Goal: Information Seeking & Learning: Learn about a topic

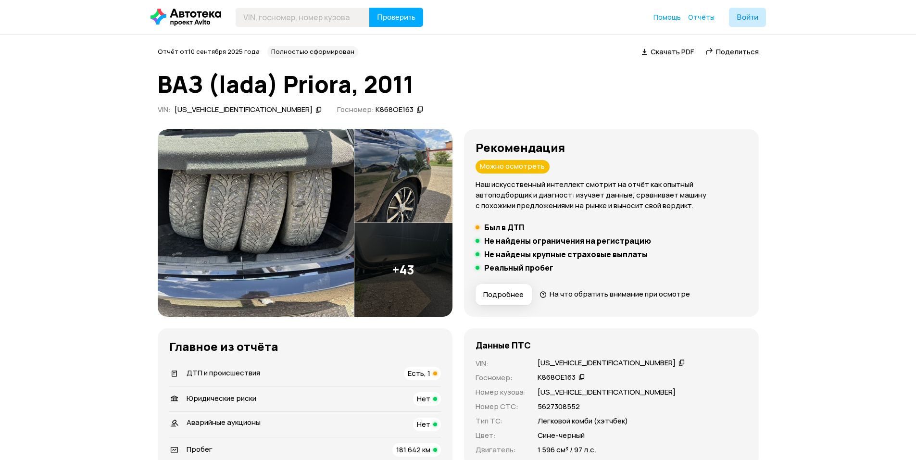
click at [284, 175] on img at bounding box center [256, 223] width 196 height 188
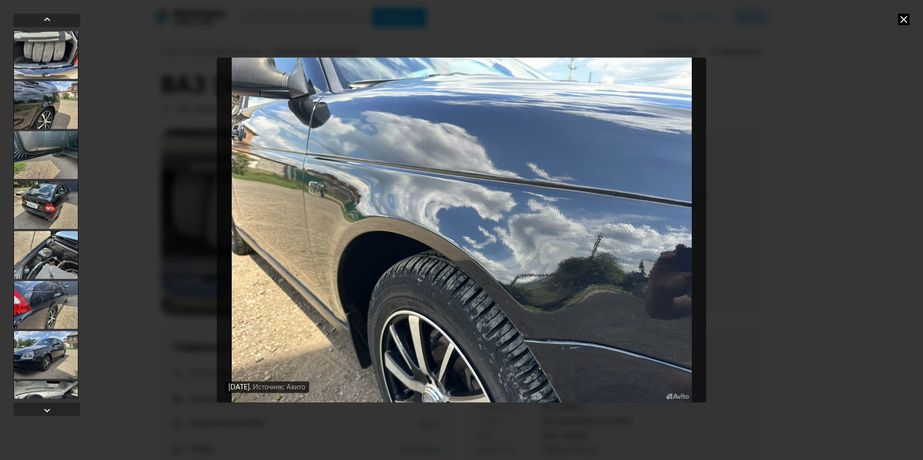
click at [908, 18] on icon at bounding box center [904, 19] width 12 height 12
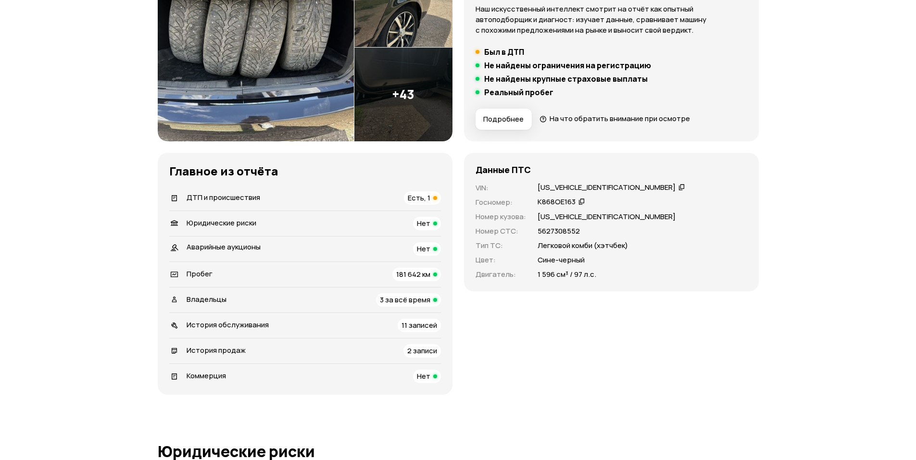
drag, startPoint x: 574, startPoint y: 183, endPoint x: 509, endPoint y: 228, distance: 79.1
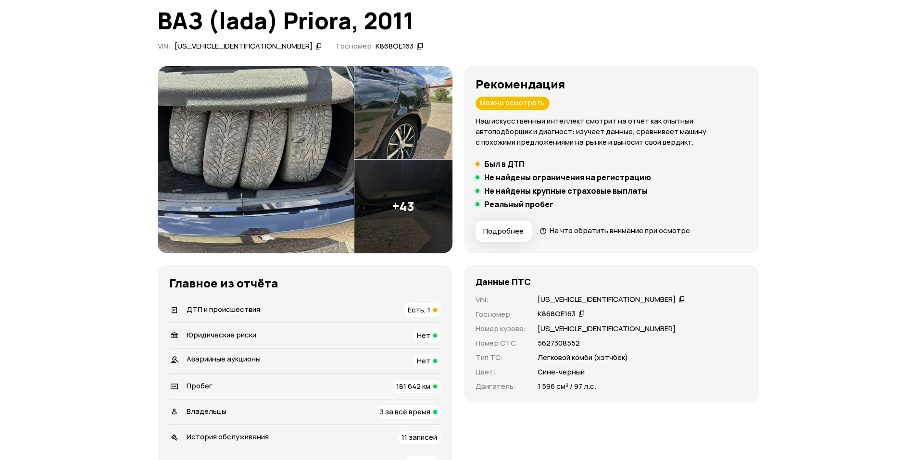
scroll to position [63, 0]
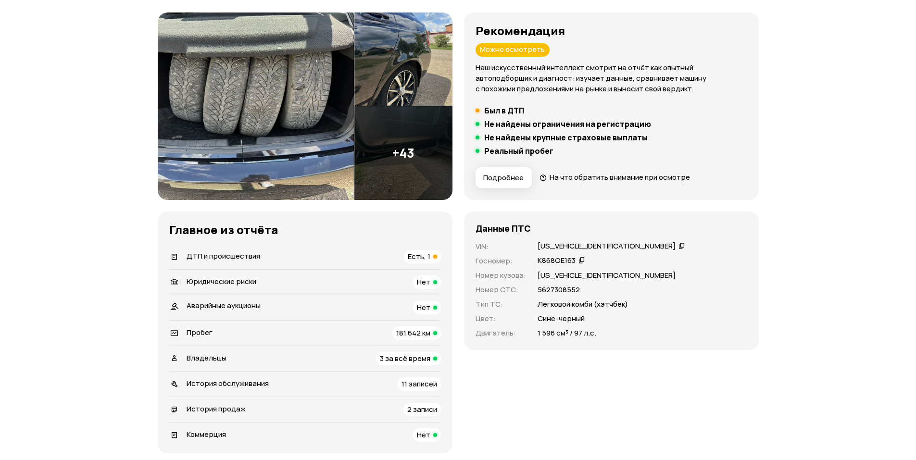
drag, startPoint x: 564, startPoint y: 240, endPoint x: 490, endPoint y: 234, distance: 73.8
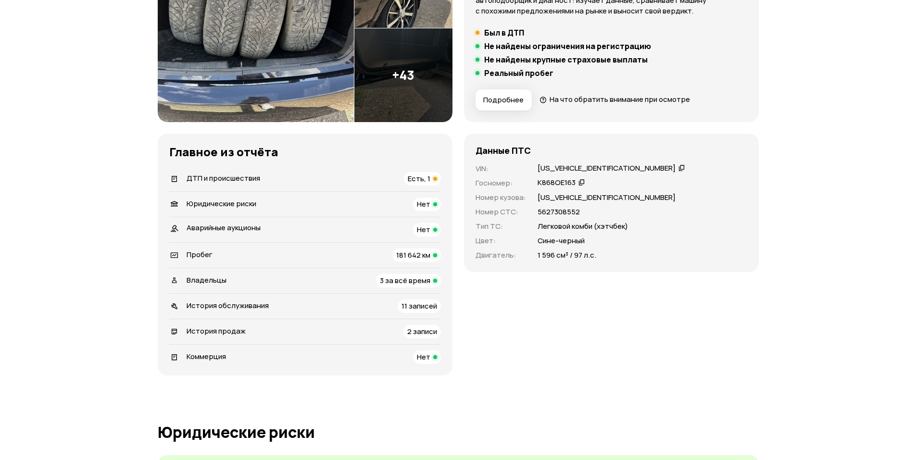
scroll to position [196, 0]
drag, startPoint x: 375, startPoint y: 303, endPoint x: 134, endPoint y: 311, distance: 241.5
click at [390, 283] on span "3 за всё время" at bounding box center [405, 280] width 50 height 10
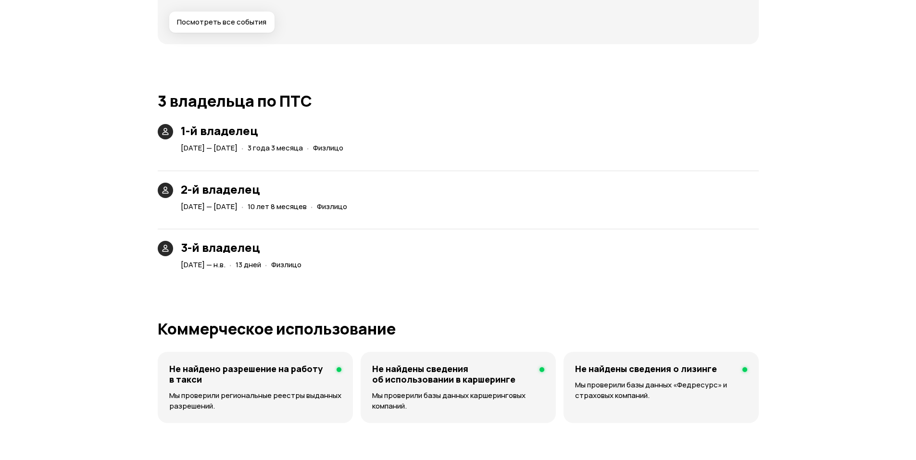
scroll to position [2183, 0]
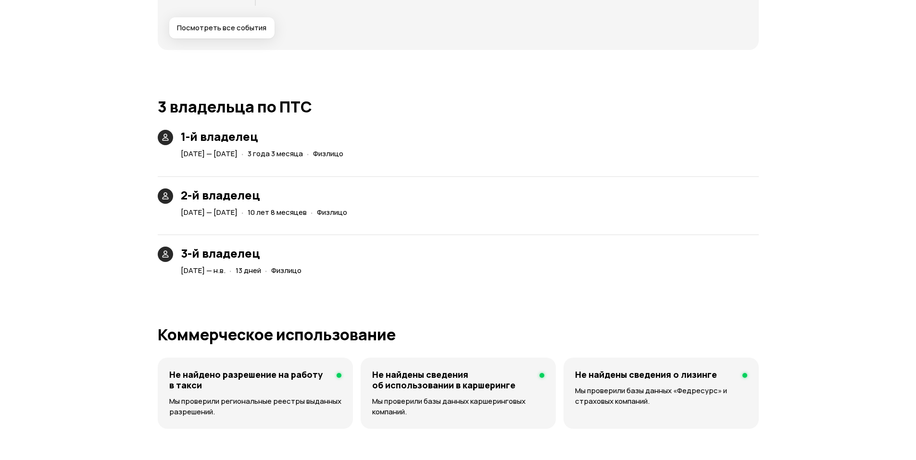
drag, startPoint x: 288, startPoint y: 245, endPoint x: 292, endPoint y: 234, distance: 11.7
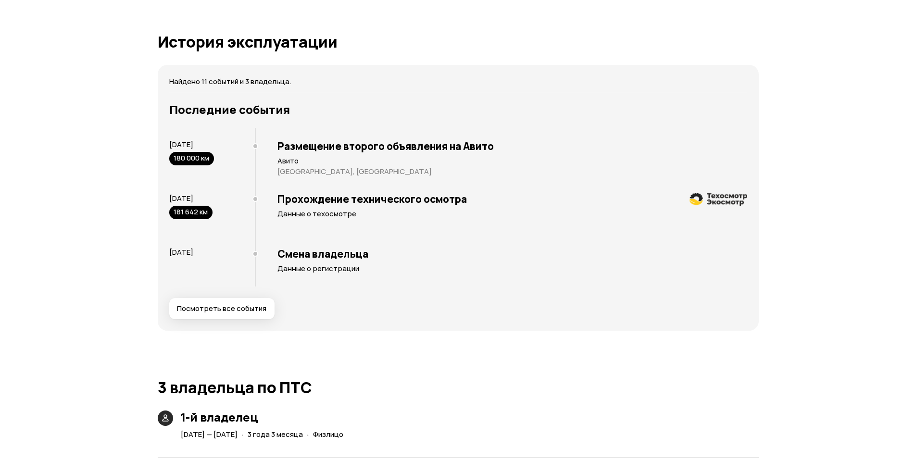
scroll to position [1955, 0]
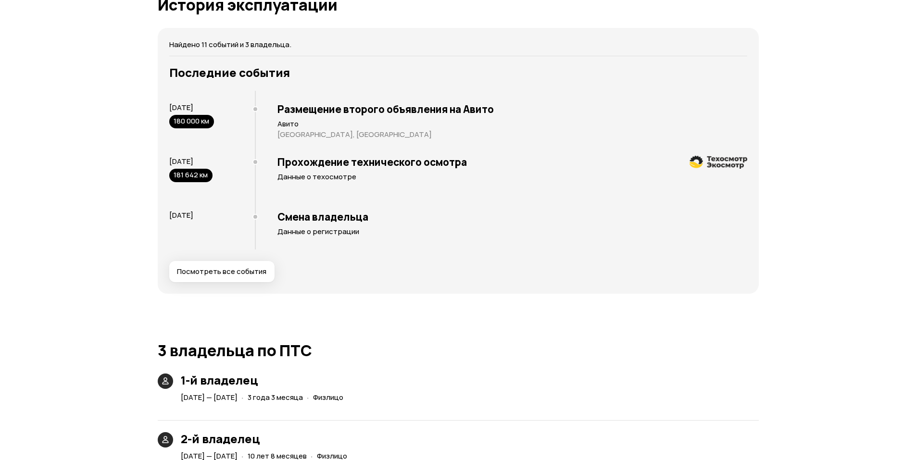
drag, startPoint x: 267, startPoint y: 302, endPoint x: 244, endPoint y: 278, distance: 32.7
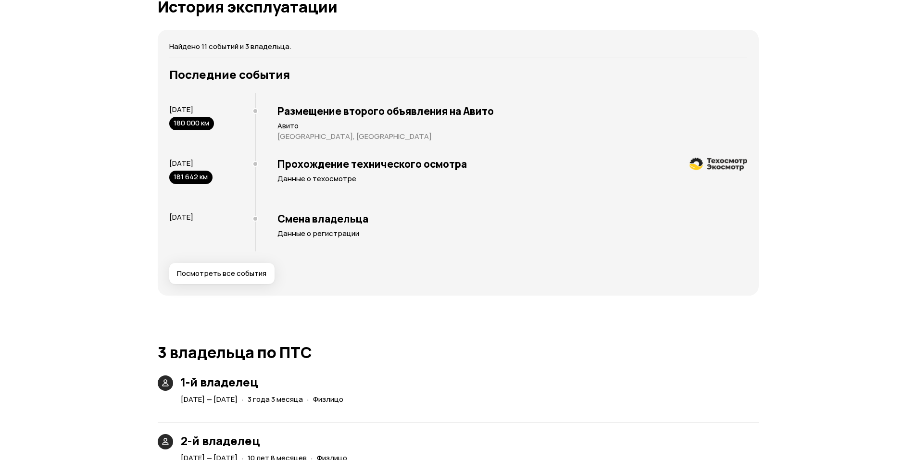
click at [232, 282] on button "Посмотреть все события" at bounding box center [221, 273] width 105 height 21
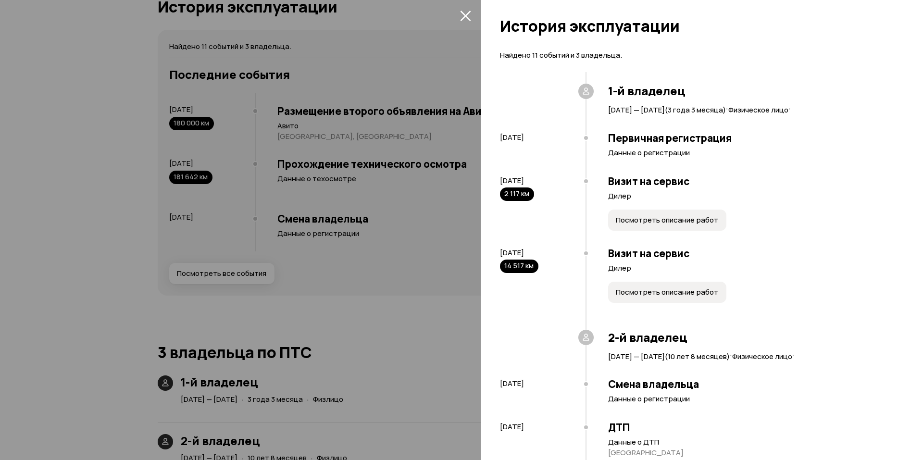
click at [250, 266] on div at bounding box center [461, 230] width 923 height 460
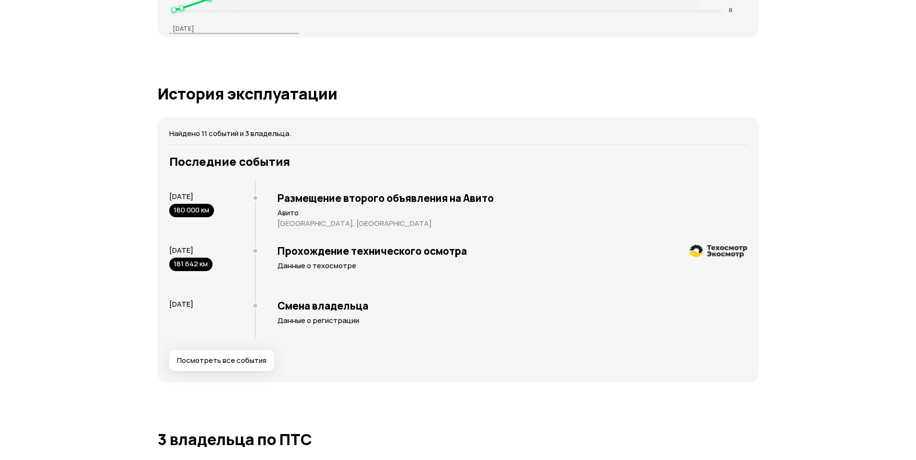
scroll to position [1751, 0]
drag, startPoint x: 315, startPoint y: 234, endPoint x: 314, endPoint y: 272, distance: 38.0
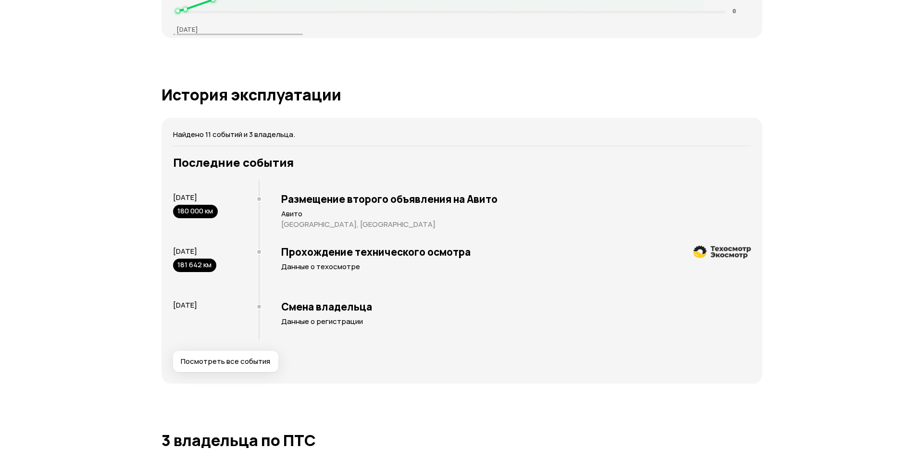
scroll to position [1752, 0]
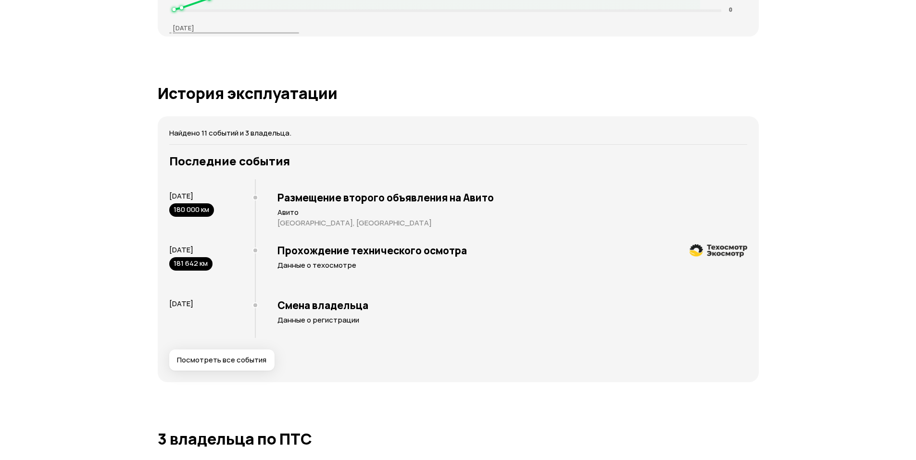
click at [235, 354] on button "Посмотреть все события" at bounding box center [221, 360] width 105 height 21
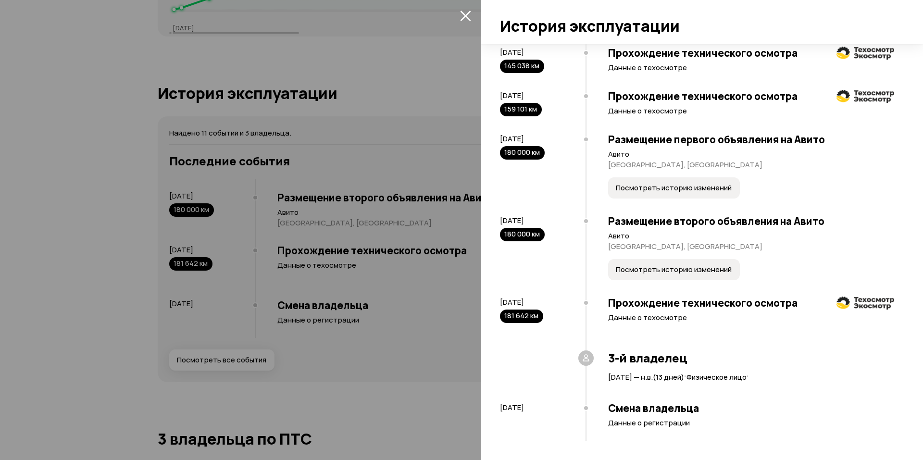
drag, startPoint x: 582, startPoint y: 319, endPoint x: 589, endPoint y: 349, distance: 30.6
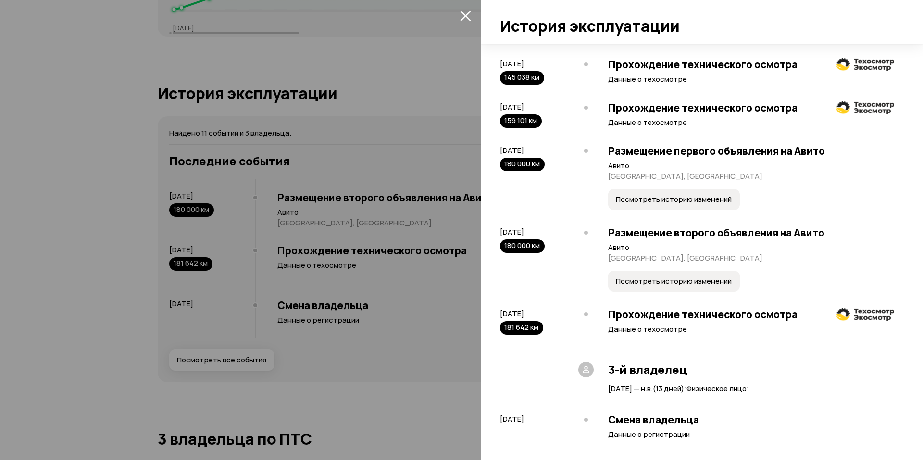
scroll to position [456, 0]
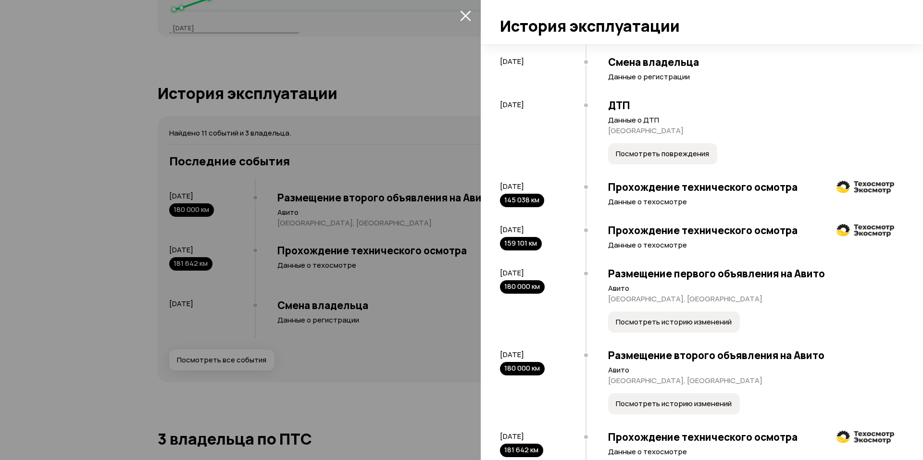
drag, startPoint x: 589, startPoint y: 338, endPoint x: 662, endPoint y: 363, distance: 77.9
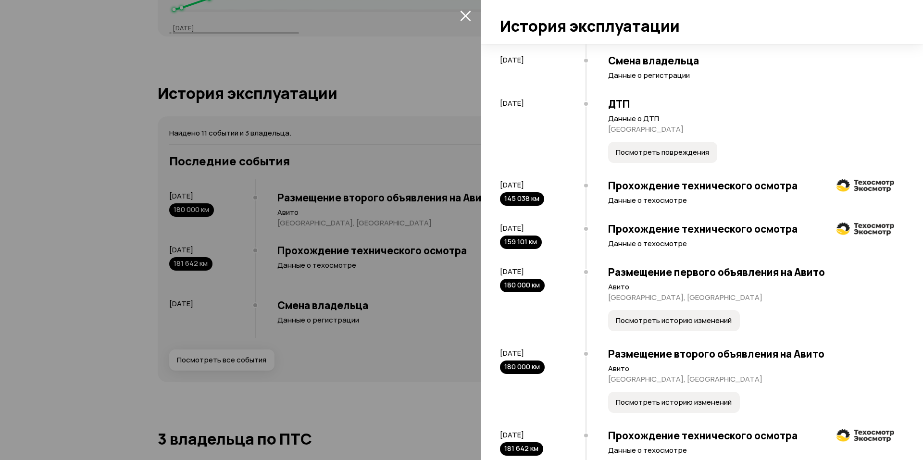
click at [679, 404] on span "Посмотреть историю изменений" at bounding box center [674, 403] width 116 height 10
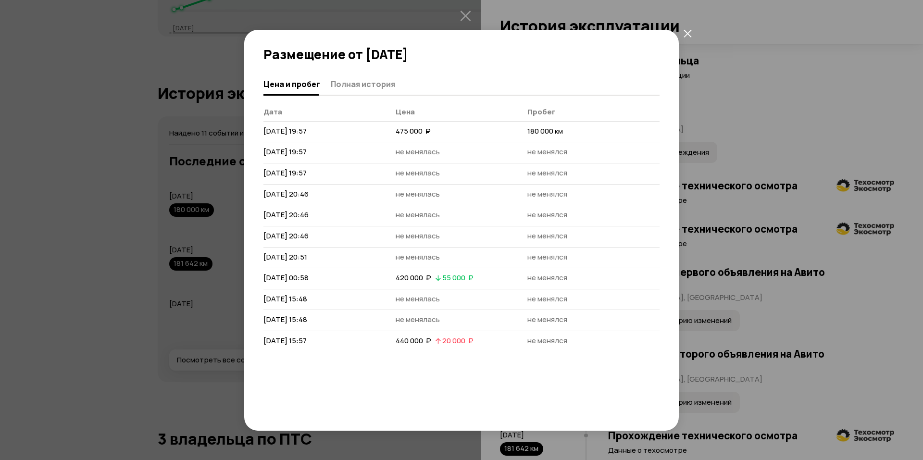
click at [685, 34] on icon "закрыть" at bounding box center [688, 33] width 8 height 8
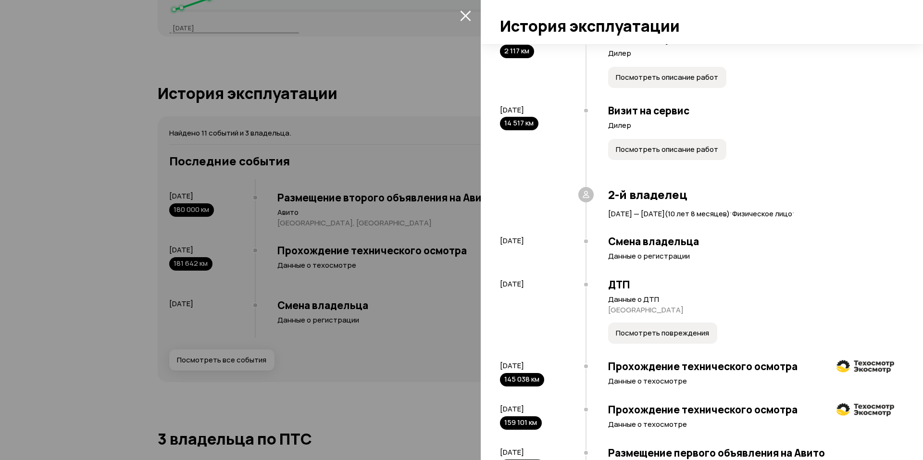
scroll to position [167, 0]
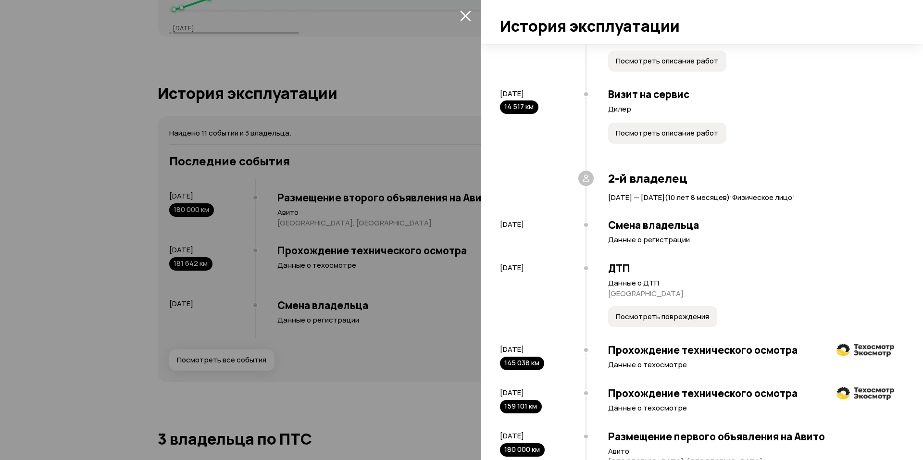
drag, startPoint x: 752, startPoint y: 144, endPoint x: 699, endPoint y: 243, distance: 112.5
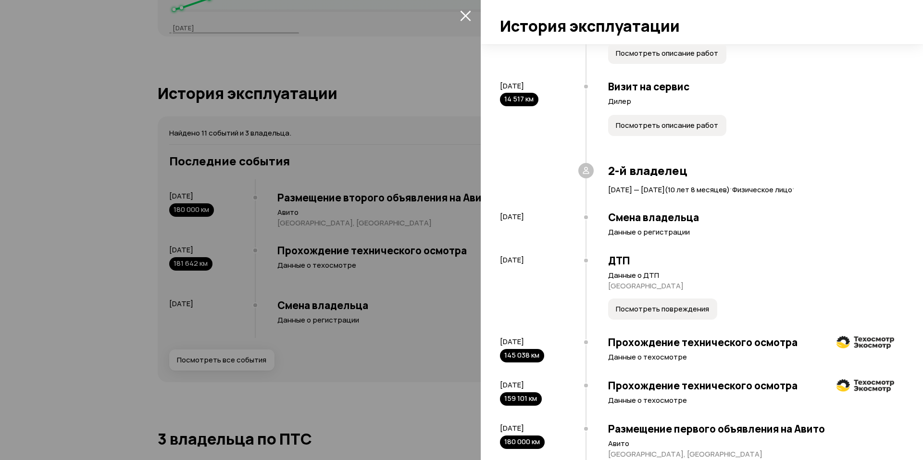
click at [680, 302] on button "Посмотреть повреждения" at bounding box center [662, 309] width 109 height 21
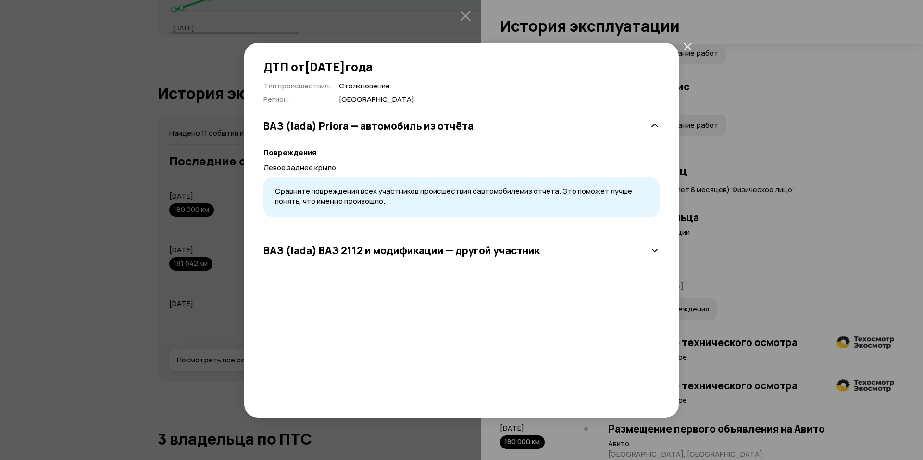
click at [519, 252] on h3 "ВАЗ (lada) ВАЗ 2112 и модификации — другой участник" at bounding box center [402, 250] width 277 height 13
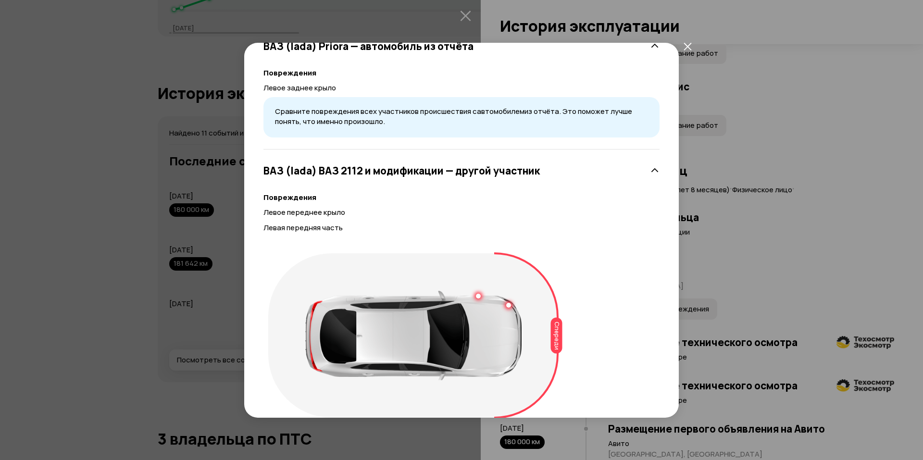
scroll to position [100, 0]
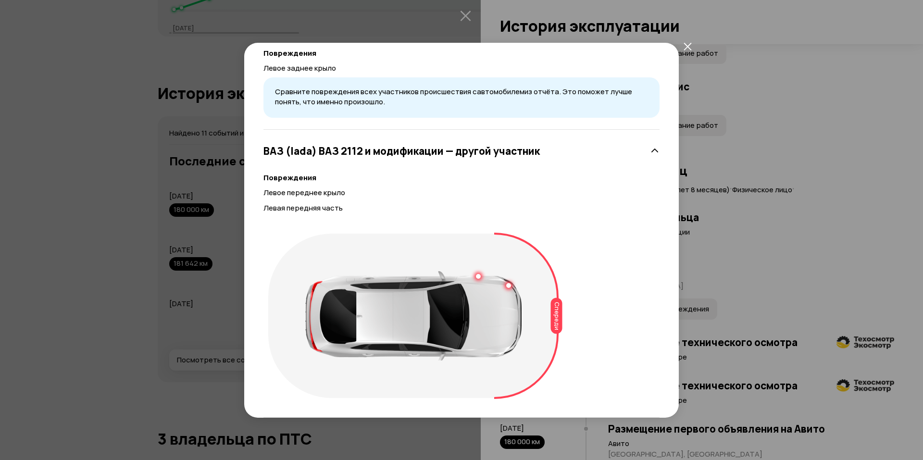
drag, startPoint x: 559, startPoint y: 245, endPoint x: 562, endPoint y: 299, distance: 54.0
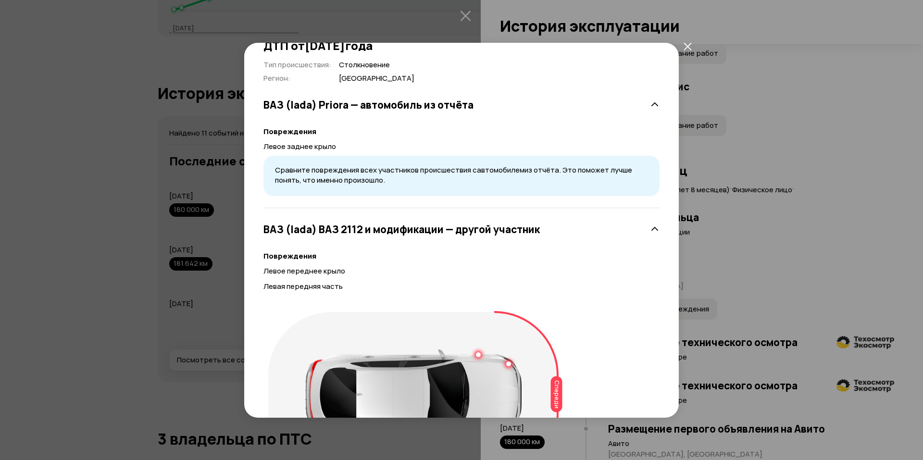
scroll to position [0, 0]
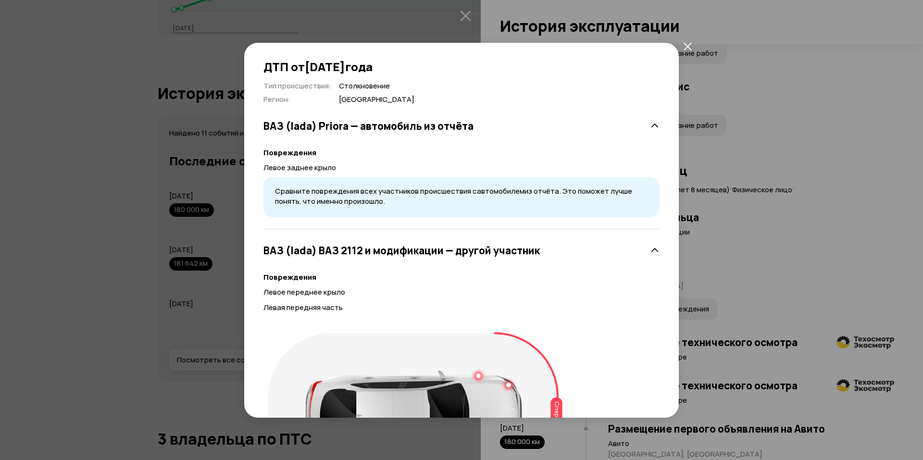
click at [687, 43] on button "закрыть" at bounding box center [687, 46] width 17 height 17
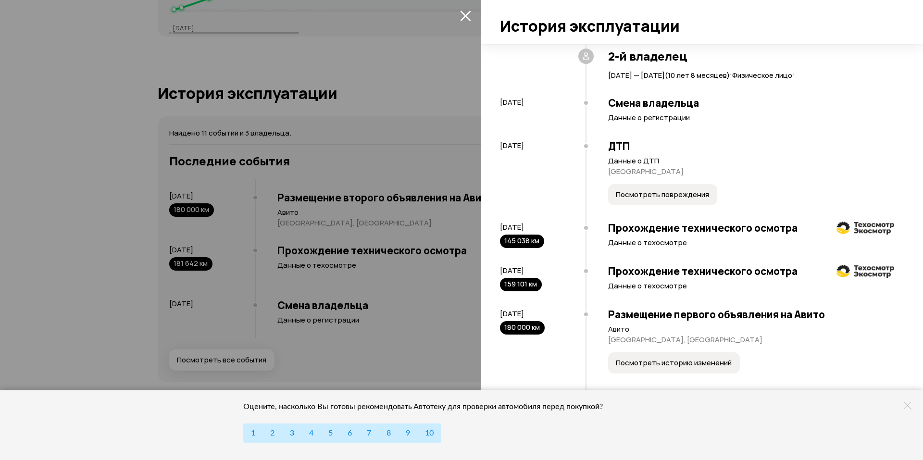
drag, startPoint x: 808, startPoint y: 126, endPoint x: 755, endPoint y: 203, distance: 93.7
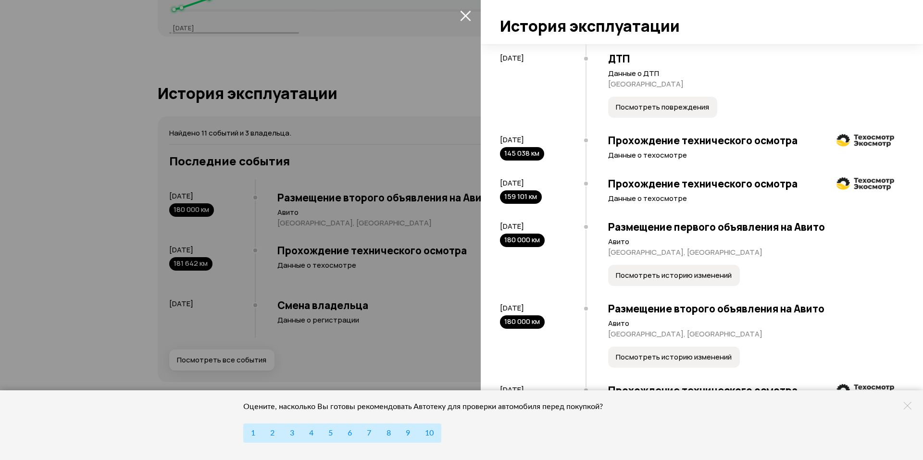
scroll to position [371, 0]
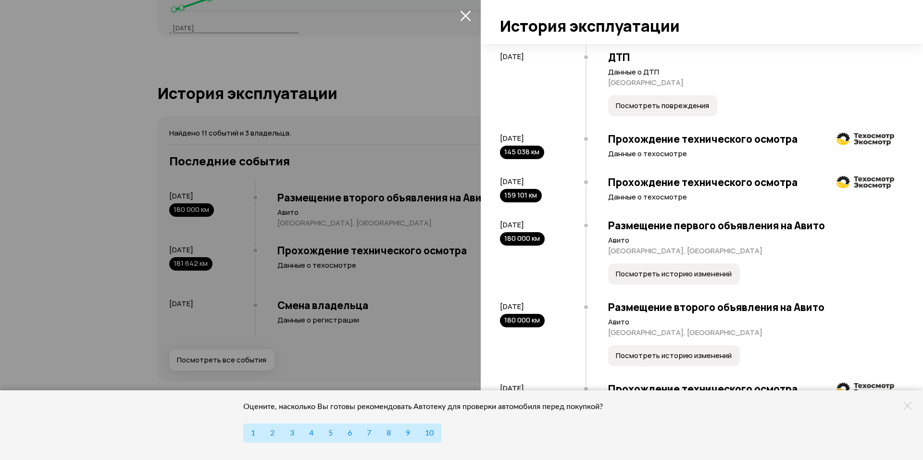
drag, startPoint x: 759, startPoint y: 156, endPoint x: 686, endPoint y: 178, distance: 77.0
click at [658, 152] on p "Данные о техосмотре" at bounding box center [751, 153] width 286 height 10
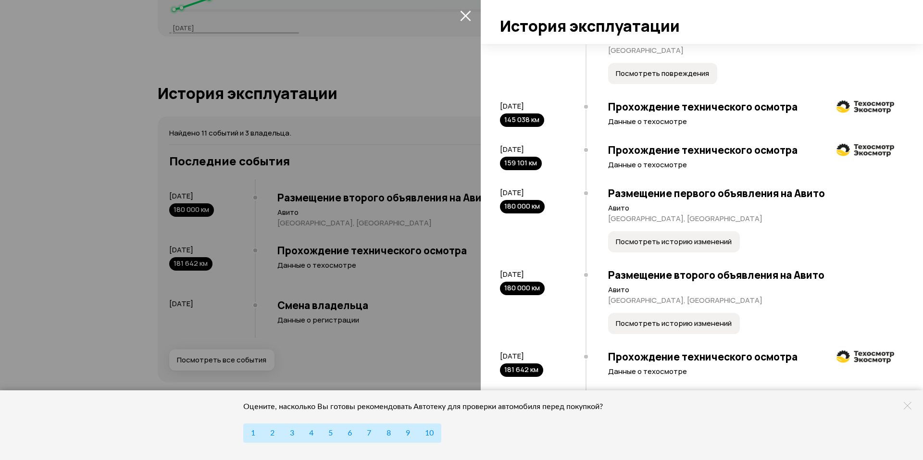
scroll to position [403, 0]
drag, startPoint x: 711, startPoint y: 251, endPoint x: 696, endPoint y: 252, distance: 15.4
click at [685, 238] on span "Посмотреть историю изменений" at bounding box center [674, 242] width 116 height 10
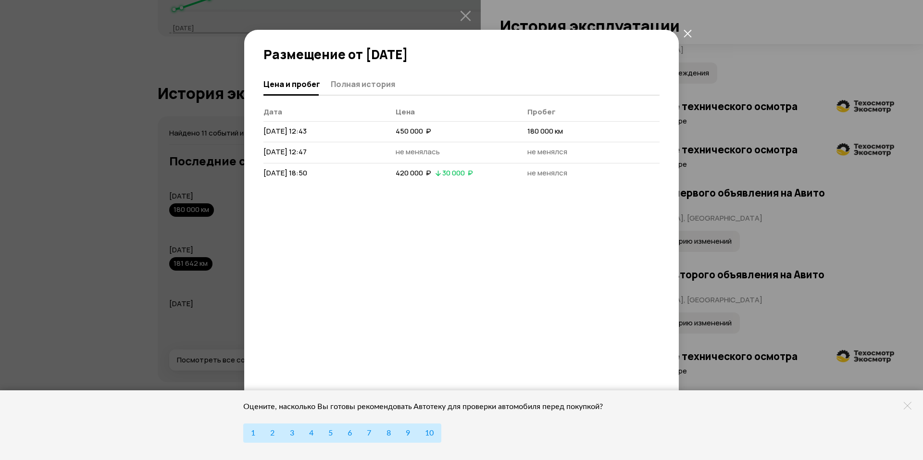
click at [680, 42] on div "Размещение от [DATE] [PERSON_NAME] и пробег Полная история [PERSON_NAME] [DATE]…" at bounding box center [461, 230] width 923 height 460
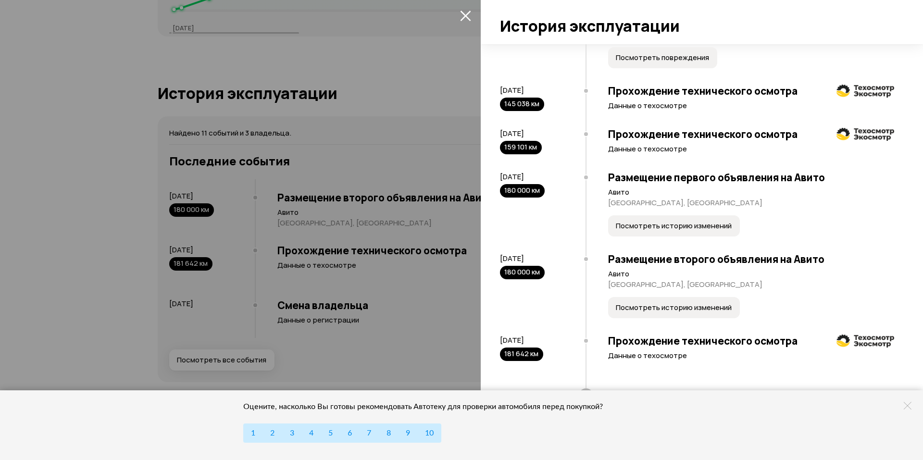
drag, startPoint x: 723, startPoint y: 125, endPoint x: 720, endPoint y: 205, distance: 80.4
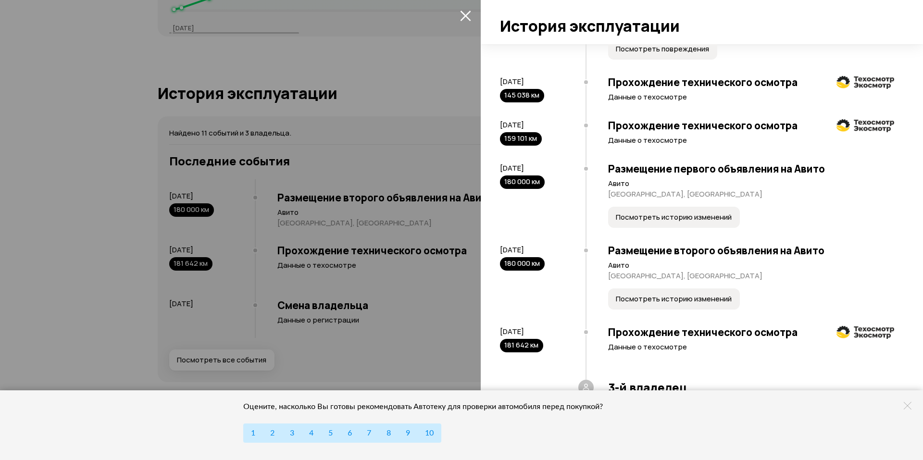
scroll to position [456, 0]
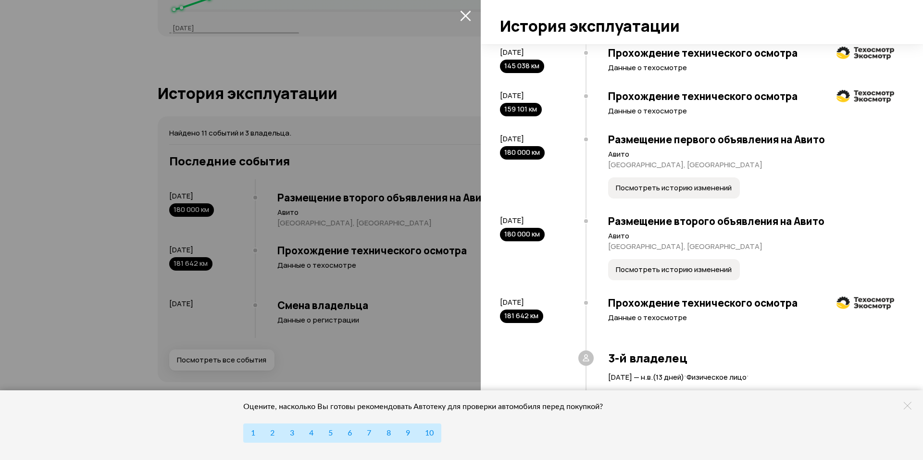
drag, startPoint x: 764, startPoint y: 185, endPoint x: 732, endPoint y: 200, distance: 35.7
click at [711, 186] on span "Посмотреть историю изменений" at bounding box center [674, 188] width 116 height 10
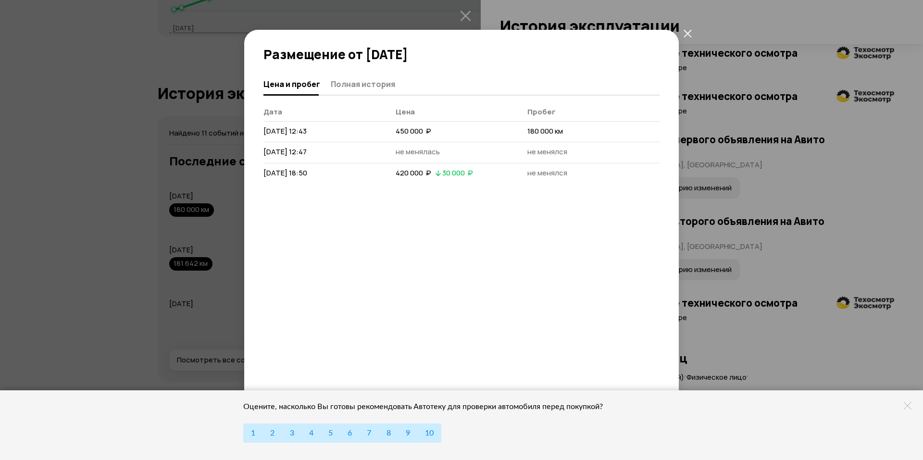
click at [671, 42] on div "Размещение от [DATE] [PERSON_NAME] и пробег Полная история [PERSON_NAME] [DATE]…" at bounding box center [461, 230] width 435 height 401
click at [678, 32] on div "Размещение от [DATE] [PERSON_NAME] и пробег Полная история [PERSON_NAME] [DATE]…" at bounding box center [461, 230] width 923 height 460
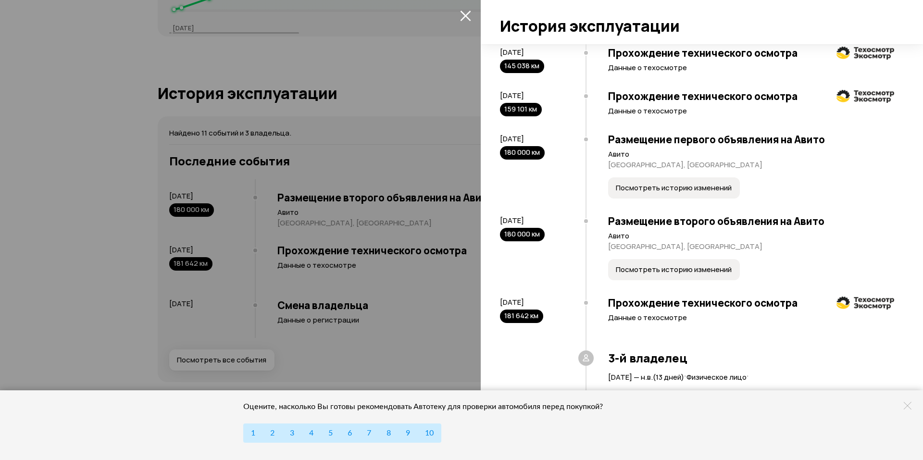
click at [685, 188] on span "Посмотреть историю изменений" at bounding box center [674, 188] width 116 height 10
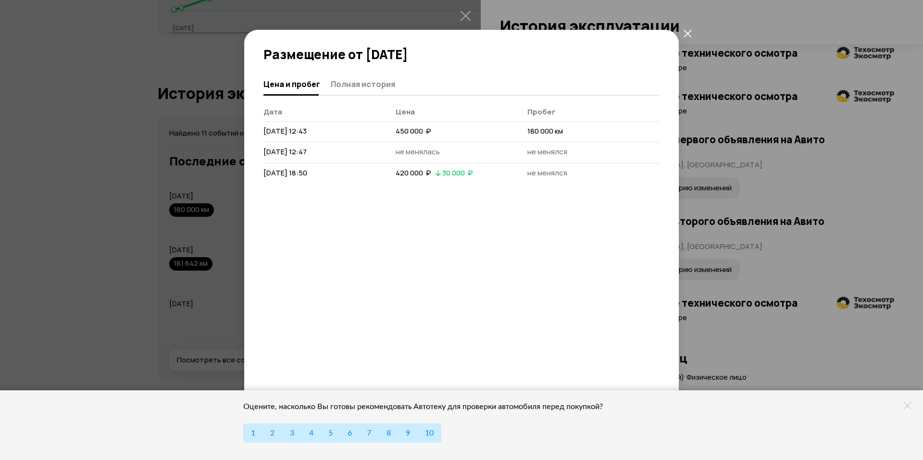
click at [677, 40] on div "Размещение от [DATE] [PERSON_NAME] и пробег Полная история [PERSON_NAME] [DATE]…" at bounding box center [461, 230] width 435 height 401
click at [692, 33] on button "закрыть" at bounding box center [687, 33] width 17 height 17
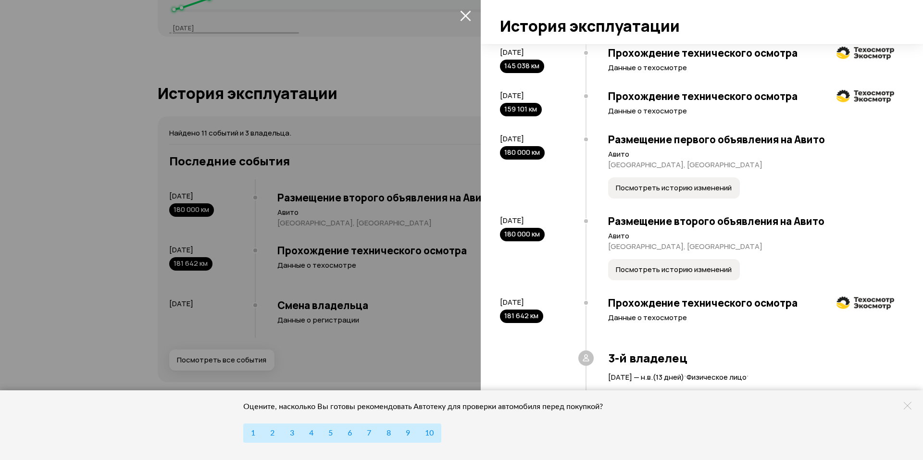
click at [677, 259] on div "Размещение второго объявления на Авито Авито [GEOGRAPHIC_DATA], Бузулук Посмотр…" at bounding box center [740, 249] width 309 height 82
click at [676, 264] on button "Посмотреть историю изменений" at bounding box center [674, 269] width 132 height 21
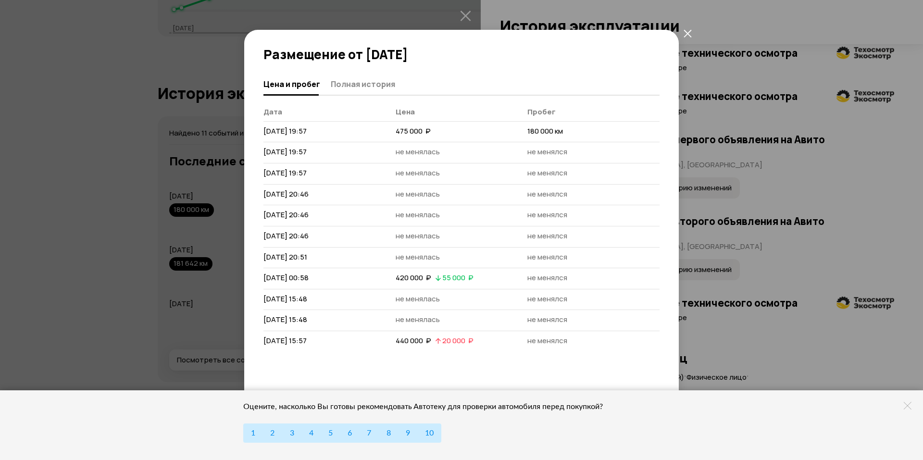
drag, startPoint x: 626, startPoint y: 213, endPoint x: 632, endPoint y: 250, distance: 37.6
click at [681, 40] on span at bounding box center [687, 33] width 17 height 17
click at [685, 39] on button "закрыть" at bounding box center [687, 33] width 17 height 17
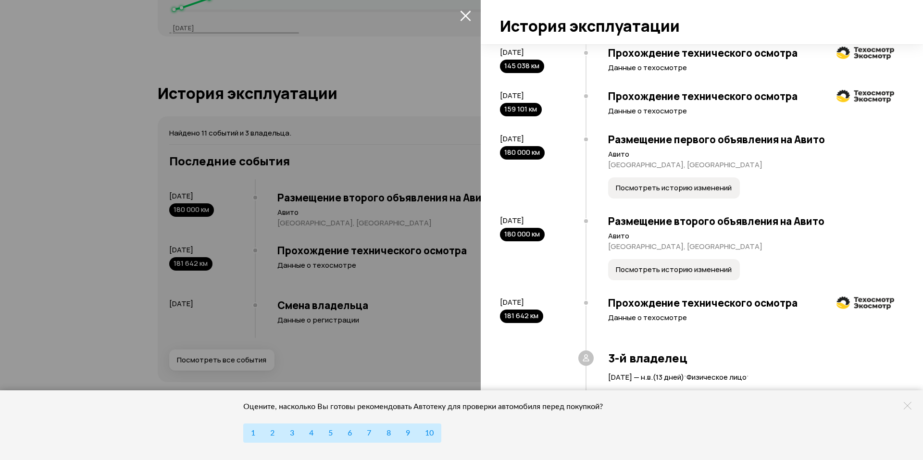
drag, startPoint x: 706, startPoint y: 149, endPoint x: 791, endPoint y: 280, distance: 156.2
click at [904, 401] on div "Оцените, насколько Вы готовы рекомендовать Автотеку для проверки автомобиля пер…" at bounding box center [461, 426] width 923 height 70
click at [906, 404] on icon at bounding box center [908, 406] width 8 height 8
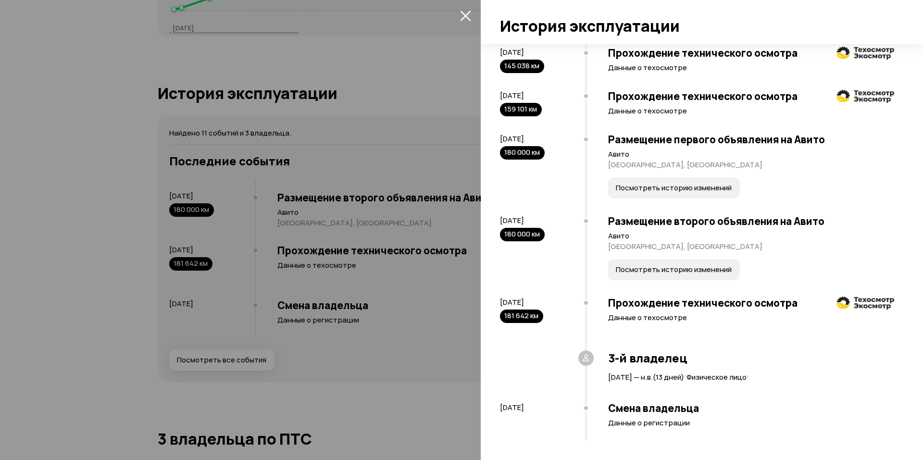
drag, startPoint x: 761, startPoint y: 379, endPoint x: 641, endPoint y: 340, distance: 127.1
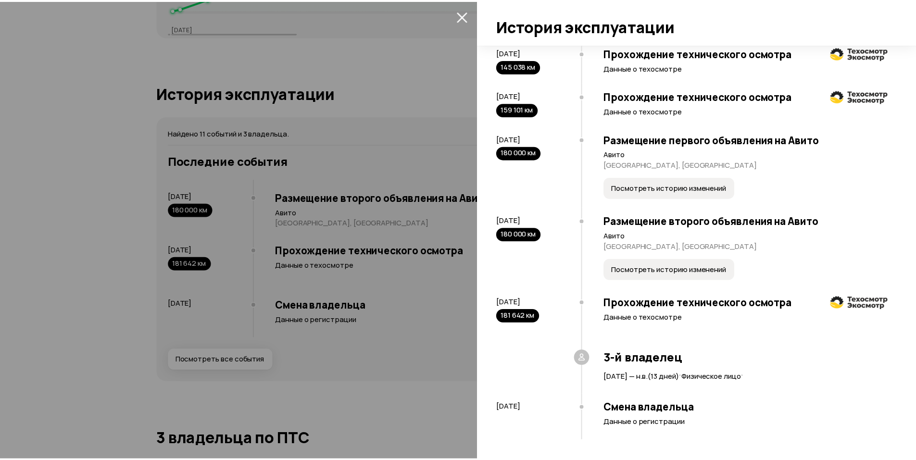
scroll to position [456, 0]
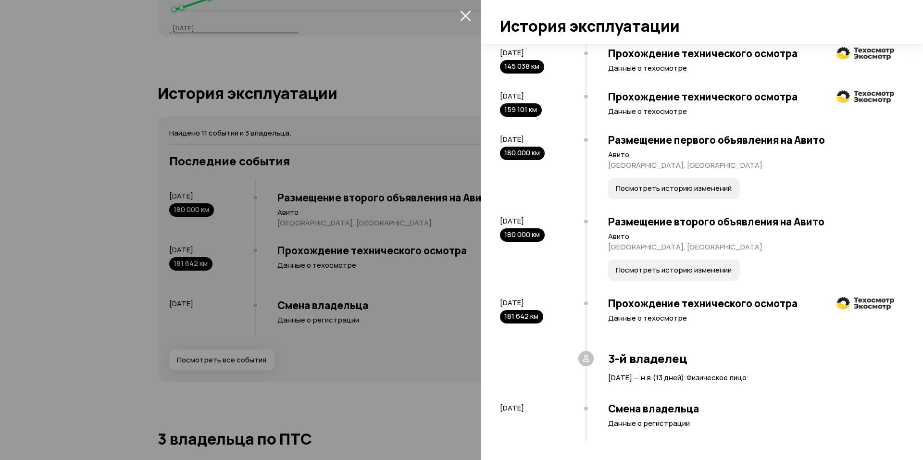
click at [466, 20] on icon "закрыть" at bounding box center [465, 15] width 11 height 11
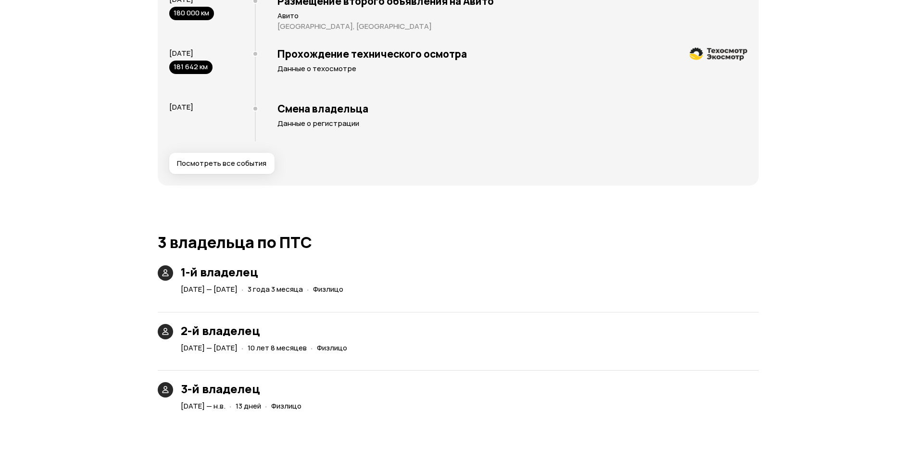
drag, startPoint x: 409, startPoint y: 266, endPoint x: 390, endPoint y: 292, distance: 32.7
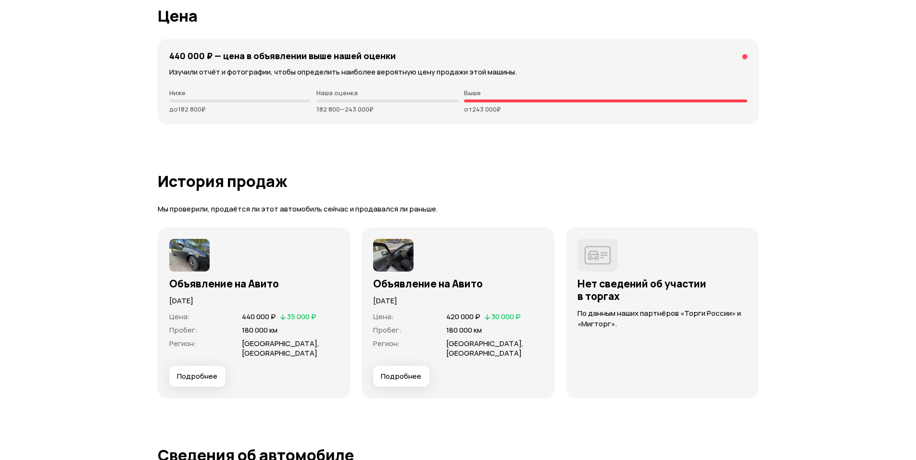
drag, startPoint x: 420, startPoint y: 221, endPoint x: 457, endPoint y: 244, distance: 44.3
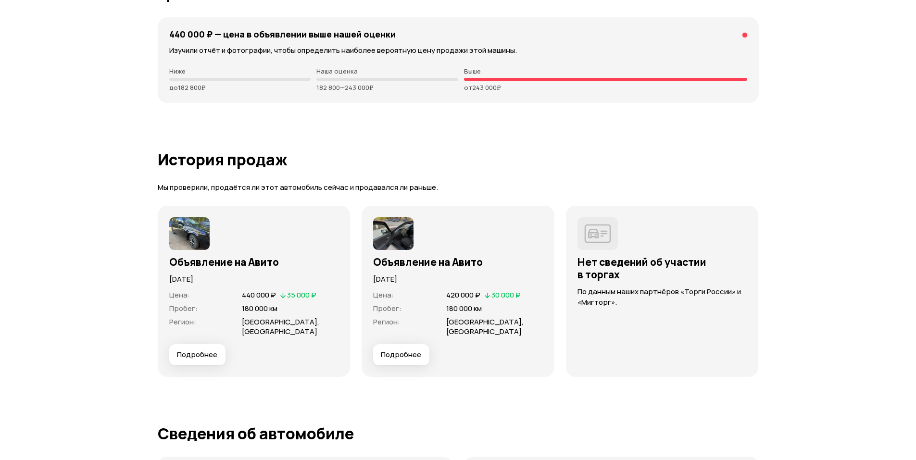
scroll to position [2583, 0]
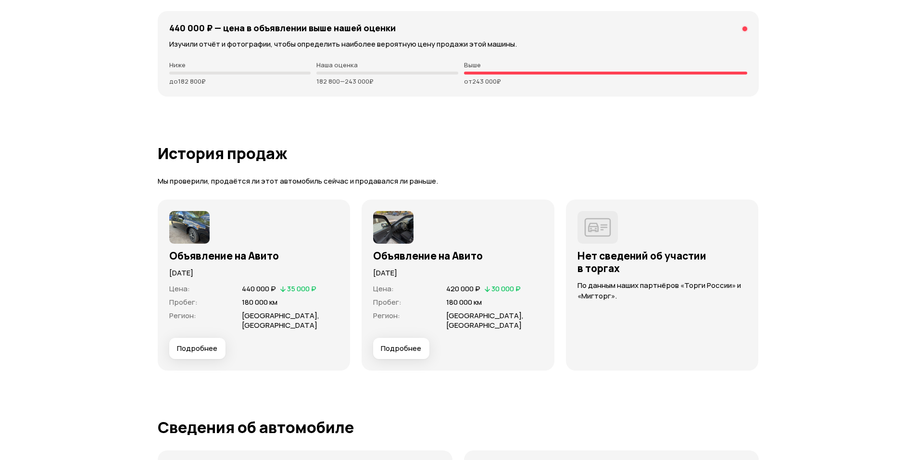
drag, startPoint x: 455, startPoint y: 216, endPoint x: 445, endPoint y: 236, distance: 21.9
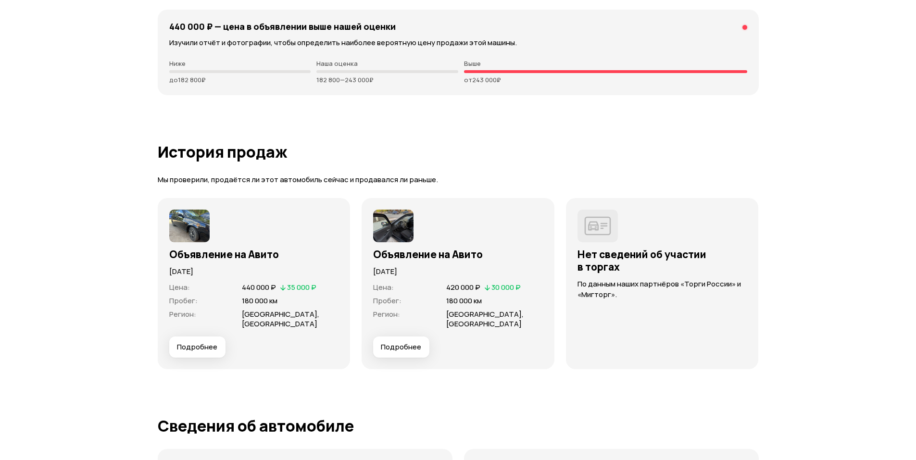
scroll to position [2586, 0]
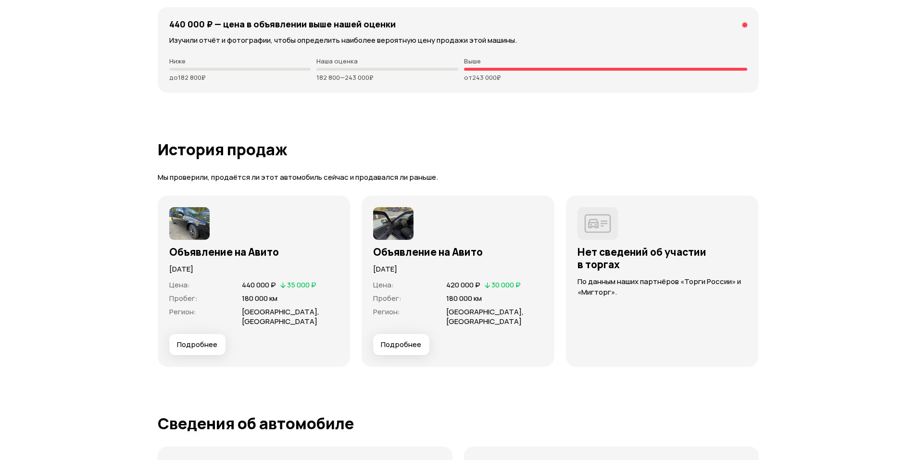
drag, startPoint x: 488, startPoint y: 363, endPoint x: 451, endPoint y: 363, distance: 36.6
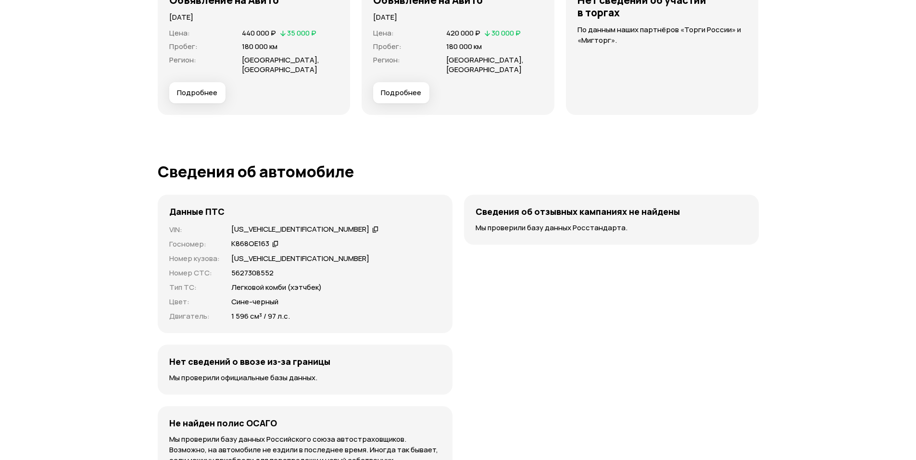
scroll to position [2843, 0]
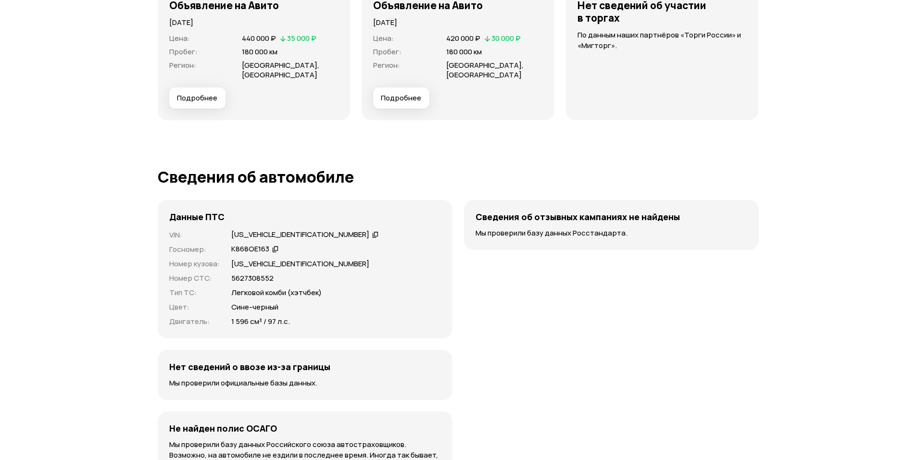
drag, startPoint x: 471, startPoint y: 198, endPoint x: 451, endPoint y: 161, distance: 42.2
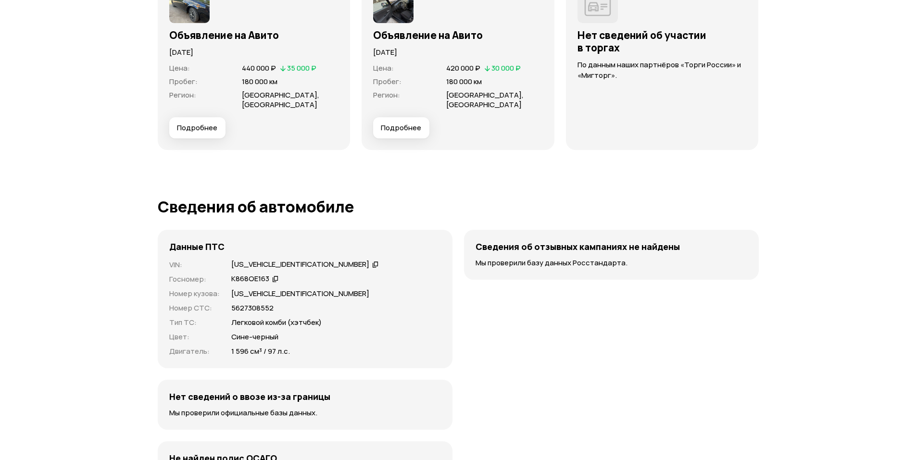
scroll to position [2794, 0]
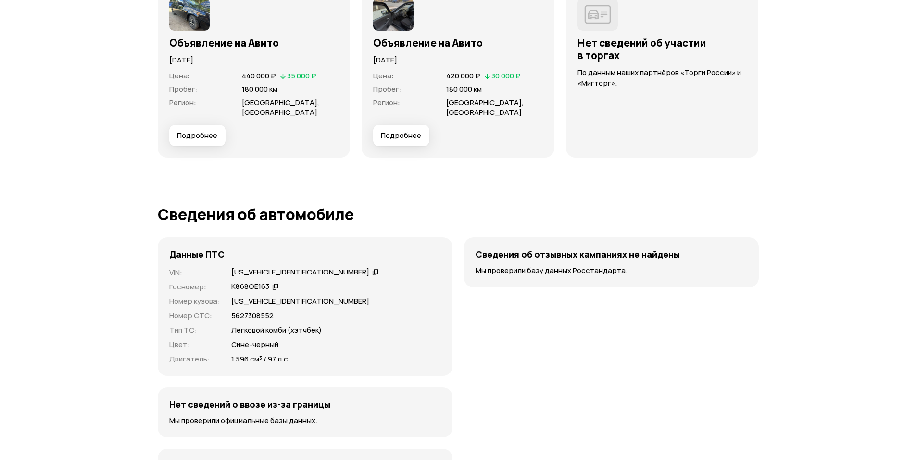
drag, startPoint x: 443, startPoint y: 202, endPoint x: 421, endPoint y: 168, distance: 40.4
click at [410, 142] on button "Подробнее" at bounding box center [401, 136] width 56 height 21
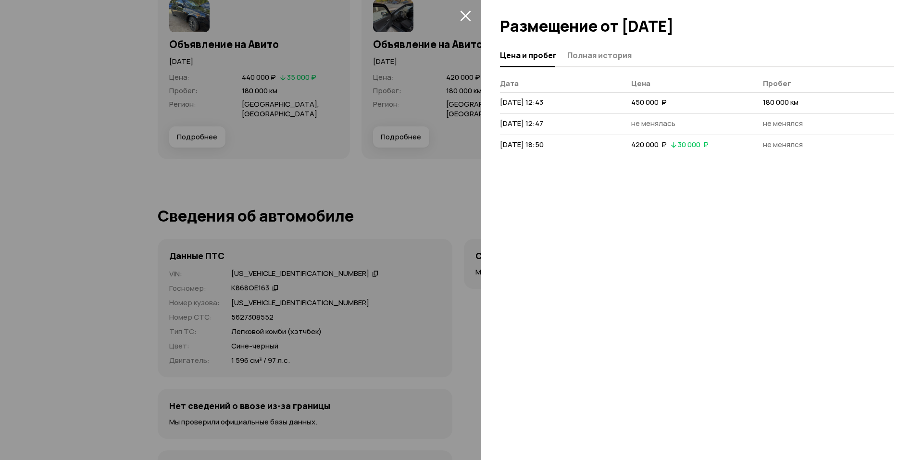
drag, startPoint x: 436, startPoint y: 79, endPoint x: 429, endPoint y: 77, distance: 8.1
click at [433, 79] on div at bounding box center [461, 230] width 923 height 460
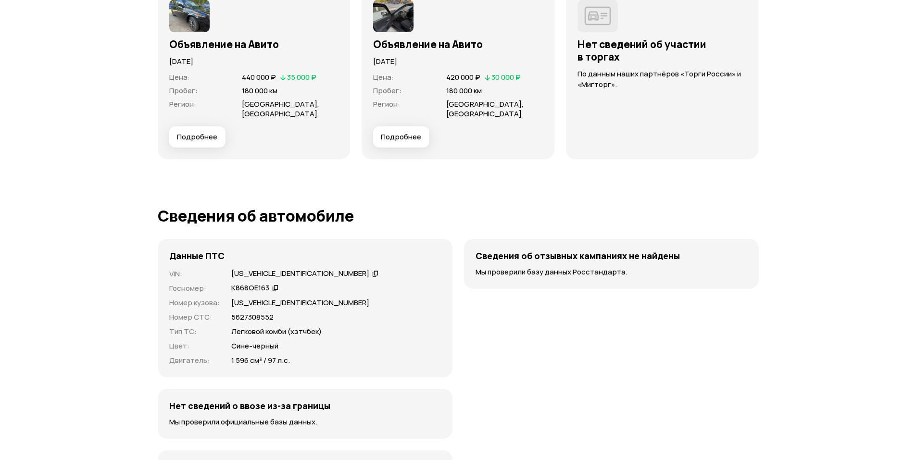
click at [407, 29] on img at bounding box center [393, 16] width 40 height 33
click at [401, 21] on img at bounding box center [393, 16] width 40 height 33
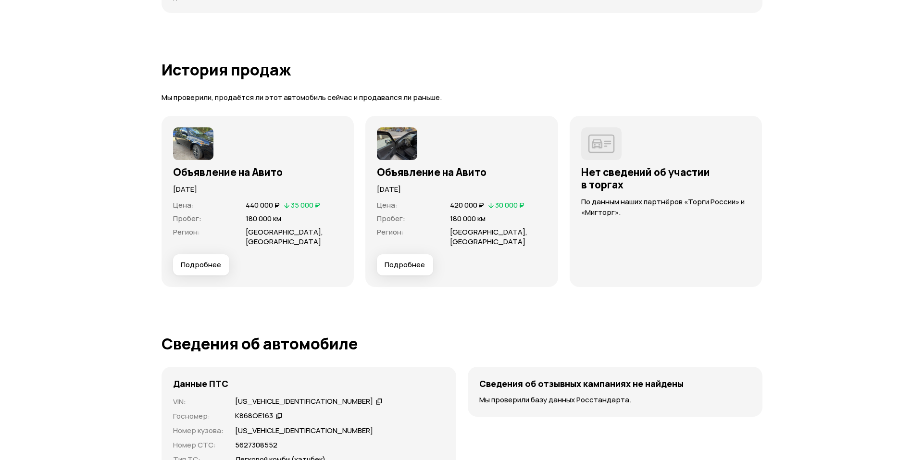
scroll to position [2666, 0]
click at [419, 273] on button "Подробнее" at bounding box center [401, 265] width 56 height 21
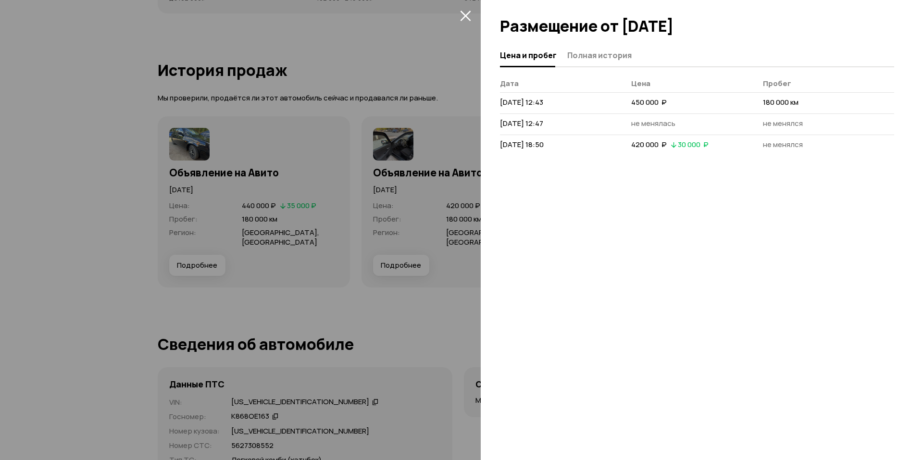
click at [600, 67] on div "Цена и пробег Полная история [PERSON_NAME] [DATE] 12:43 450 000  ₽ 180 000 км […" at bounding box center [702, 252] width 442 height 416
click at [605, 62] on button "Полная история" at bounding box center [598, 55] width 67 height 19
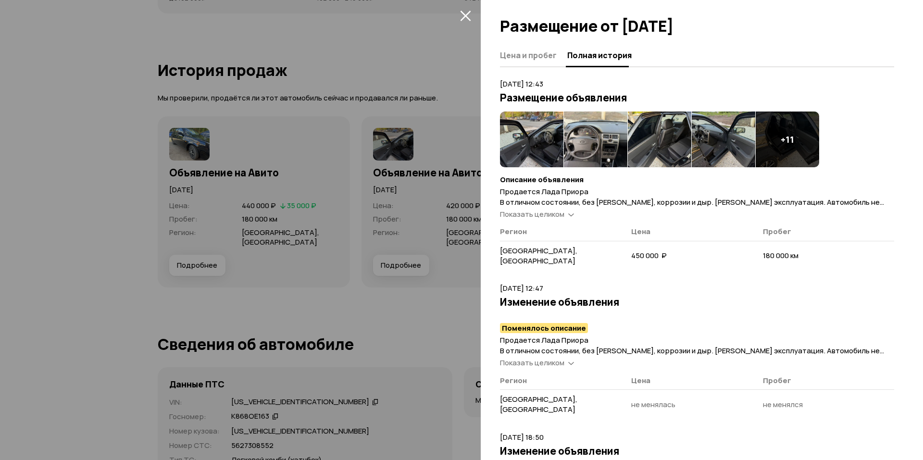
click at [537, 147] on img at bounding box center [531, 140] width 63 height 56
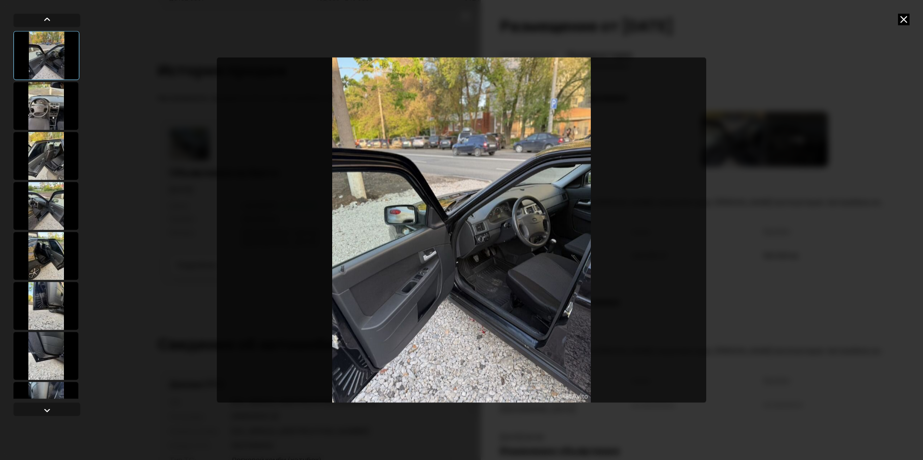
click at [55, 117] on div at bounding box center [45, 106] width 65 height 48
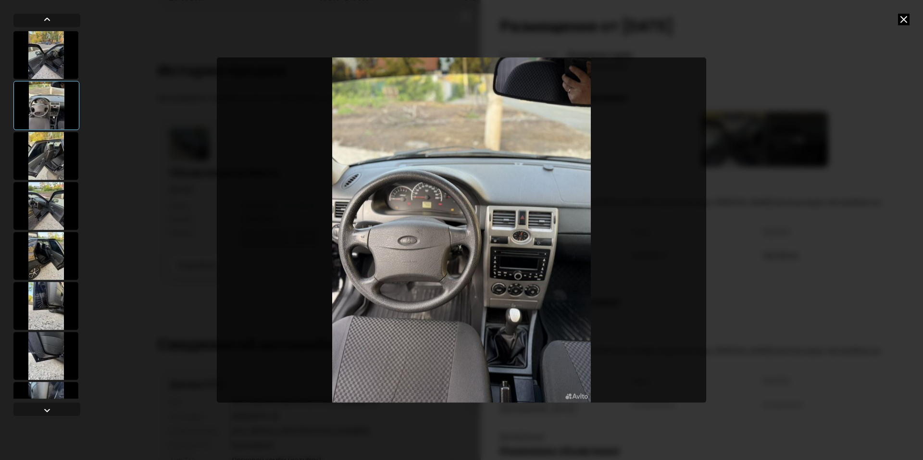
click at [40, 157] on div at bounding box center [45, 156] width 65 height 48
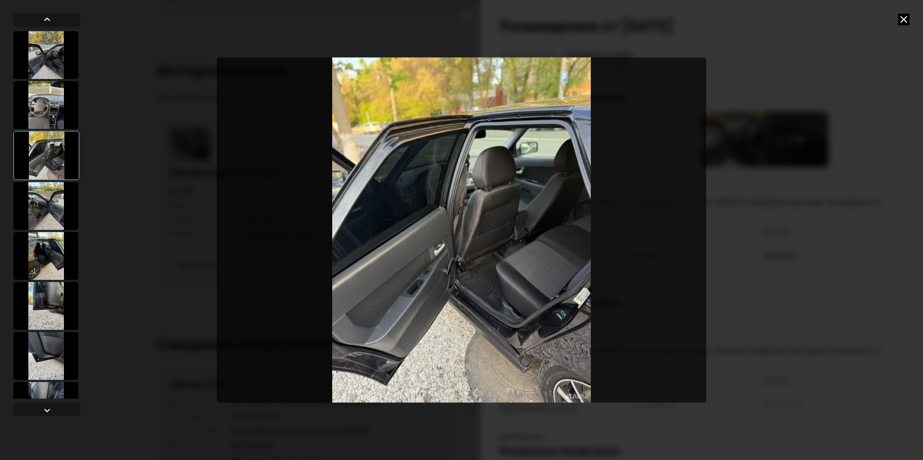
click at [44, 192] on div at bounding box center [45, 206] width 65 height 48
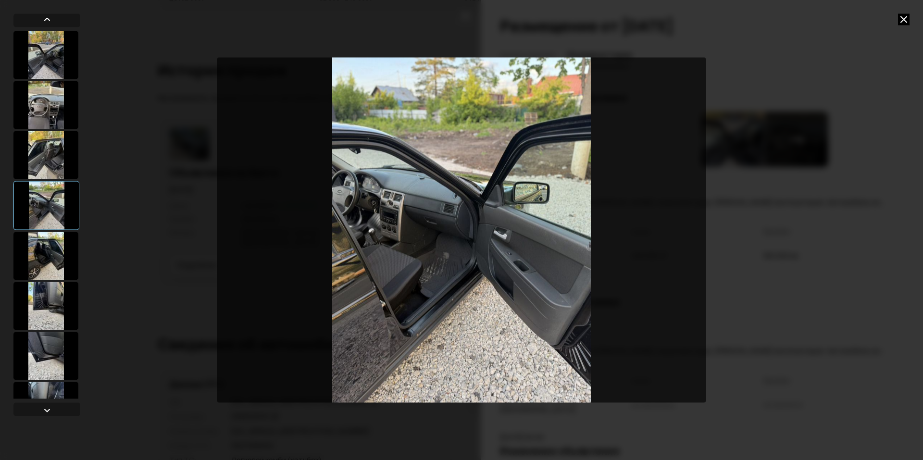
click at [50, 244] on div at bounding box center [45, 256] width 65 height 48
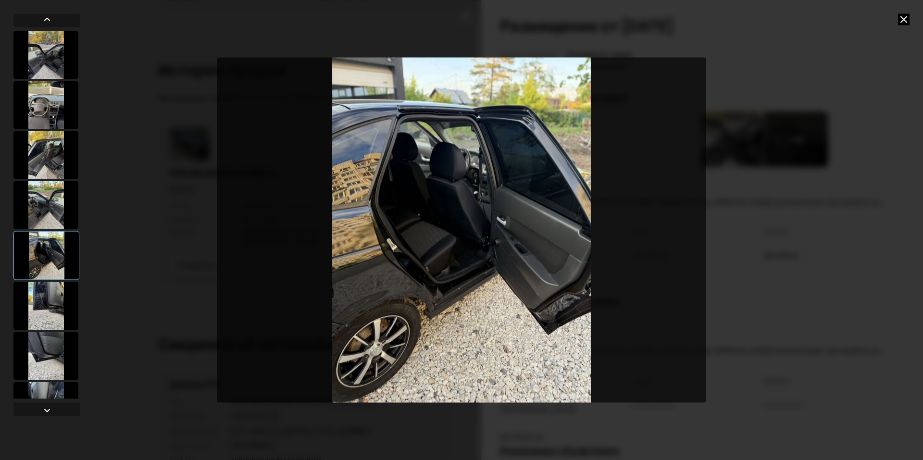
click at [63, 315] on div at bounding box center [45, 306] width 65 height 48
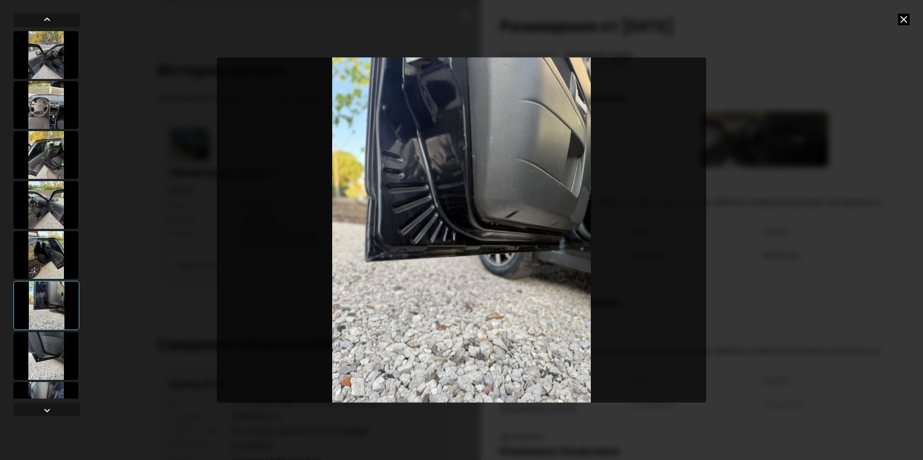
click at [60, 348] on div at bounding box center [45, 356] width 65 height 48
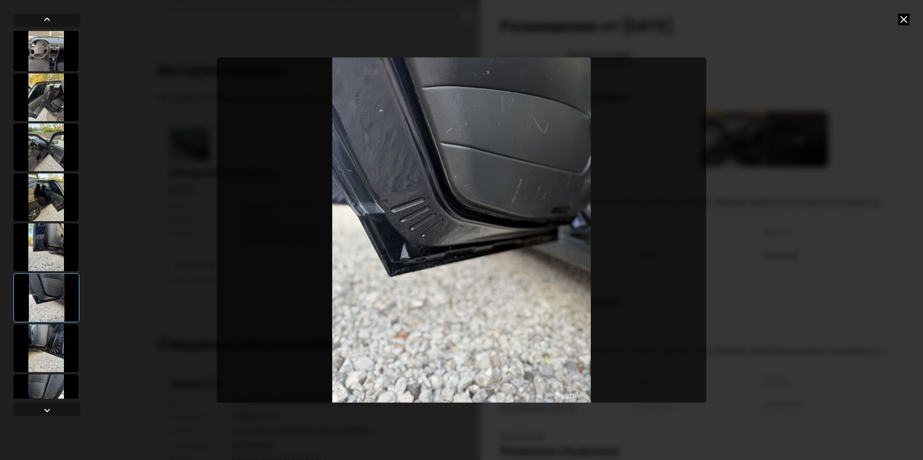
scroll to position [64, 0]
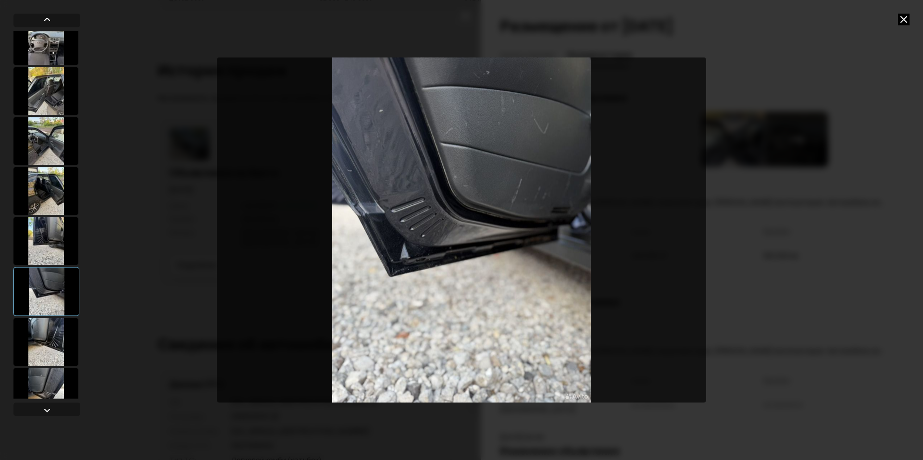
click at [48, 353] on div at bounding box center [45, 342] width 65 height 48
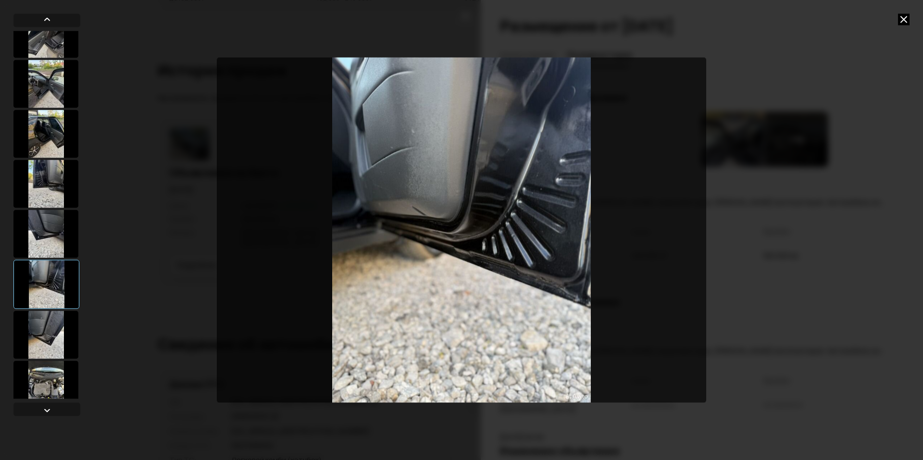
scroll to position [192, 0]
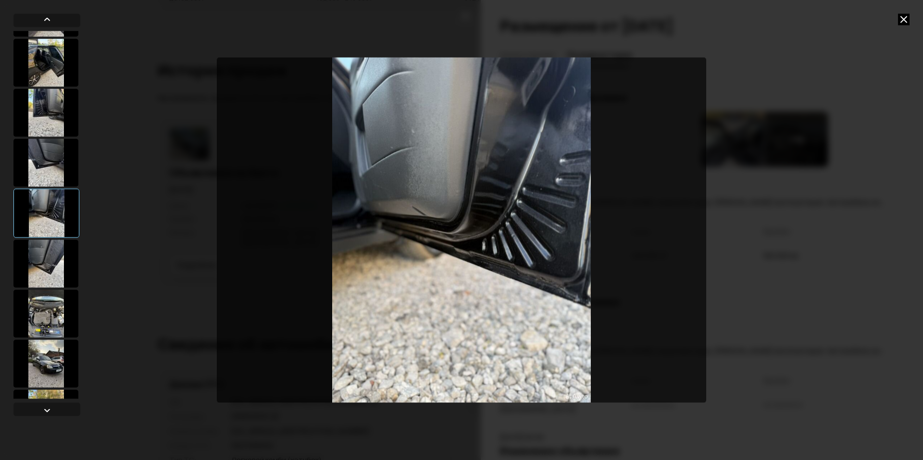
click at [41, 264] on div at bounding box center [45, 264] width 65 height 48
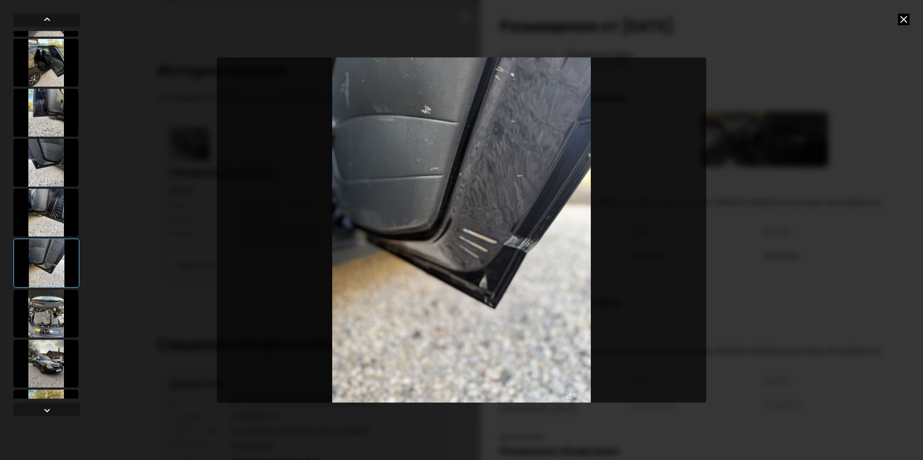
click at [54, 293] on div at bounding box center [45, 314] width 65 height 48
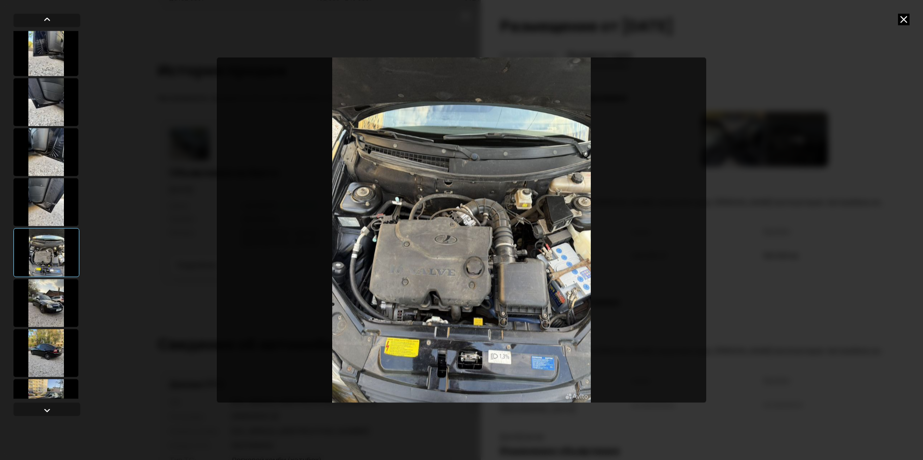
scroll to position [256, 0]
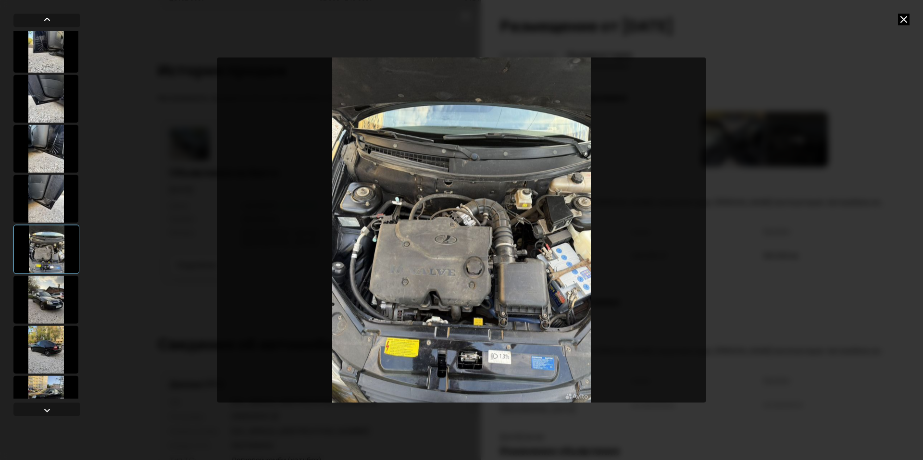
click at [50, 293] on div at bounding box center [45, 300] width 65 height 48
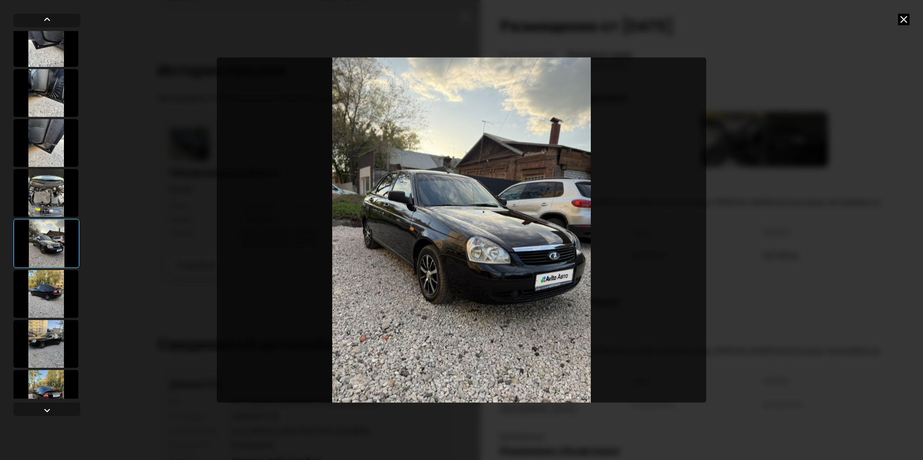
scroll to position [321, 0]
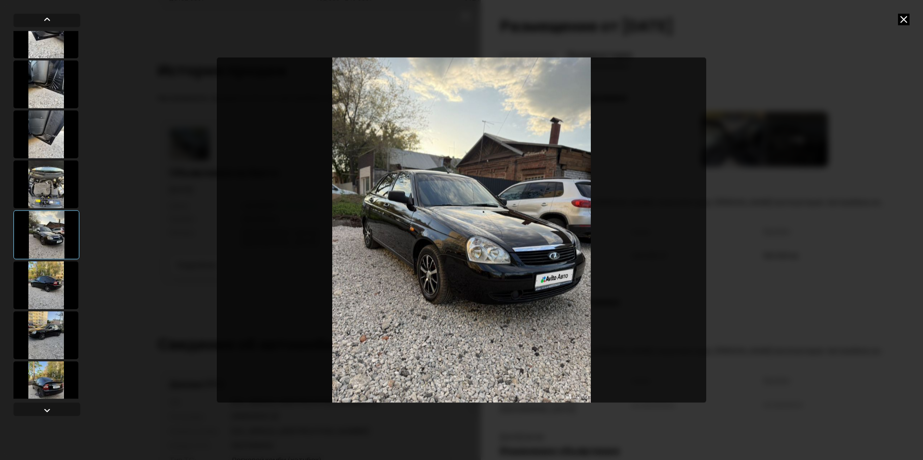
click at [40, 293] on div at bounding box center [45, 285] width 65 height 48
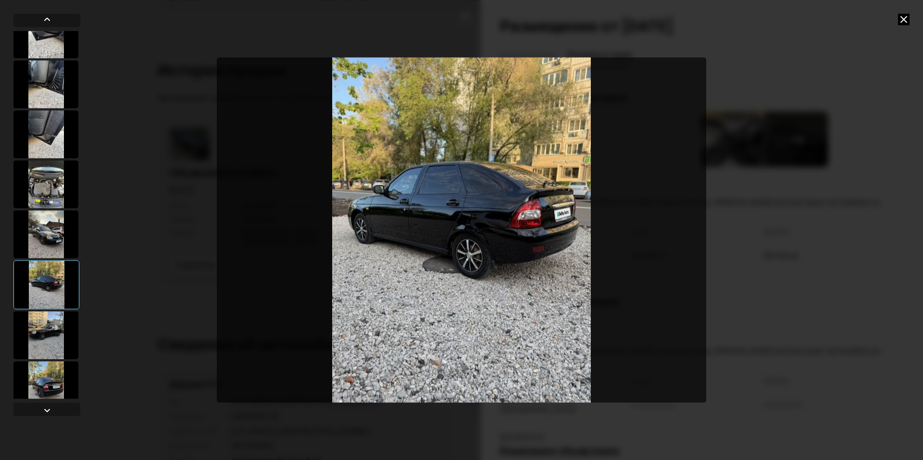
click at [53, 323] on div at bounding box center [45, 335] width 65 height 48
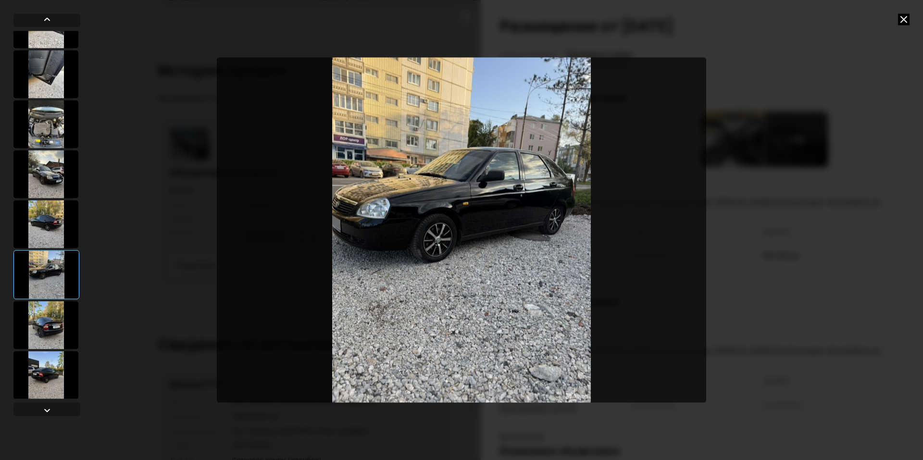
scroll to position [385, 0]
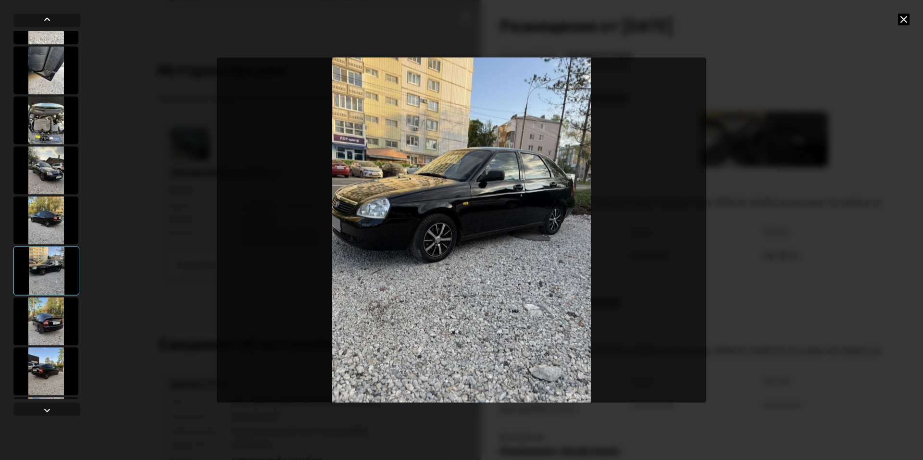
click at [62, 332] on div at bounding box center [45, 321] width 65 height 48
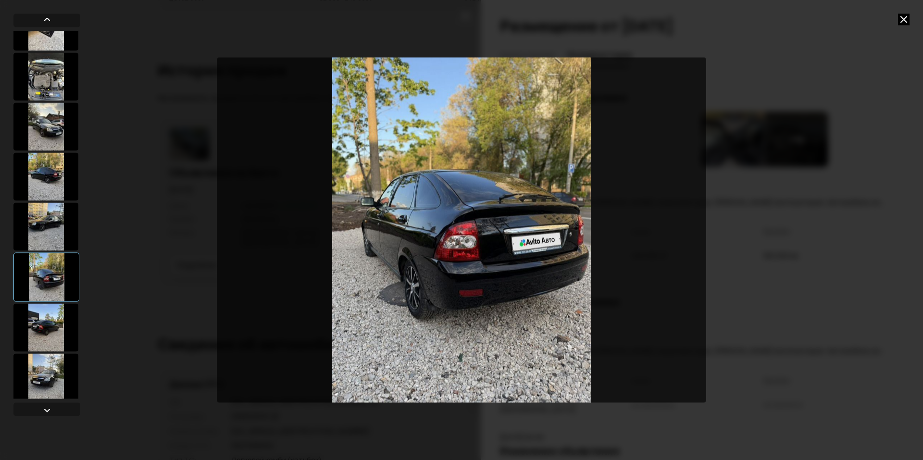
scroll to position [433, 0]
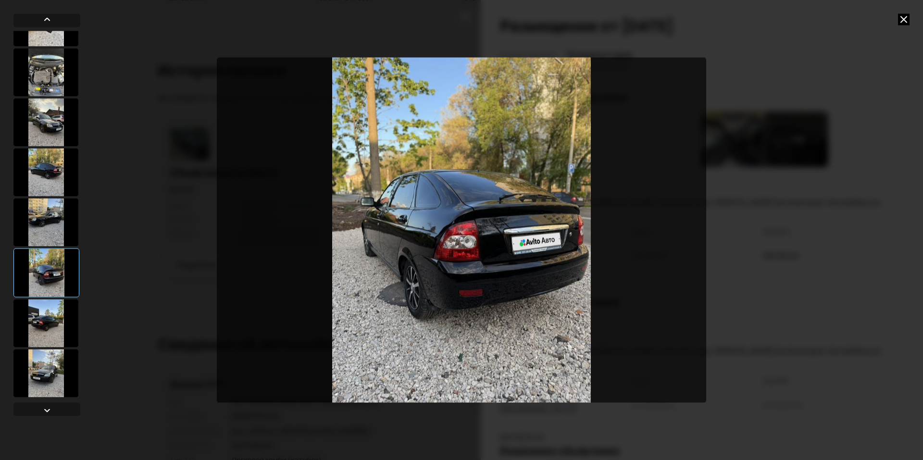
click at [35, 328] on div at bounding box center [45, 323] width 65 height 48
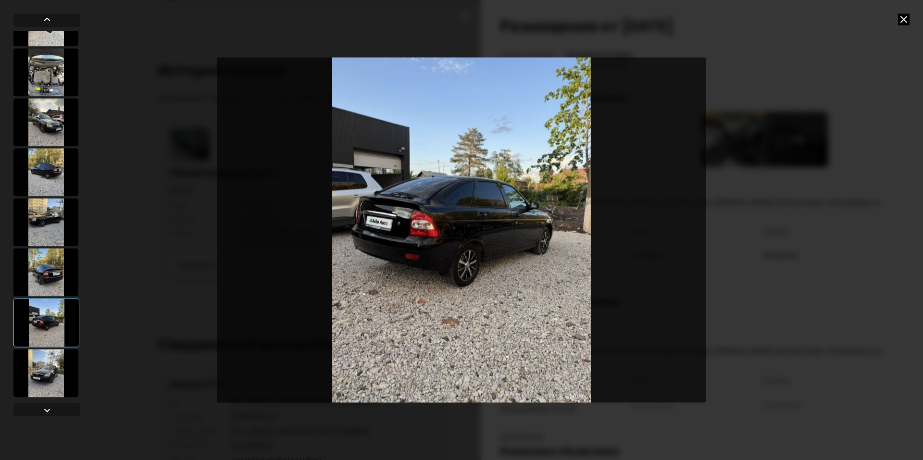
click at [51, 356] on div at bounding box center [45, 373] width 65 height 48
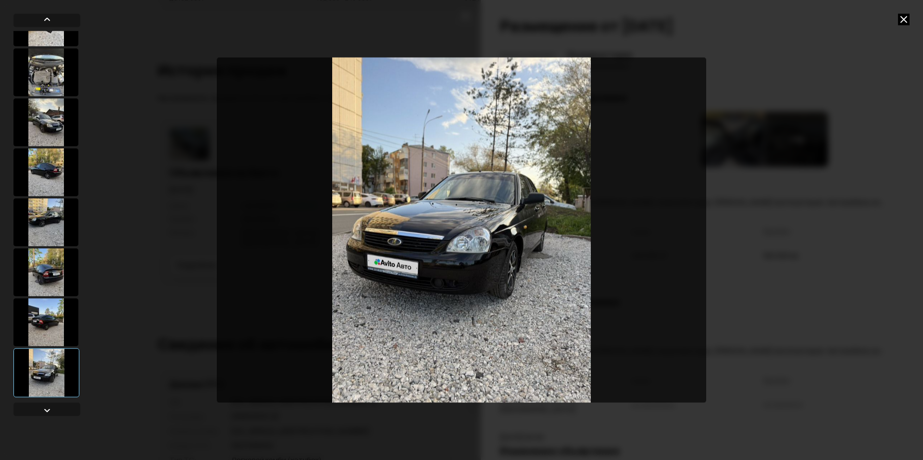
click at [44, 321] on div at bounding box center [45, 322] width 65 height 48
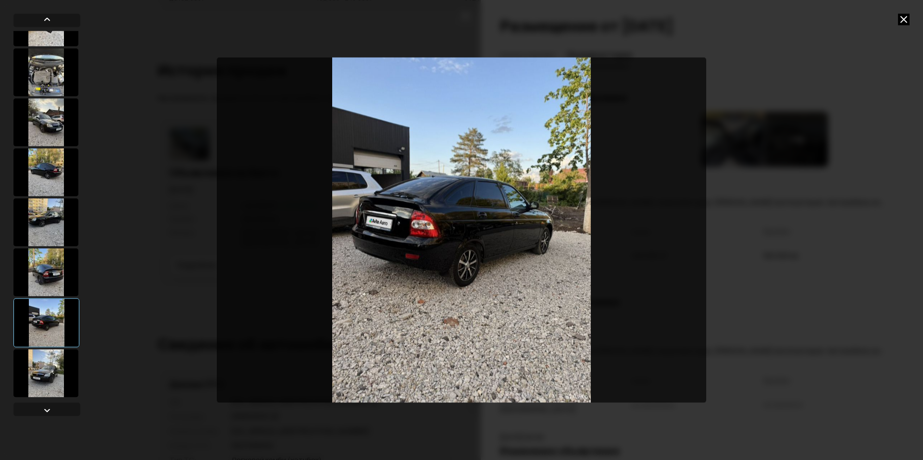
click at [43, 282] on div at bounding box center [45, 272] width 65 height 48
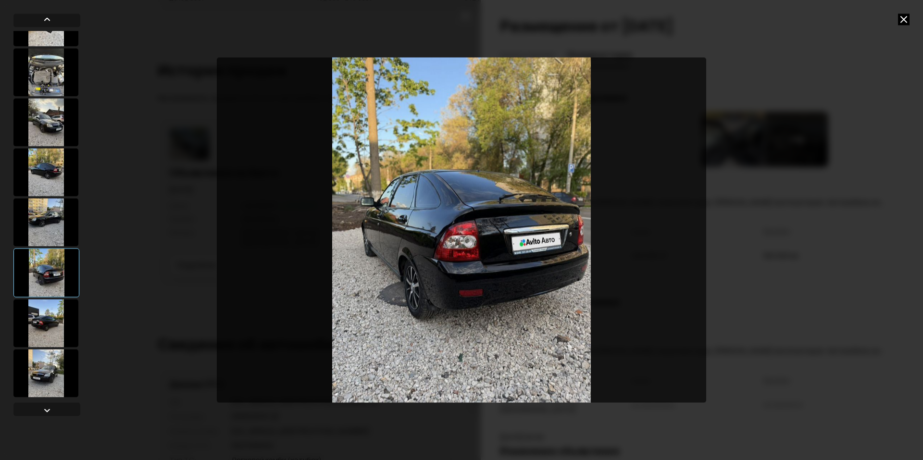
click at [40, 243] on div at bounding box center [45, 222] width 65 height 48
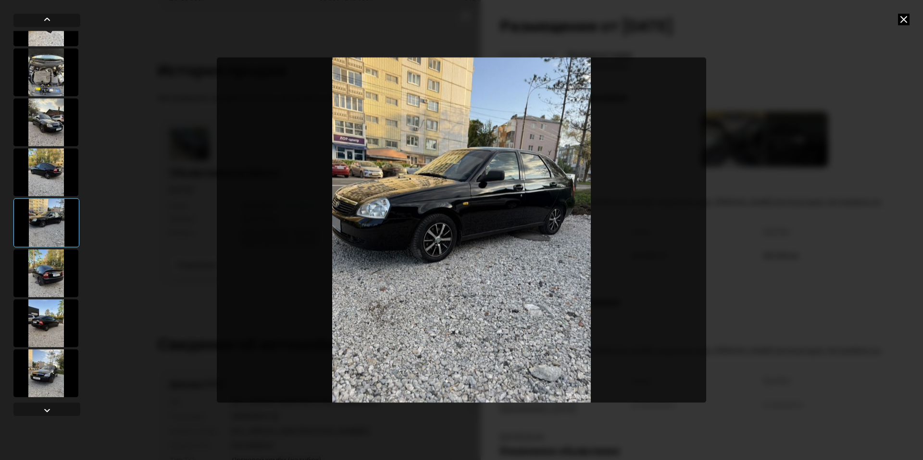
click at [903, 19] on icon at bounding box center [904, 19] width 12 height 12
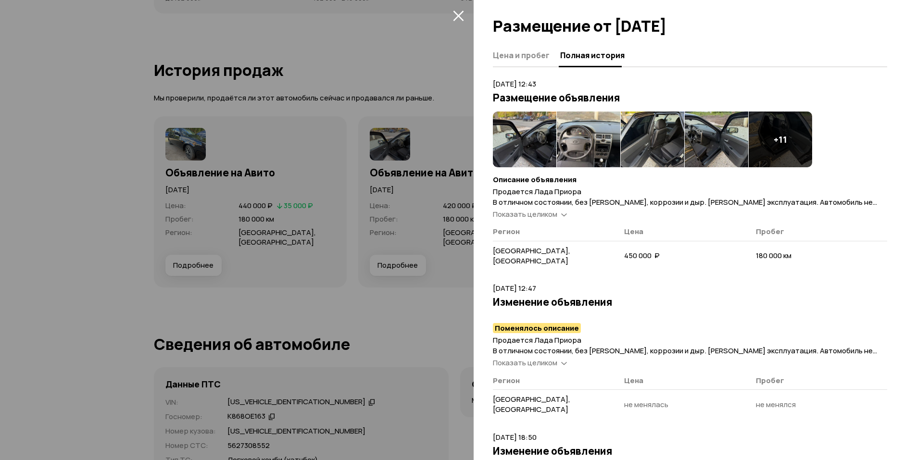
drag, startPoint x: 287, startPoint y: 204, endPoint x: 282, endPoint y: 202, distance: 5.0
click at [285, 204] on div at bounding box center [458, 230] width 916 height 460
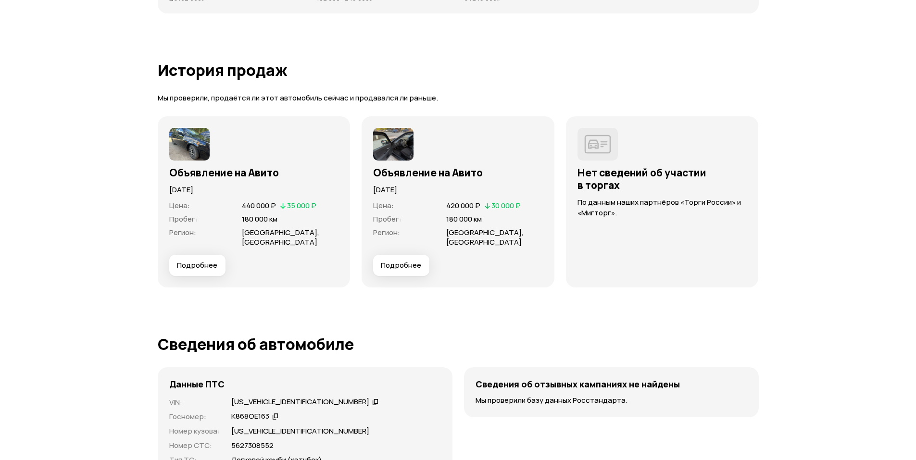
click at [165, 142] on div "Объявление на Авито [DATE] Цена : 440 000 ₽   35 000 ₽ Пробег : 180 000 км Реги…" at bounding box center [254, 201] width 193 height 171
click at [178, 142] on img at bounding box center [189, 144] width 40 height 33
click at [197, 264] on span "Подробнее" at bounding box center [197, 266] width 40 height 10
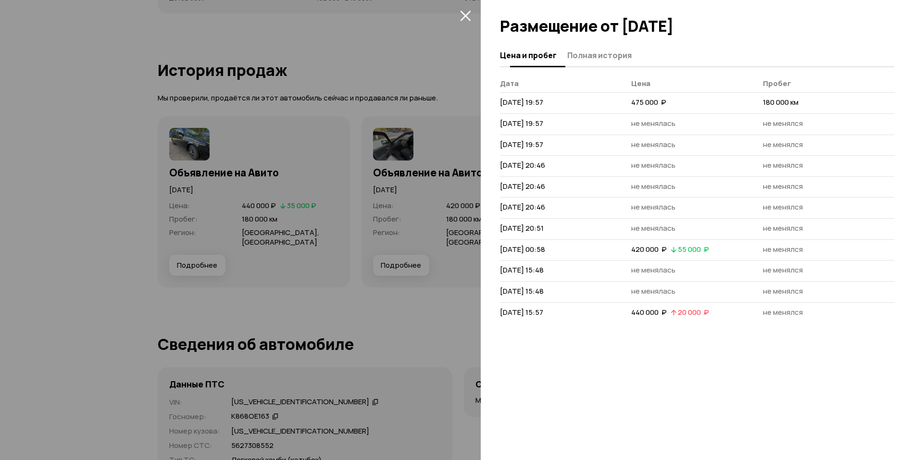
click at [599, 57] on span "Полная история" at bounding box center [599, 55] width 64 height 10
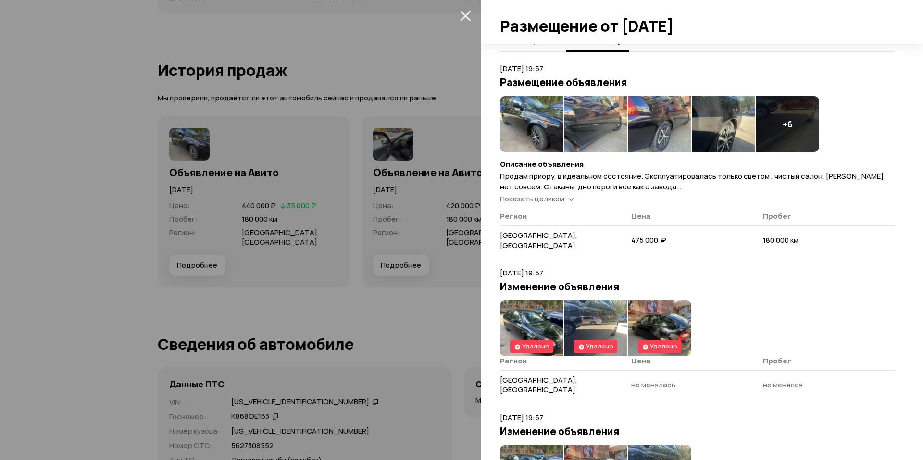
scroll to position [28, 0]
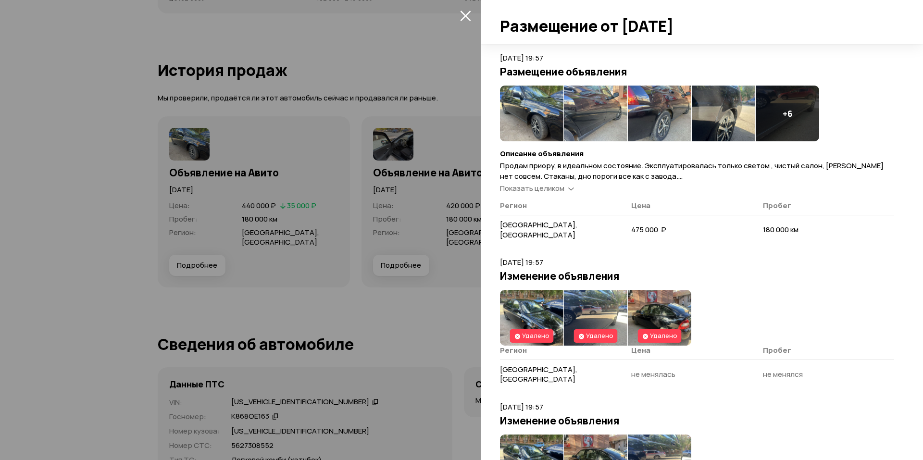
drag, startPoint x: 654, startPoint y: 238, endPoint x: 652, endPoint y: 263, distance: 25.1
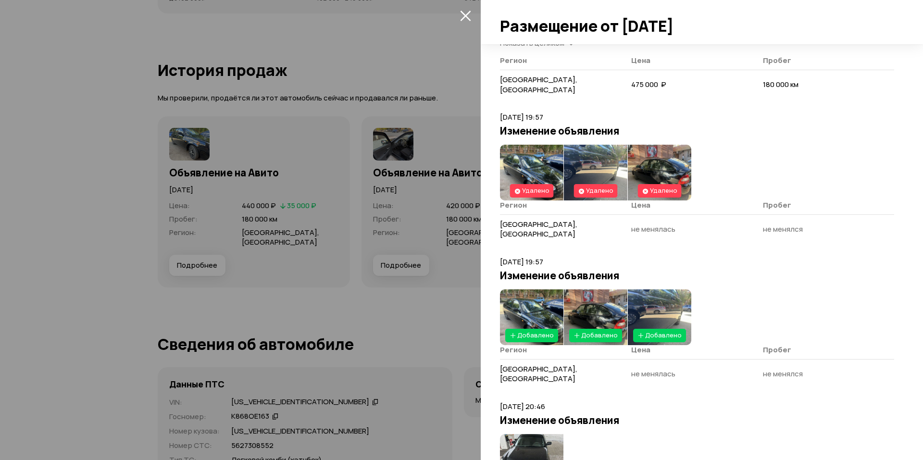
drag, startPoint x: 621, startPoint y: 250, endPoint x: 605, endPoint y: 281, distance: 34.9
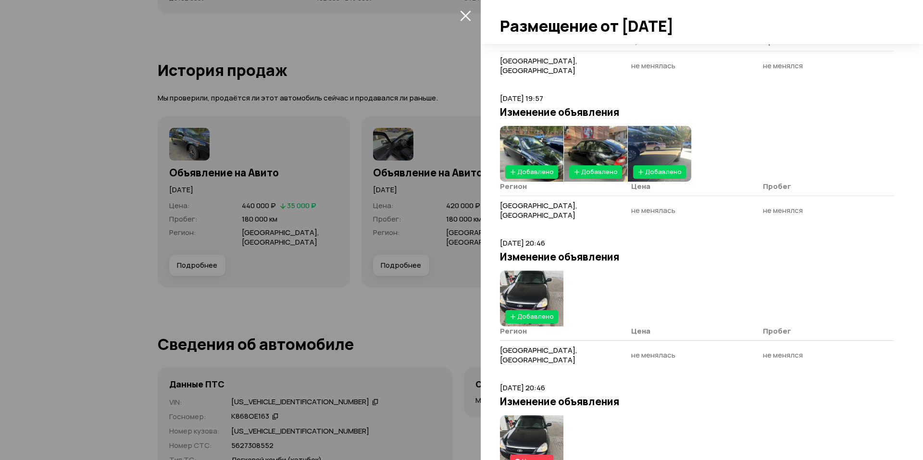
drag, startPoint x: 726, startPoint y: 226, endPoint x: 694, endPoint y: 296, distance: 77.3
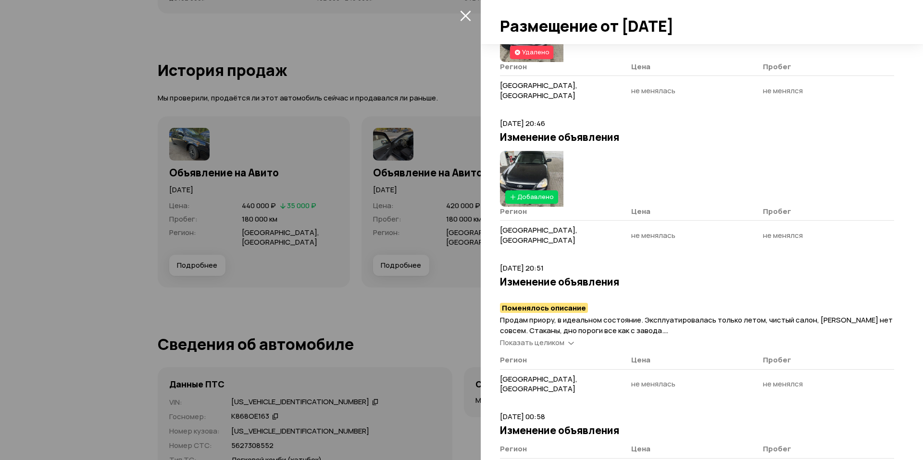
drag, startPoint x: 693, startPoint y: 289, endPoint x: 685, endPoint y: 323, distance: 35.1
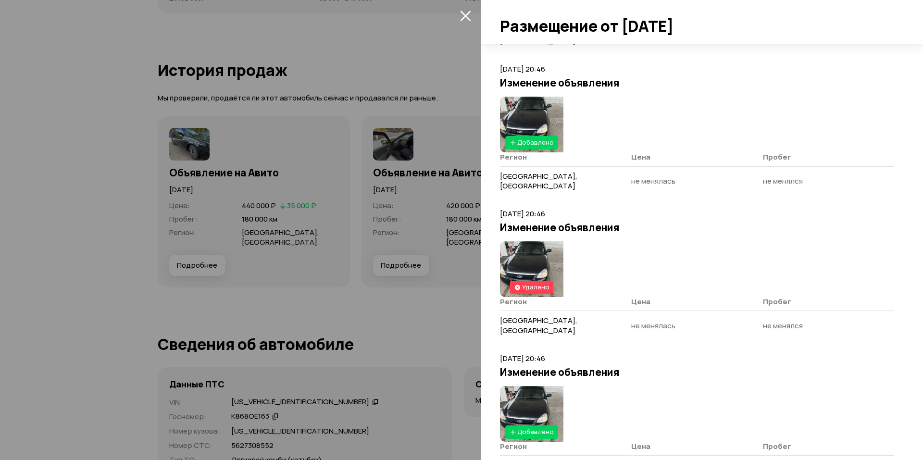
scroll to position [0, 0]
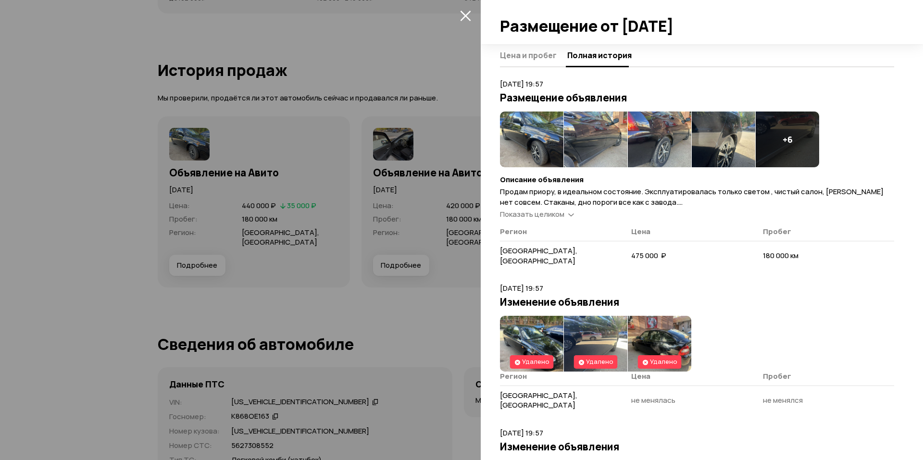
drag, startPoint x: 728, startPoint y: 294, endPoint x: 663, endPoint y: 124, distance: 182.5
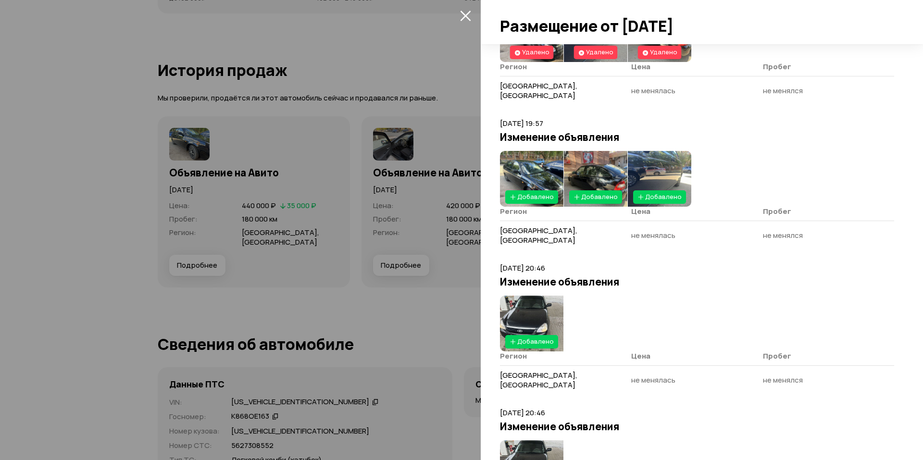
drag, startPoint x: 699, startPoint y: 195, endPoint x: 728, endPoint y: 309, distance: 117.6
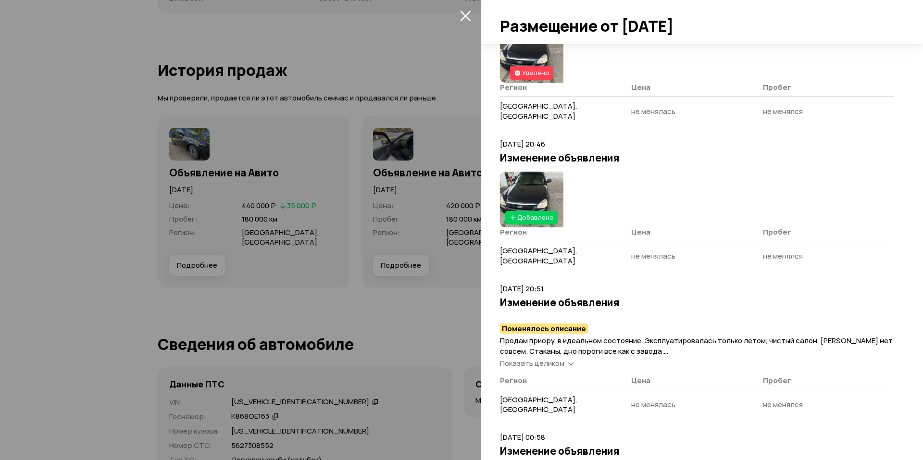
drag, startPoint x: 710, startPoint y: 282, endPoint x: 658, endPoint y: 287, distance: 52.2
click at [560, 358] on div "Показать целиком" at bounding box center [537, 363] width 78 height 10
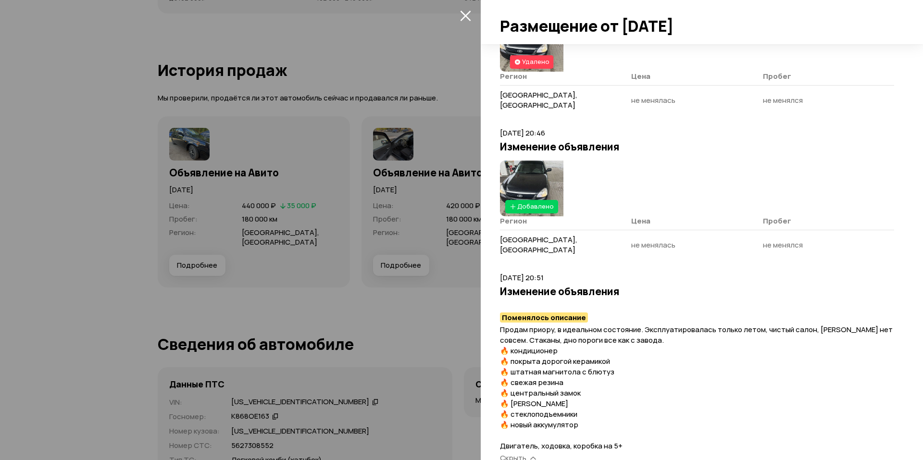
scroll to position [737, 0]
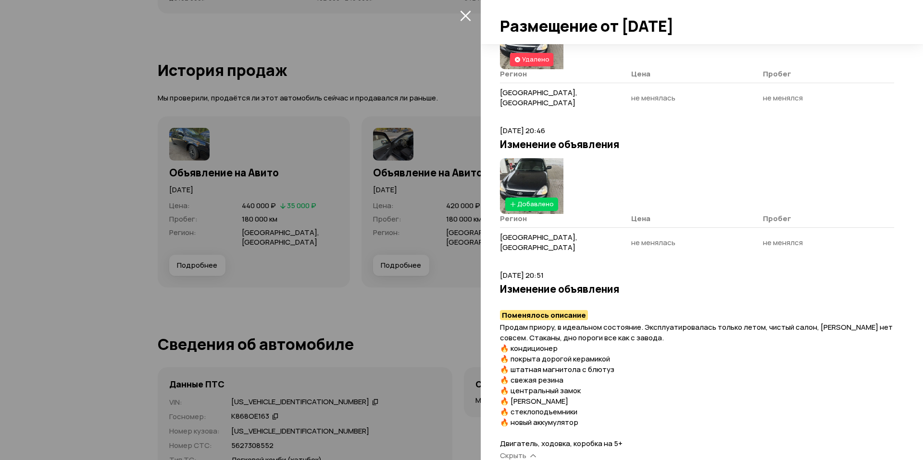
drag, startPoint x: 625, startPoint y: 293, endPoint x: 601, endPoint y: 302, distance: 26.2
drag, startPoint x: 575, startPoint y: 285, endPoint x: 512, endPoint y: 289, distance: 63.6
click at [512, 322] on p "Продам приору, в идеальном состояние. Эксплуатировалась только летом, чистый са…" at bounding box center [697, 385] width 394 height 127
drag, startPoint x: 513, startPoint y: 299, endPoint x: 629, endPoint y: 304, distance: 116.0
click at [609, 322] on span "Продам приору, в идеальном состояние. Эксплуатировалась только летом, чистый са…" at bounding box center [696, 385] width 393 height 126
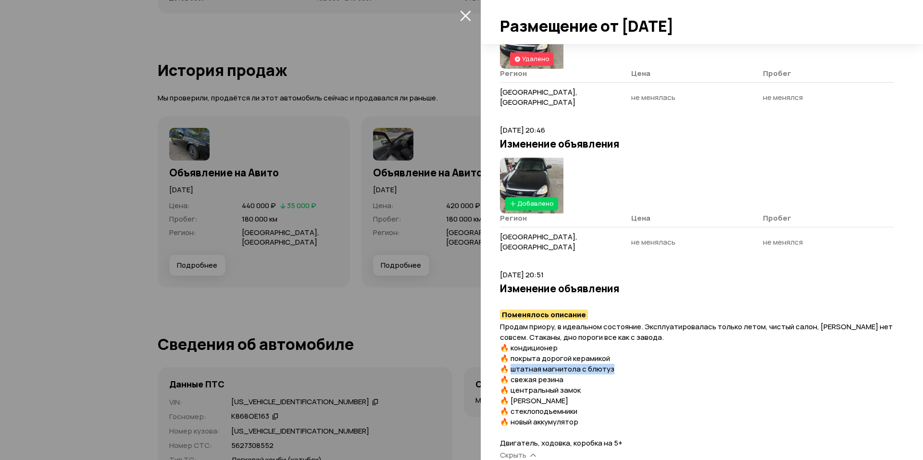
drag, startPoint x: 623, startPoint y: 309, endPoint x: 510, endPoint y: 309, distance: 112.5
click at [512, 322] on p "Продам приору, в идеальном состояние. Эксплуатировалась только летом, чистый са…" at bounding box center [697, 385] width 394 height 127
drag, startPoint x: 522, startPoint y: 323, endPoint x: 592, endPoint y: 326, distance: 70.3
click at [591, 325] on p "Продам приору, в идеальном состояние. Эксплуатировалась только летом, чистый са…" at bounding box center [697, 385] width 394 height 127
drag, startPoint x: 586, startPoint y: 330, endPoint x: 504, endPoint y: 339, distance: 82.7
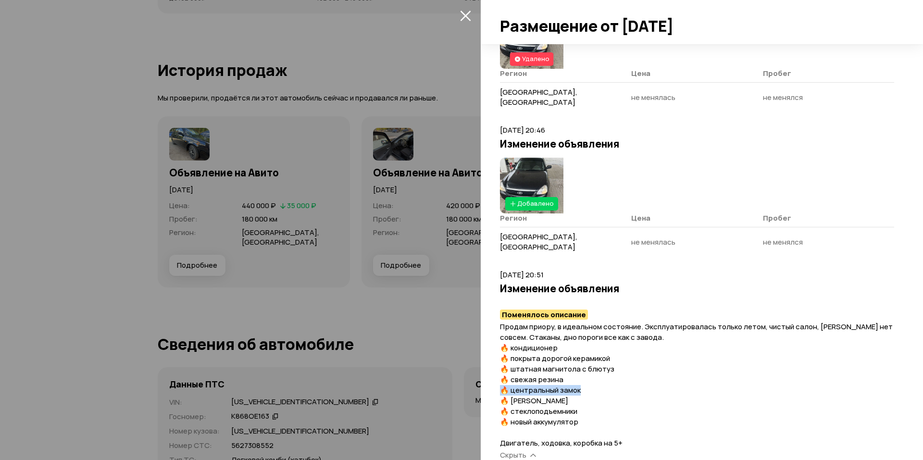
click at [500, 336] on div "Цена и пробег Полная история [DATE] 19:57 Размещение объявления + 6 Описание об…" at bounding box center [702, 252] width 442 height 416
drag, startPoint x: 538, startPoint y: 344, endPoint x: 595, endPoint y: 350, distance: 58.0
click at [592, 349] on p "Продам приору, в идеальном состояние. Эксплуатировалась только летом, чистый са…" at bounding box center [697, 385] width 394 height 127
drag, startPoint x: 594, startPoint y: 358, endPoint x: 548, endPoint y: 360, distance: 46.2
click at [536, 357] on p "Продам приору, в идеальном состояние. Эксплуатировалась только летом, чистый са…" at bounding box center [697, 385] width 394 height 127
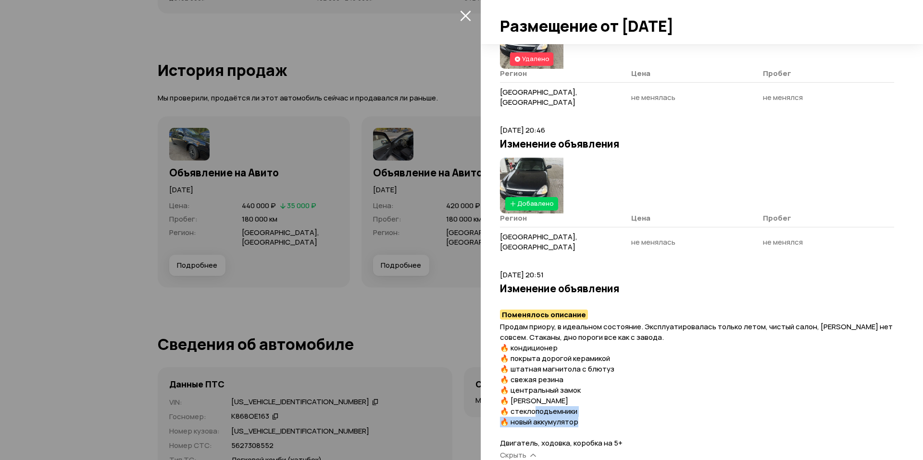
click at [552, 361] on span "Продам приору, в идеальном состояние. Эксплуатировалась только летом, чистый са…" at bounding box center [696, 385] width 393 height 126
drag, startPoint x: 630, startPoint y: 378, endPoint x: 632, endPoint y: 374, distance: 5.2
click at [630, 375] on p "Продам приору, в идеальном состояние. Эксплуатировалась только летом, чистый са…" at bounding box center [697, 385] width 394 height 127
click at [632, 374] on p "Продам приору, в идеальном состояние. Эксплуатировалась только летом, чистый са…" at bounding box center [697, 385] width 394 height 127
click at [418, 316] on div at bounding box center [461, 230] width 923 height 460
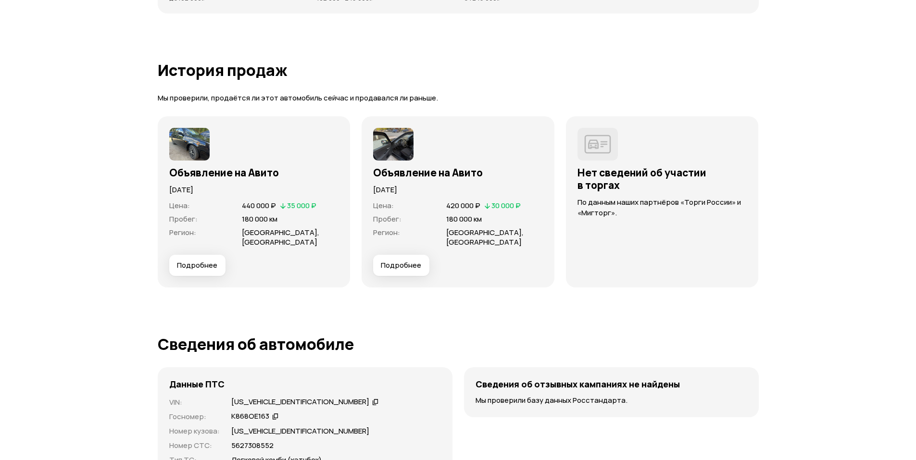
click at [399, 164] on div "Объявление на Авито" at bounding box center [458, 170] width 170 height 18
click at [416, 285] on div "Объявление на Авито [DATE] Цена : 420 000 ₽   30 000 ₽ Пробег : 180 000 км Реги…" at bounding box center [458, 201] width 193 height 171
click at [417, 274] on button "Подробнее" at bounding box center [401, 265] width 56 height 21
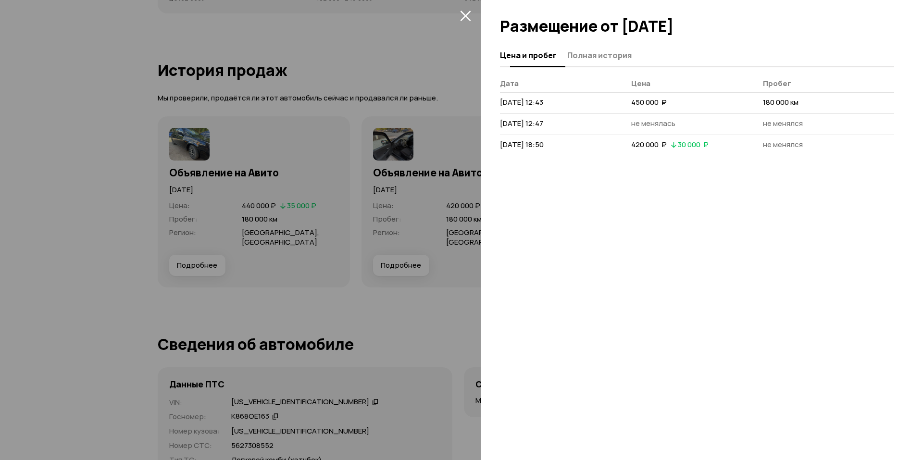
click at [608, 59] on span "Полная история" at bounding box center [599, 55] width 64 height 10
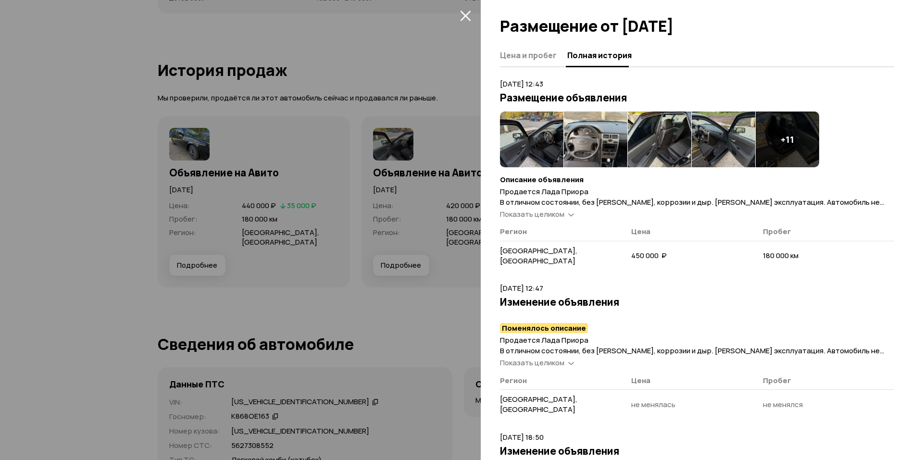
click at [556, 358] on span "Показать целиком" at bounding box center [532, 363] width 64 height 10
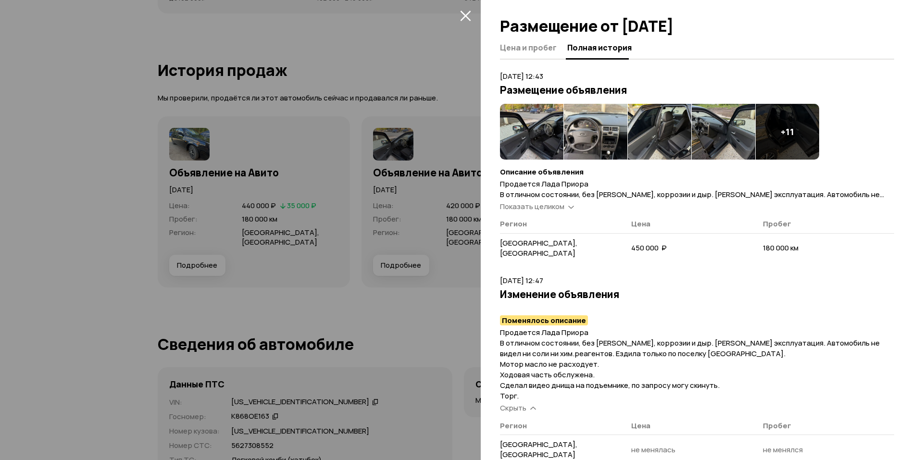
drag, startPoint x: 626, startPoint y: 317, endPoint x: 630, endPoint y: 327, distance: 10.1
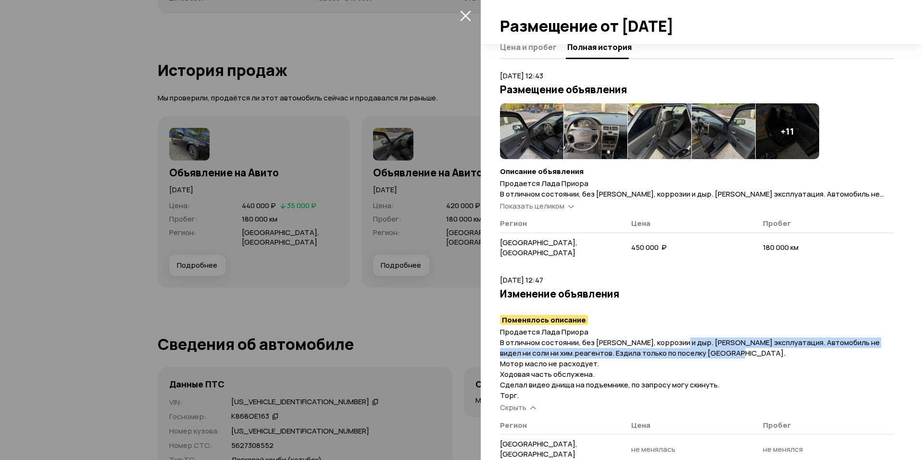
drag, startPoint x: 683, startPoint y: 335, endPoint x: 735, endPoint y: 340, distance: 52.2
click at [734, 340] on span "Продается Лада Приора В отличном состоянии, без [PERSON_NAME], коррозии и дыр. …" at bounding box center [690, 364] width 380 height 74
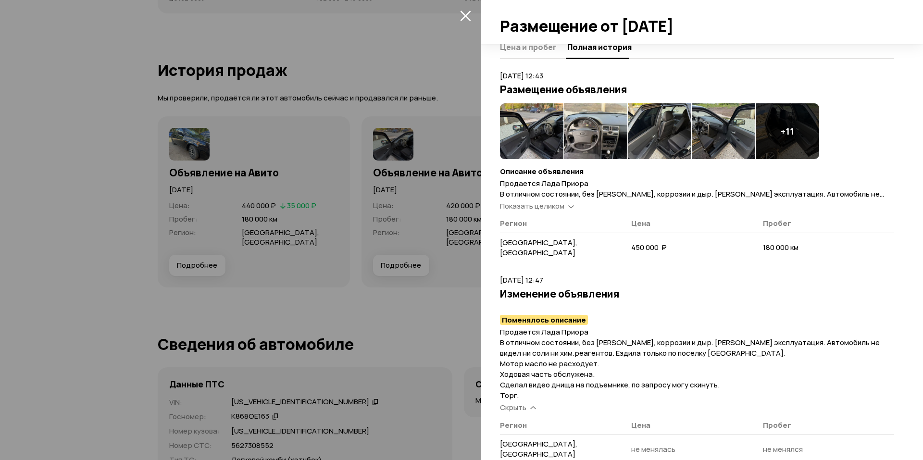
click at [760, 339] on p "Продается Лада Приора В отличном состоянии, без [PERSON_NAME], коррозии и дыр. …" at bounding box center [697, 364] width 394 height 74
drag, startPoint x: 739, startPoint y: 346, endPoint x: 753, endPoint y: 349, distance: 14.2
click at [749, 349] on p "Продается Лада Приора В отличном состоянии, без [PERSON_NAME], коррозии и дыр. …" at bounding box center [697, 364] width 394 height 74
drag, startPoint x: 762, startPoint y: 348, endPoint x: 776, endPoint y: 340, distance: 15.9
click at [764, 347] on p "Продается Лада Приора В отличном состоянии, без [PERSON_NAME], коррозии и дыр. …" at bounding box center [697, 364] width 394 height 74
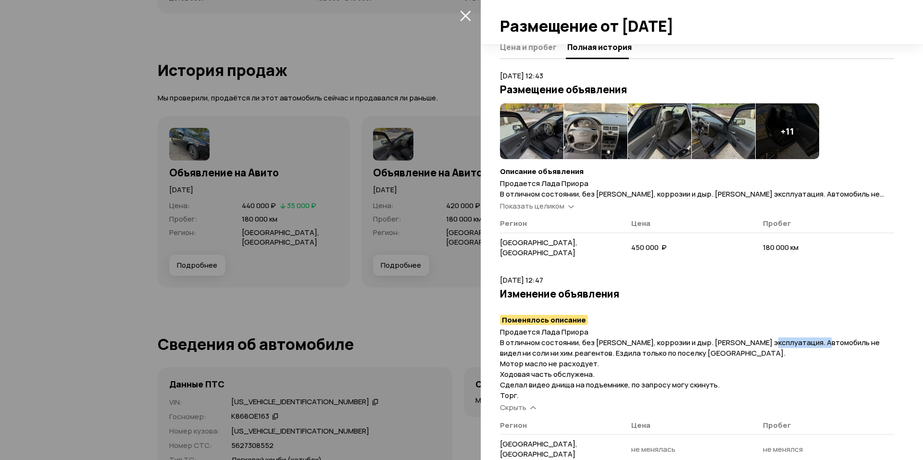
drag, startPoint x: 770, startPoint y: 331, endPoint x: 822, endPoint y: 333, distance: 52.5
click at [822, 331] on span "Продается Лада Приора В отличном состоянии, без [PERSON_NAME], коррозии и дыр. …" at bounding box center [690, 364] width 380 height 74
drag, startPoint x: 573, startPoint y: 345, endPoint x: 643, endPoint y: 342, distance: 69.8
click at [636, 343] on span "Продается Лада Приора В отличном состоянии, без [PERSON_NAME], коррозии и дыр. …" at bounding box center [690, 364] width 380 height 74
drag, startPoint x: 680, startPoint y: 347, endPoint x: 713, endPoint y: 348, distance: 33.2
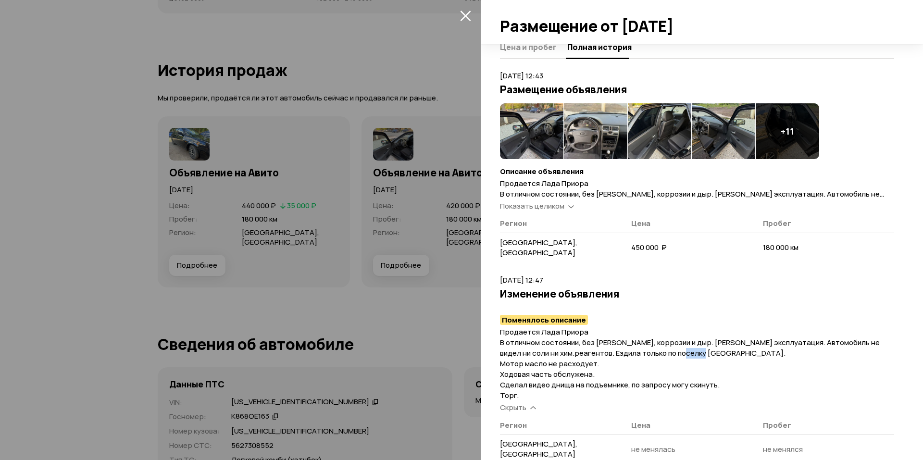
click at [700, 348] on span "Продается Лада Приора В отличном состоянии, без [PERSON_NAME], коррозии и дыр. …" at bounding box center [690, 364] width 380 height 74
click at [734, 348] on span "Продается Лада Приора В отличном состоянии, без [PERSON_NAME], коррозии и дыр. …" at bounding box center [690, 364] width 380 height 74
drag, startPoint x: 502, startPoint y: 361, endPoint x: 595, endPoint y: 360, distance: 93.8
click at [589, 359] on span "Продается Лада Приора В отличном состоянии, без [PERSON_NAME], коррозии и дыр. …" at bounding box center [690, 364] width 380 height 74
drag, startPoint x: 597, startPoint y: 361, endPoint x: 621, endPoint y: 364, distance: 23.7
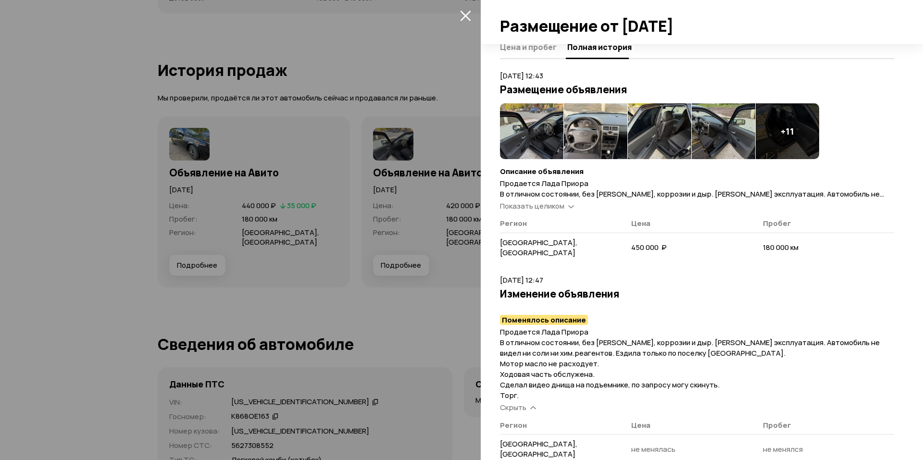
click at [620, 364] on p "Продается Лада Приора В отличном состоянии, без [PERSON_NAME], коррозии и дыр. …" at bounding box center [697, 364] width 394 height 74
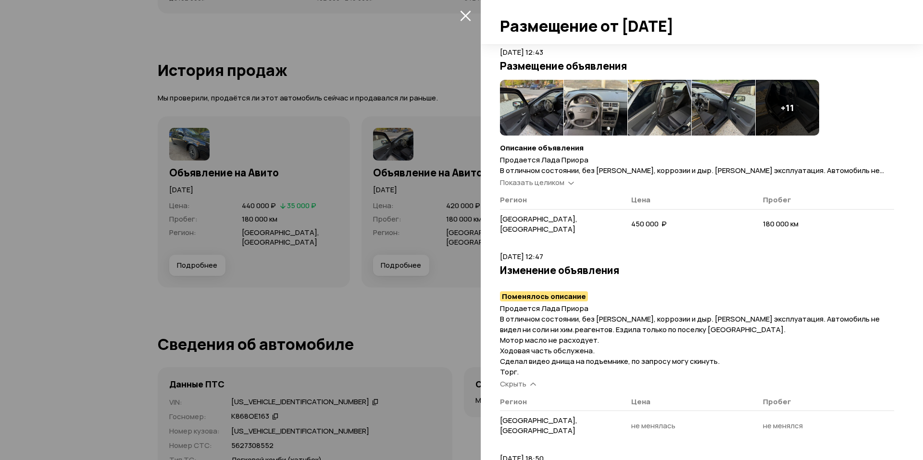
scroll to position [28, 0]
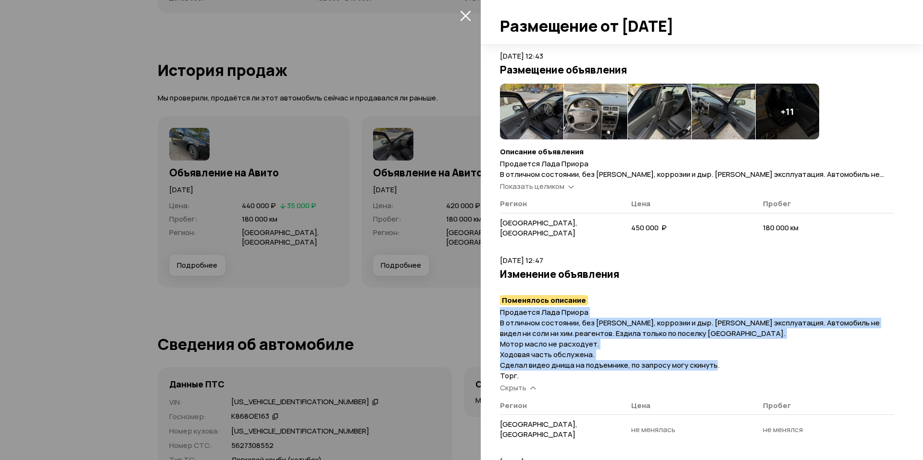
drag, startPoint x: 718, startPoint y: 354, endPoint x: 693, endPoint y: 294, distance: 64.5
click at [694, 293] on article "[DATE] 12:47 Изменение объявления Поменялось описание Продается Лада Приора В о…" at bounding box center [697, 350] width 394 height 190
click at [693, 296] on h4 "Поменялось описание" at bounding box center [697, 301] width 394 height 10
click at [674, 307] on p "Продается Лада Приора В отличном состоянии, без [PERSON_NAME], коррозии и дыр. …" at bounding box center [697, 344] width 394 height 74
click at [672, 307] on p "Продается Лада Приора В отличном состоянии, без [PERSON_NAME], коррозии и дыр. …" at bounding box center [697, 344] width 394 height 74
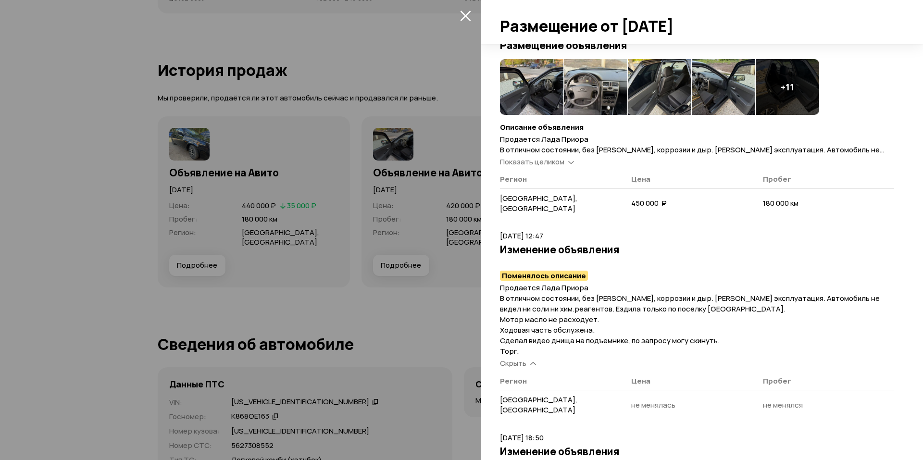
scroll to position [92, 0]
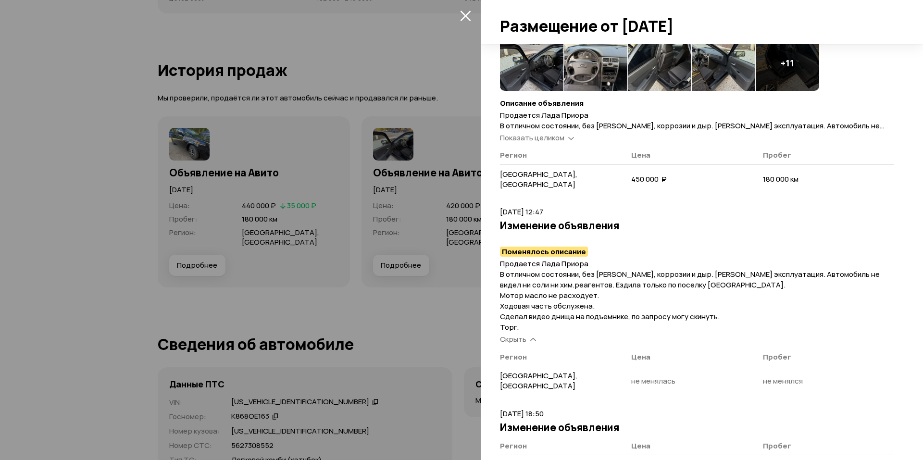
drag, startPoint x: 679, startPoint y: 322, endPoint x: 660, endPoint y: 303, distance: 26.5
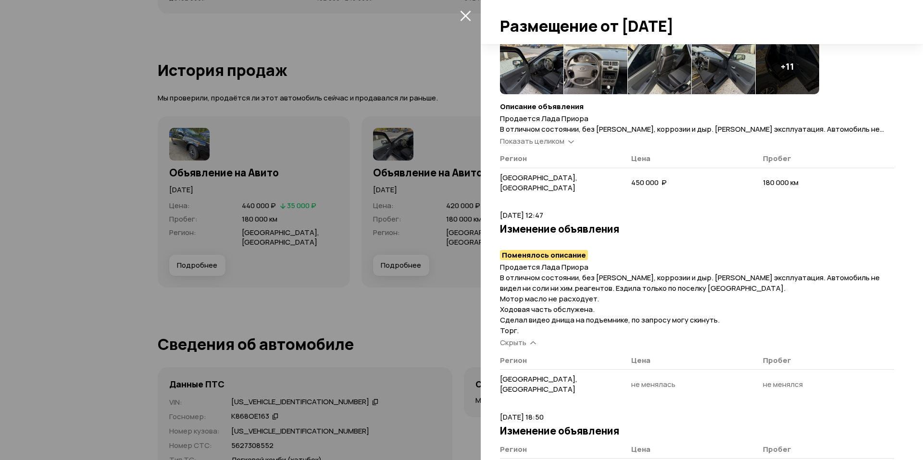
click at [437, 309] on div at bounding box center [461, 230] width 923 height 460
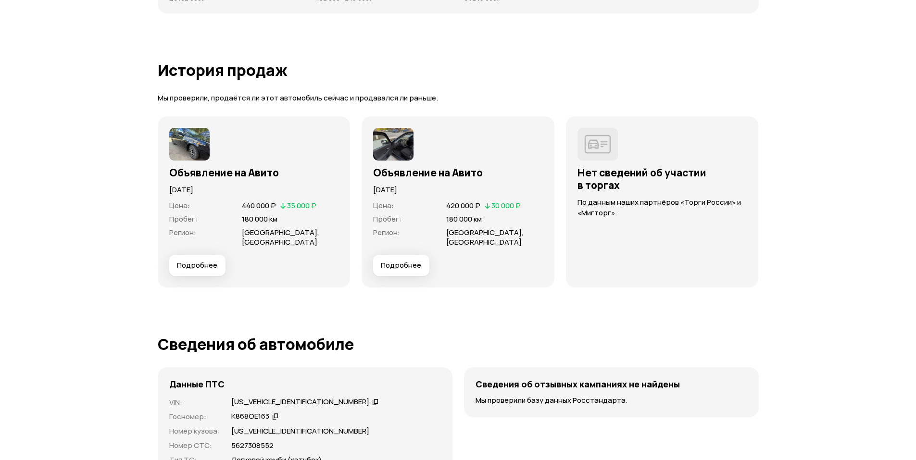
click at [217, 276] on div "Объявление на Авито [DATE] Цена : 440 000 ₽   35 000 ₽ Пробег : 180 000 км Реги…" at bounding box center [254, 201] width 193 height 171
click at [218, 272] on button "Подробнее" at bounding box center [197, 265] width 56 height 21
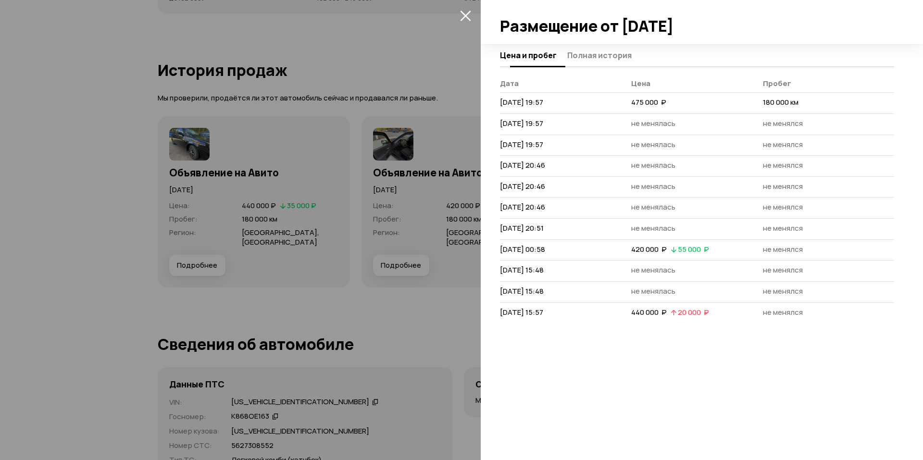
click at [605, 56] on span "Полная история" at bounding box center [599, 55] width 64 height 10
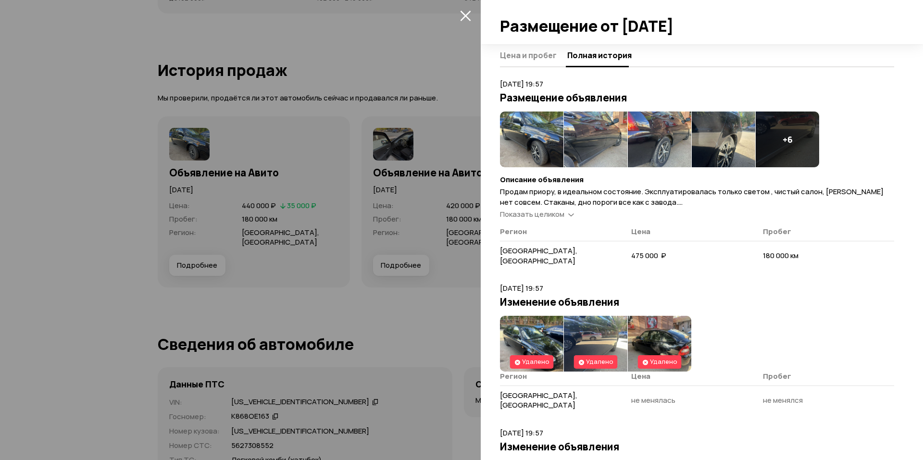
click at [455, 241] on div at bounding box center [461, 230] width 923 height 460
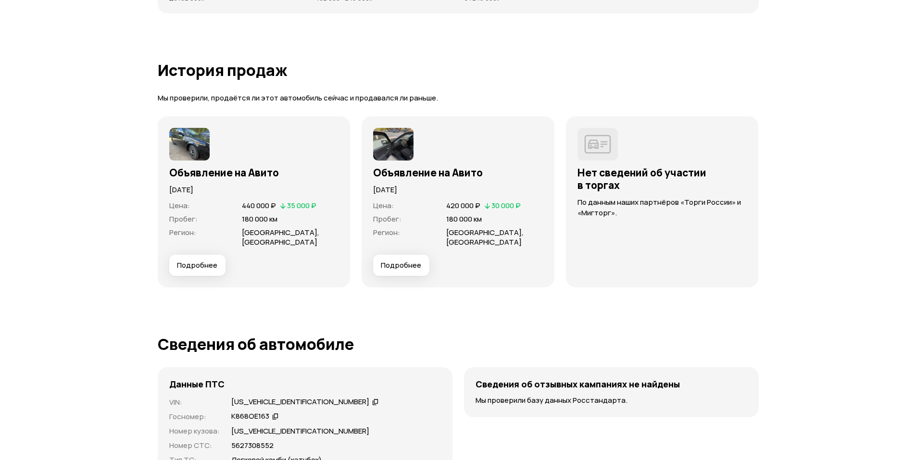
click at [403, 265] on span "Подробнее" at bounding box center [401, 266] width 40 height 10
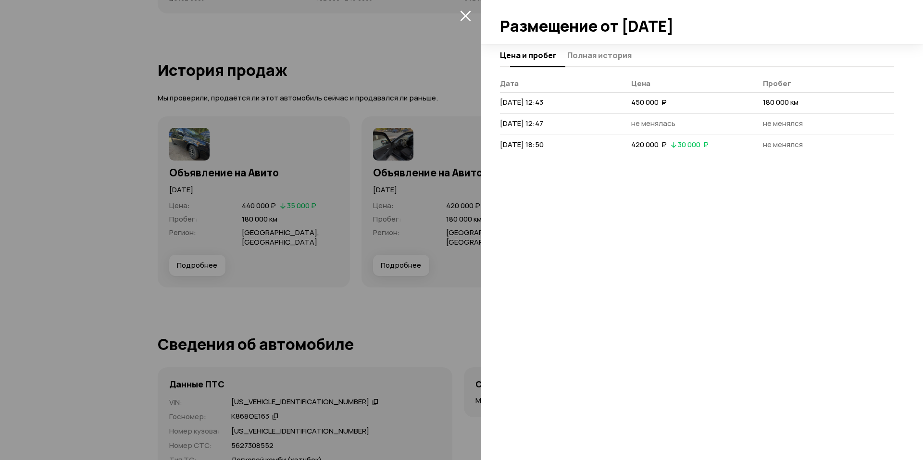
click at [591, 57] on span "Полная история" at bounding box center [599, 55] width 64 height 10
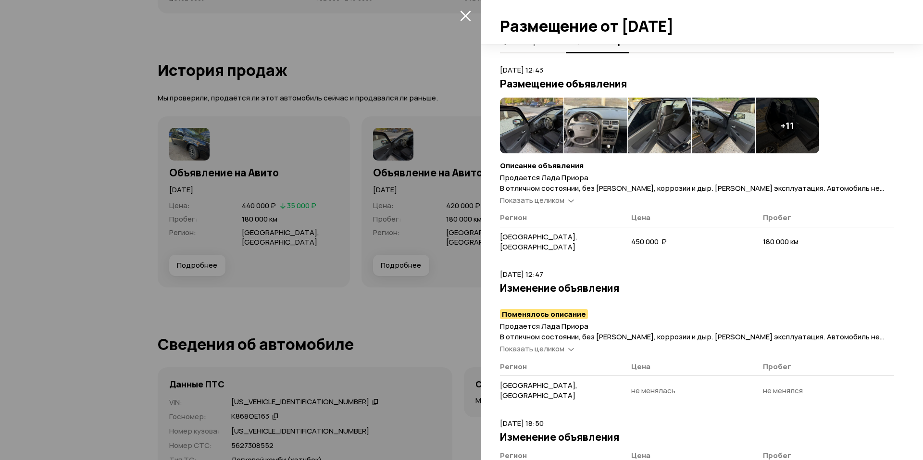
scroll to position [39, 0]
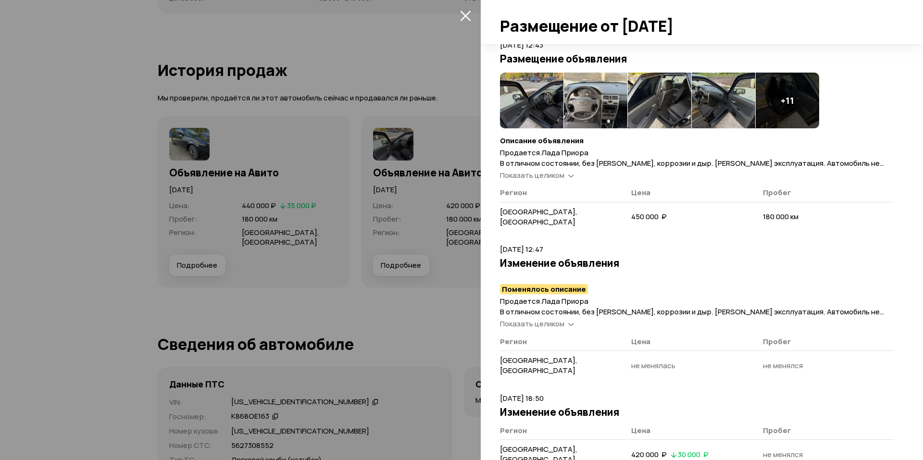
drag, startPoint x: 815, startPoint y: 224, endPoint x: 754, endPoint y: 374, distance: 161.6
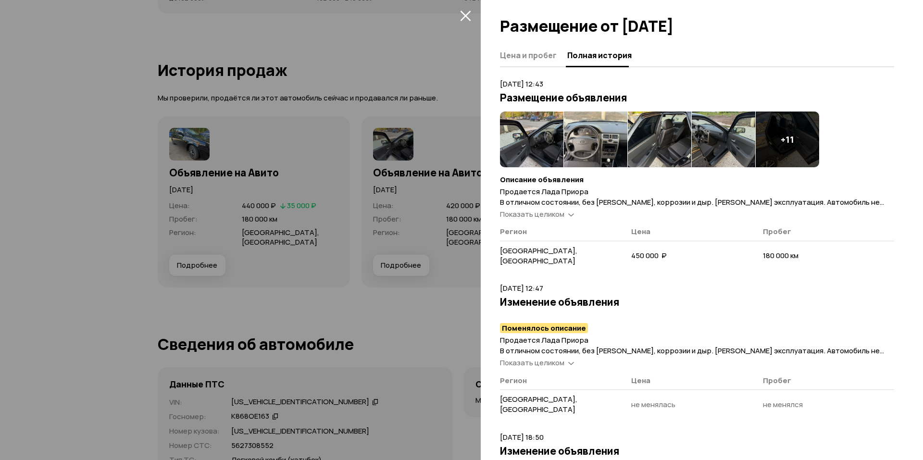
drag, startPoint x: 680, startPoint y: 318, endPoint x: 646, endPoint y: 256, distance: 70.6
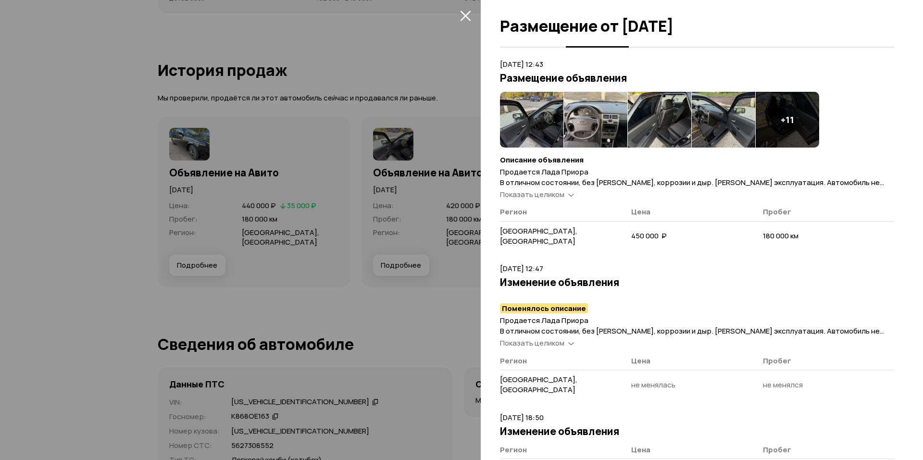
scroll to position [39, 0]
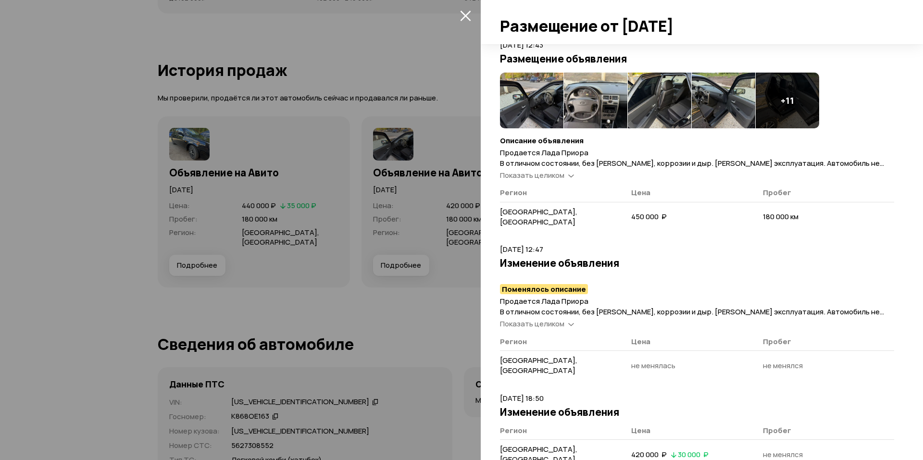
drag, startPoint x: 666, startPoint y: 344, endPoint x: 664, endPoint y: 356, distance: 12.7
drag, startPoint x: 427, startPoint y: 348, endPoint x: 420, endPoint y: 342, distance: 8.5
click at [426, 348] on div at bounding box center [461, 230] width 923 height 460
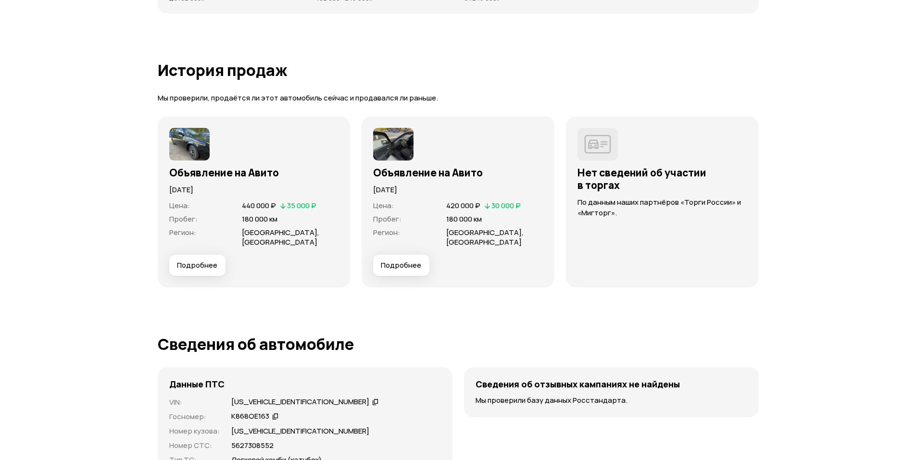
click at [206, 259] on button "Подробнее" at bounding box center [197, 265] width 56 height 21
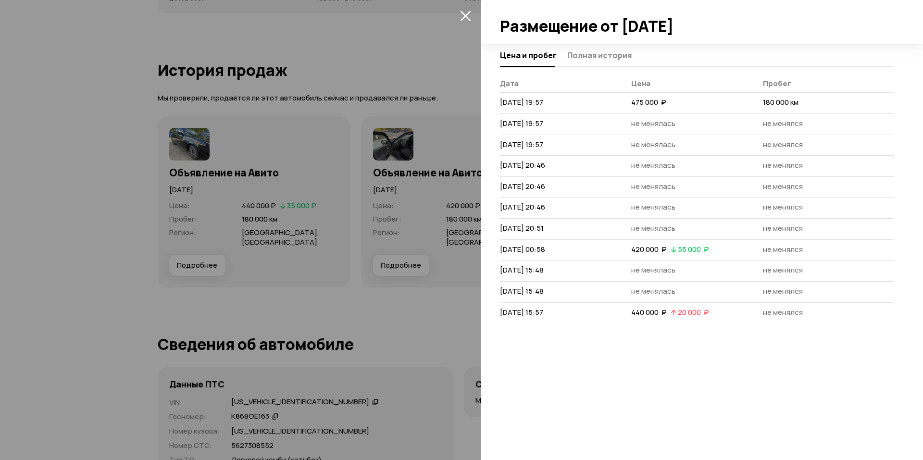
click at [613, 45] on div "Цена и пробег Полная история" at bounding box center [697, 55] width 394 height 23
click at [610, 49] on button "Полная история" at bounding box center [598, 55] width 67 height 19
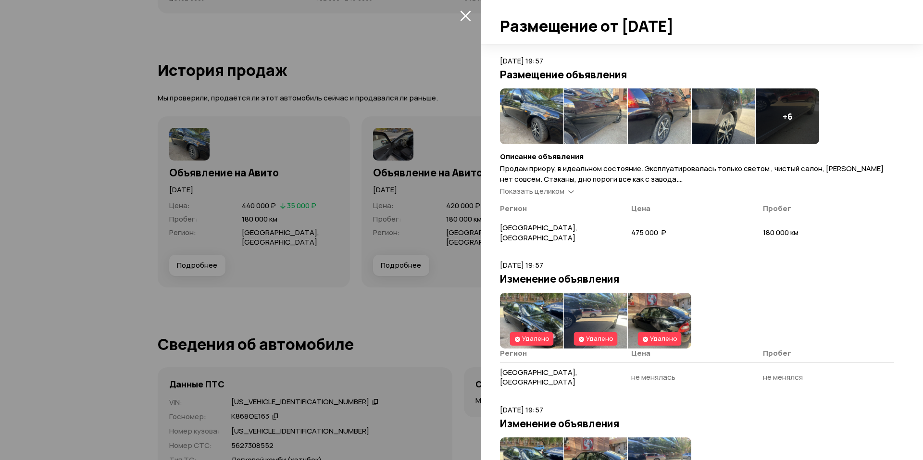
drag, startPoint x: 712, startPoint y: 199, endPoint x: 663, endPoint y: 226, distance: 55.7
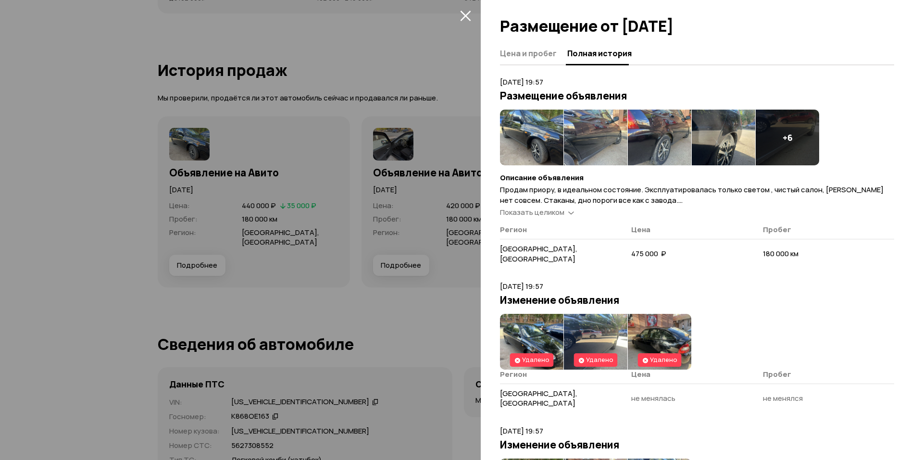
scroll to position [0, 0]
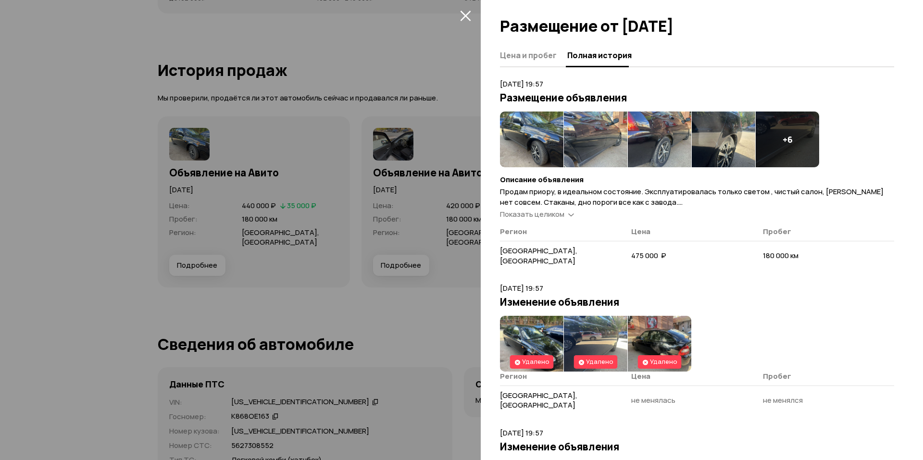
drag, startPoint x: 626, startPoint y: 178, endPoint x: 573, endPoint y: 161, distance: 55.5
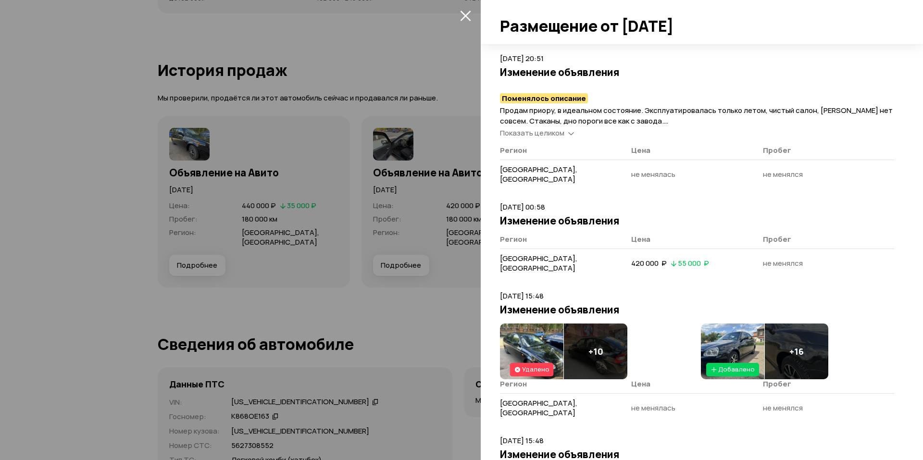
scroll to position [1117, 0]
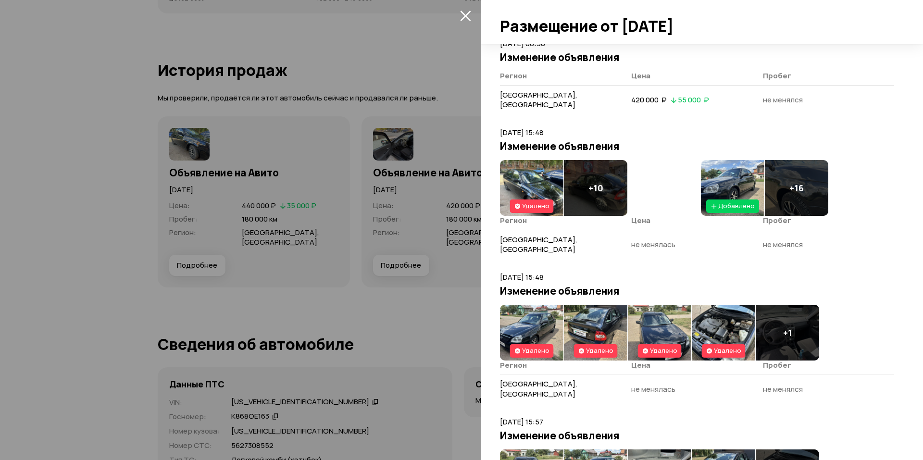
drag, startPoint x: 837, startPoint y: 276, endPoint x: 725, endPoint y: 345, distance: 131.7
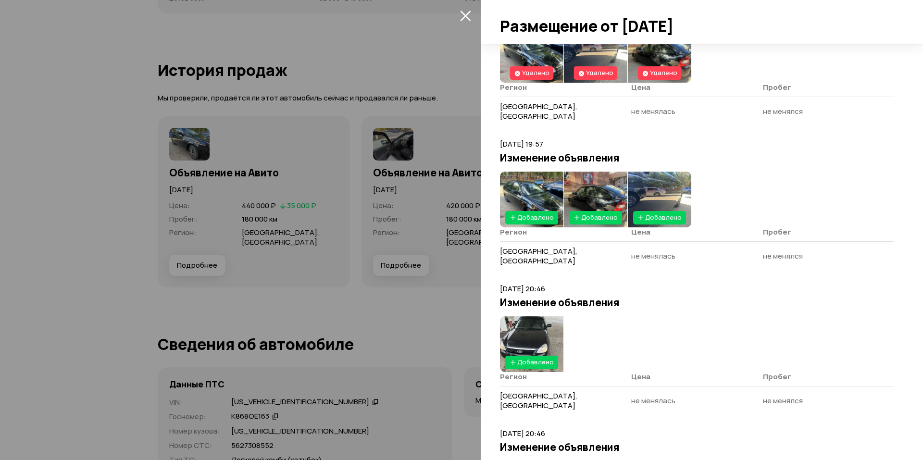
scroll to position [0, 0]
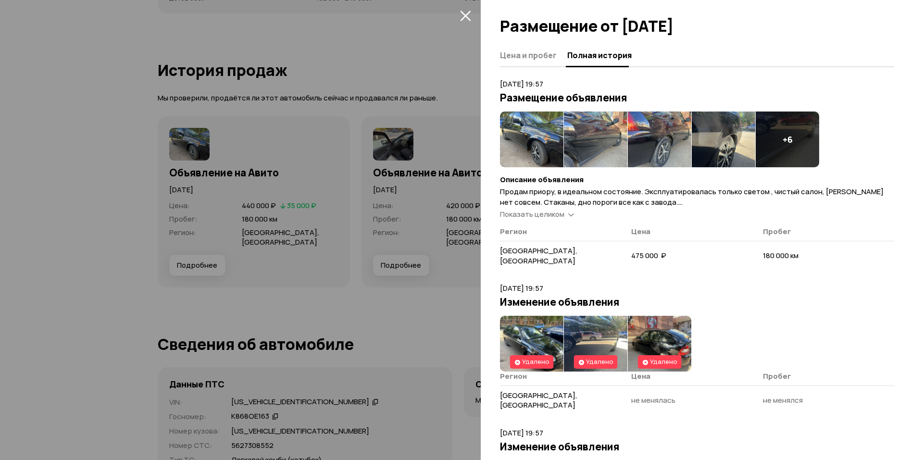
drag, startPoint x: 720, startPoint y: 311, endPoint x: 589, endPoint y: 164, distance: 197.5
click at [535, 145] on img at bounding box center [531, 140] width 63 height 56
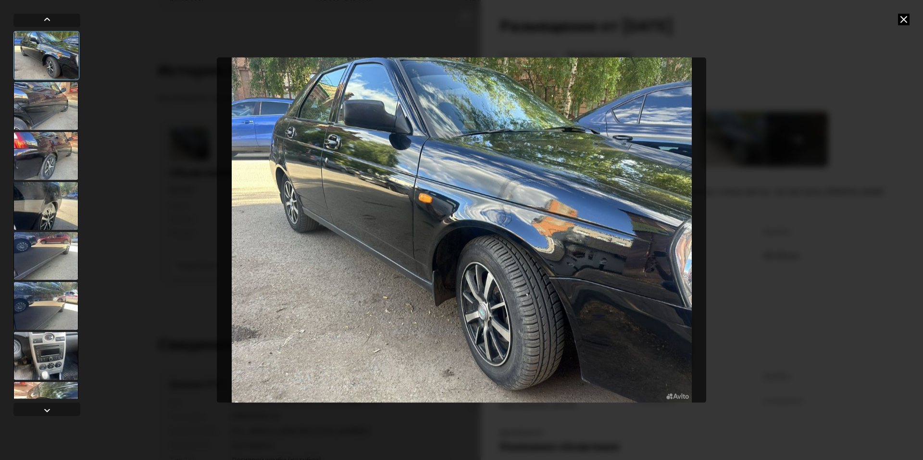
click at [52, 118] on div at bounding box center [45, 106] width 65 height 48
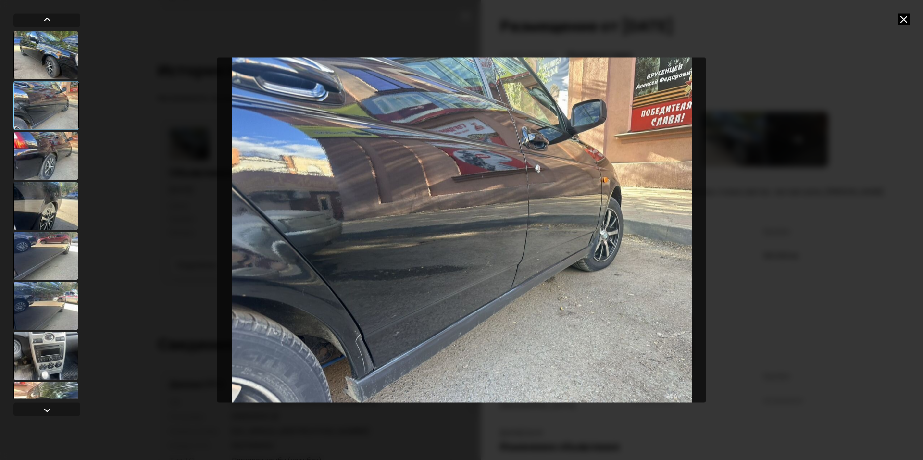
click at [58, 152] on div at bounding box center [45, 156] width 65 height 48
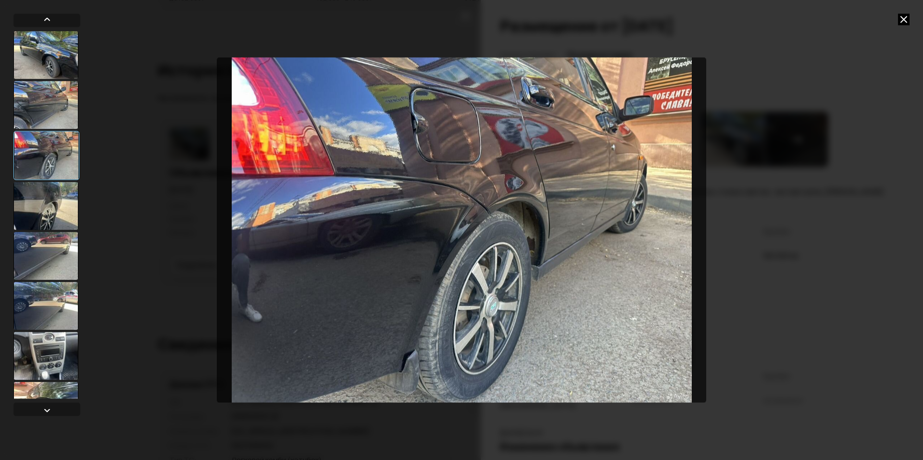
click at [62, 185] on div at bounding box center [45, 206] width 65 height 48
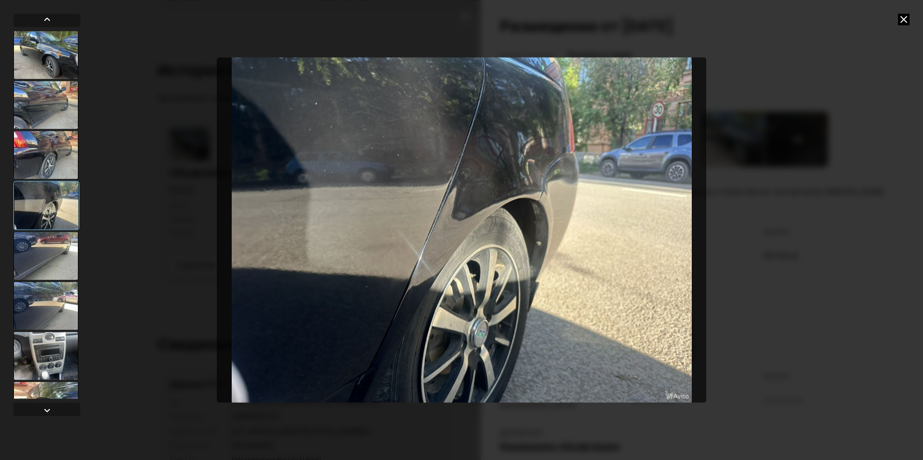
click at [56, 249] on div at bounding box center [45, 256] width 65 height 48
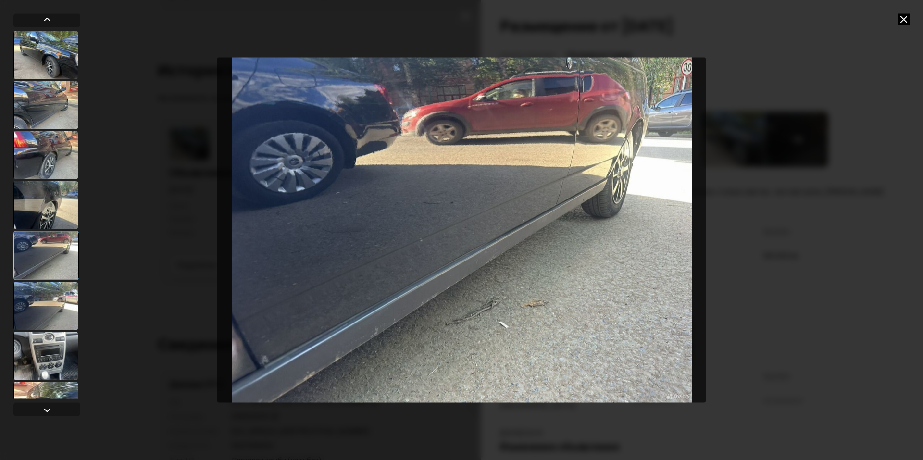
click at [61, 284] on div at bounding box center [45, 306] width 65 height 48
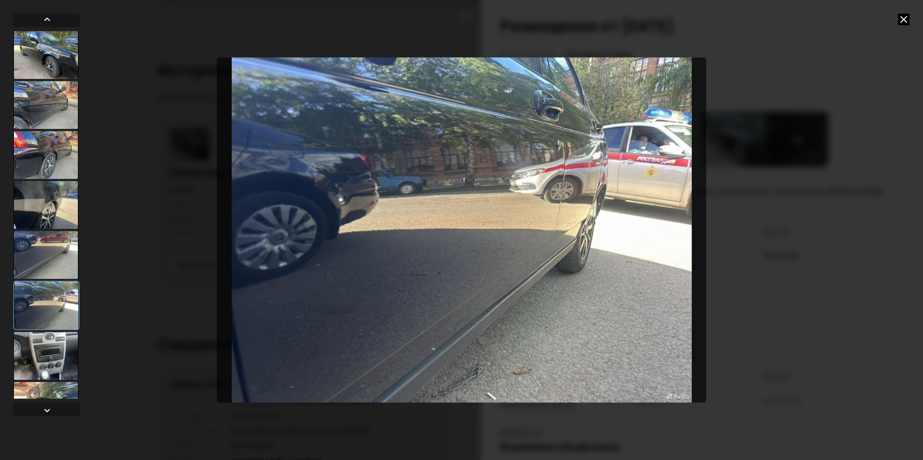
click at [57, 308] on div at bounding box center [46, 305] width 66 height 49
click at [68, 358] on div at bounding box center [45, 356] width 65 height 48
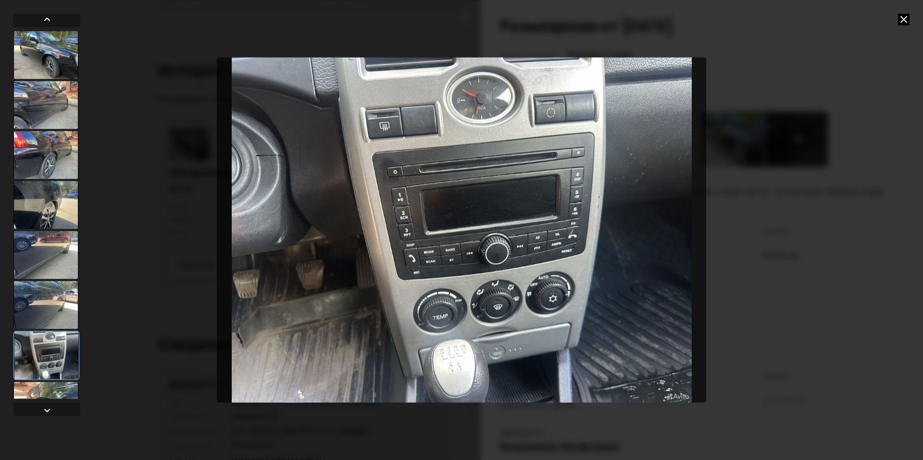
click at [60, 319] on div at bounding box center [45, 305] width 65 height 48
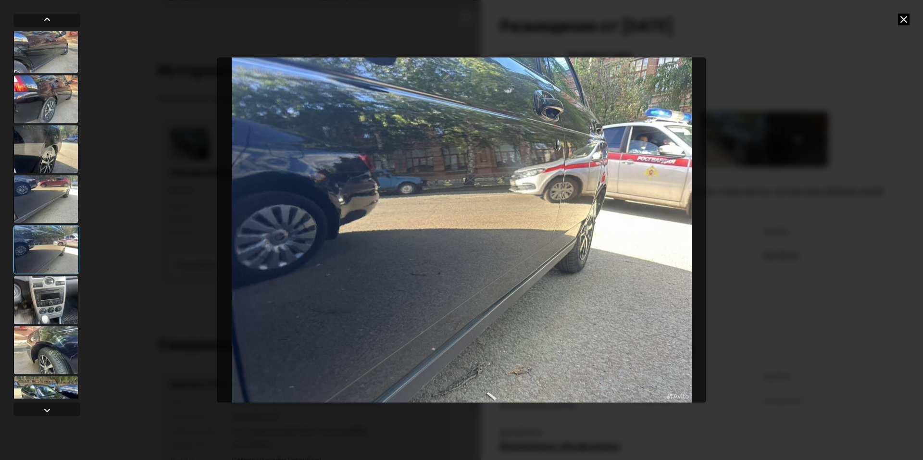
scroll to position [64, 0]
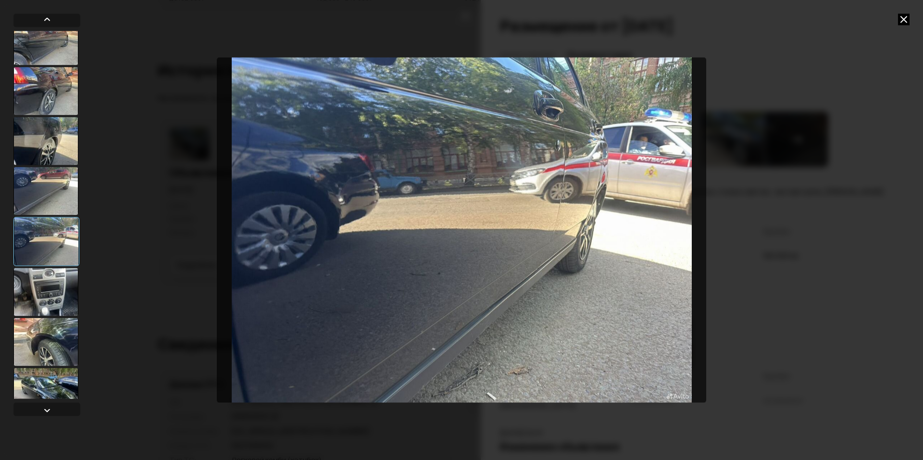
click at [46, 309] on div at bounding box center [45, 292] width 65 height 48
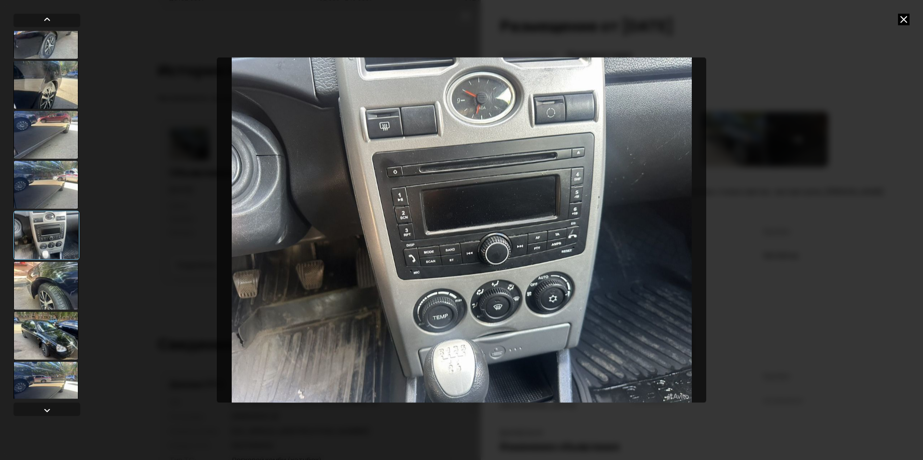
scroll to position [128, 0]
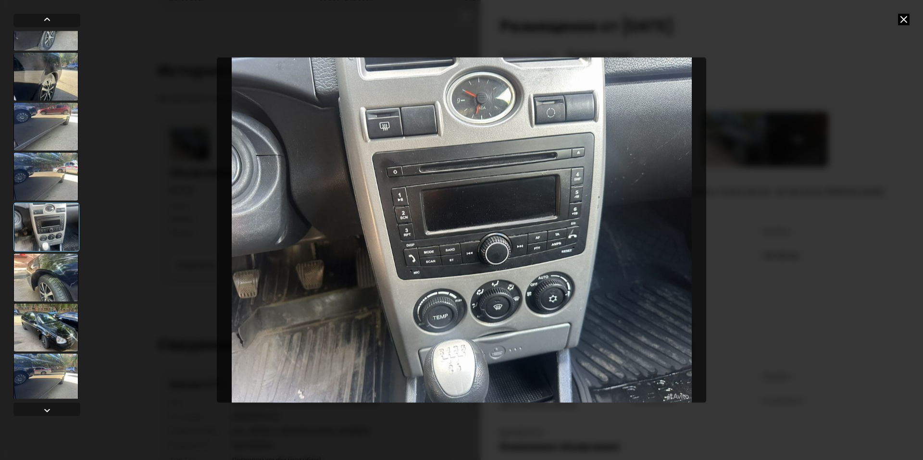
click at [36, 298] on div at bounding box center [45, 277] width 65 height 48
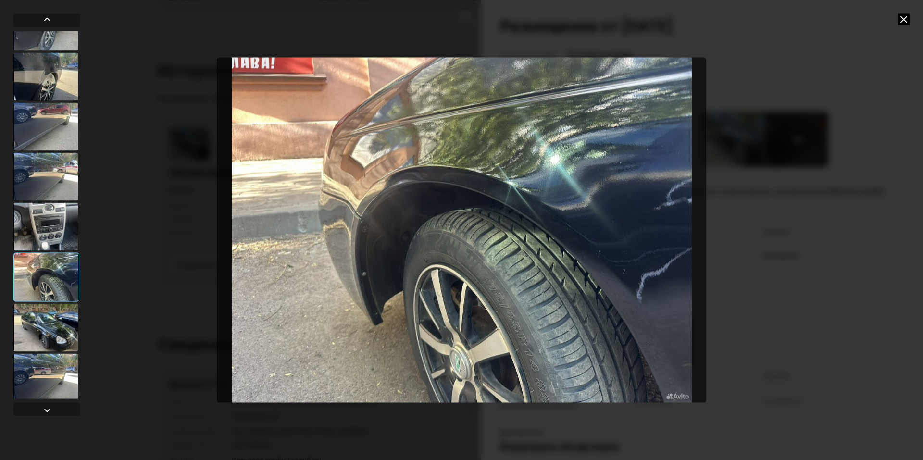
click at [39, 304] on div at bounding box center [45, 327] width 65 height 48
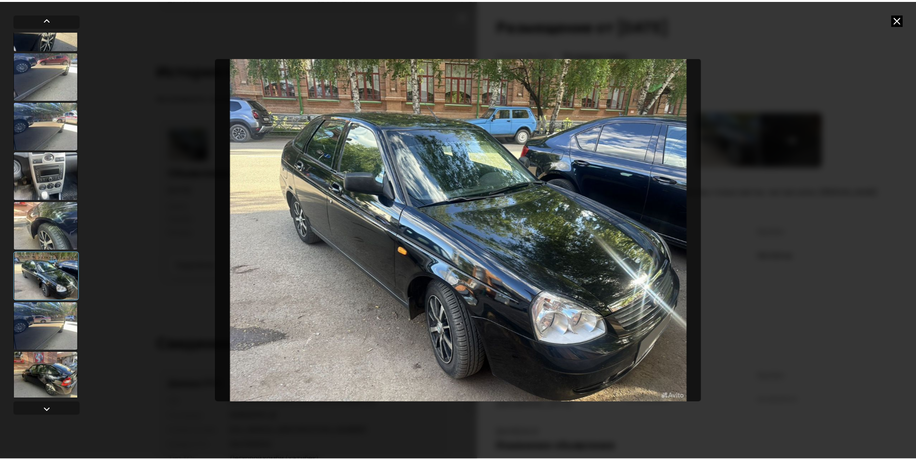
scroll to position [183, 0]
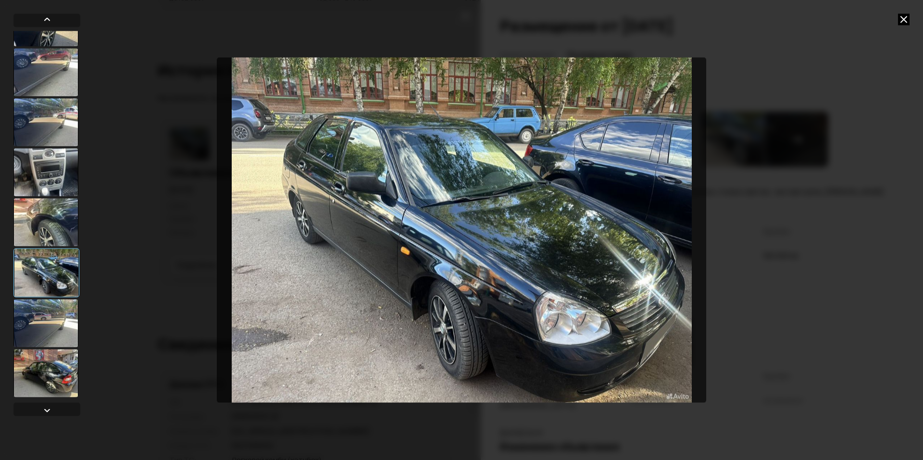
click at [46, 321] on div at bounding box center [45, 323] width 65 height 48
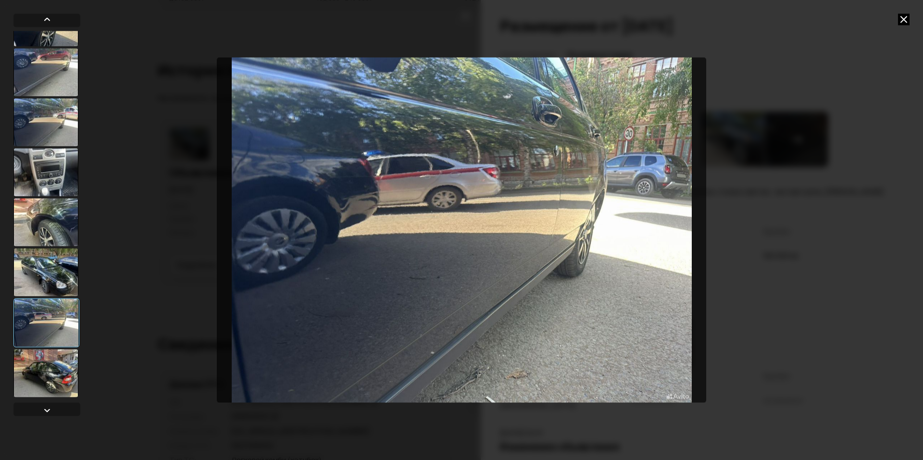
click at [57, 370] on div at bounding box center [45, 373] width 65 height 48
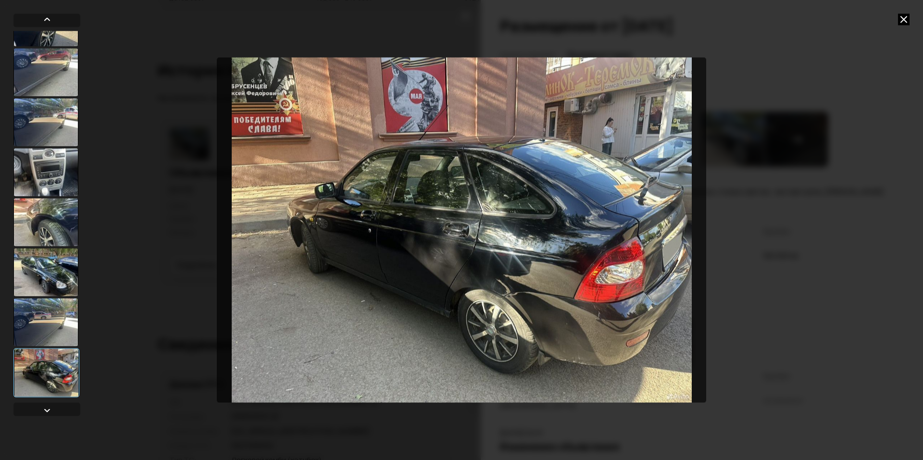
click at [903, 20] on icon at bounding box center [904, 19] width 12 height 12
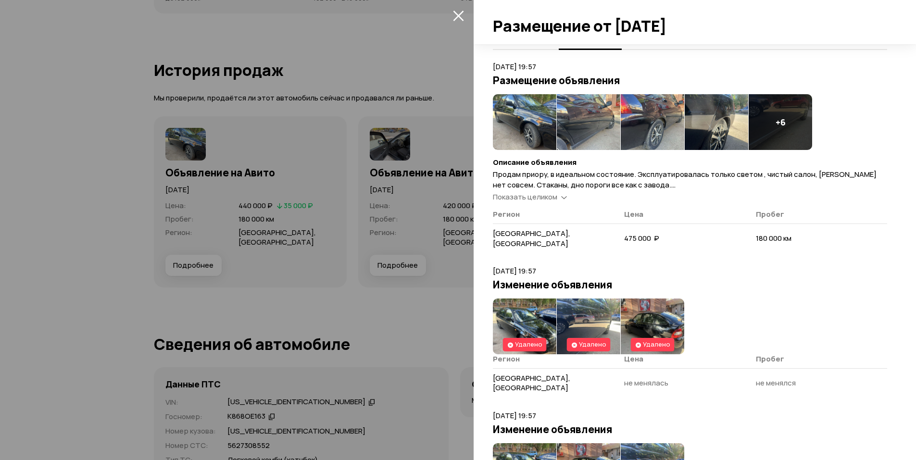
scroll to position [0, 0]
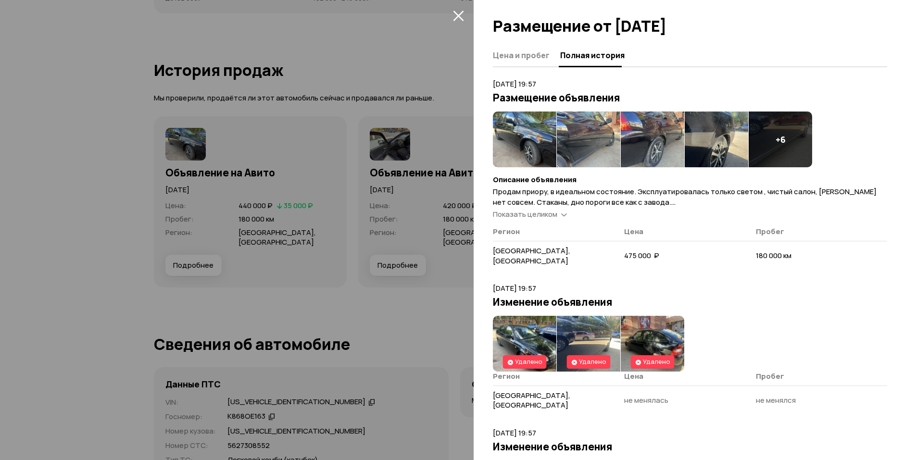
drag, startPoint x: 543, startPoint y: 276, endPoint x: 551, endPoint y: 249, distance: 28.6
click at [548, 217] on span "Показать целиком" at bounding box center [525, 214] width 64 height 10
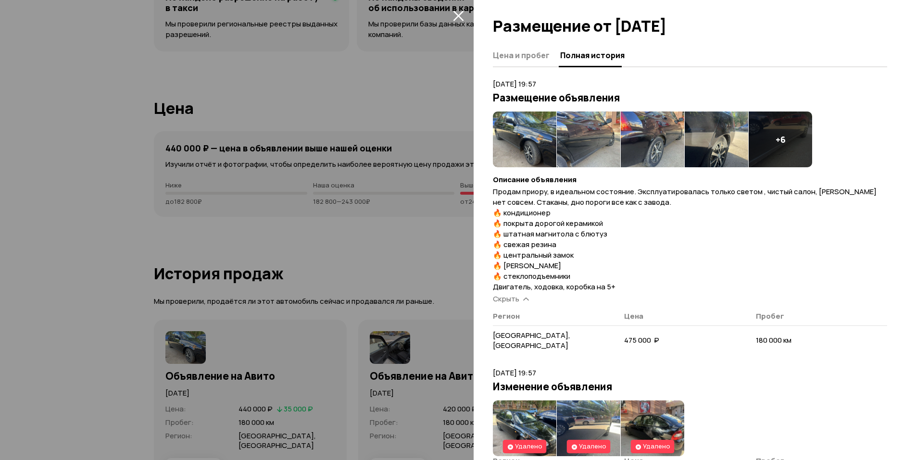
scroll to position [2454, 0]
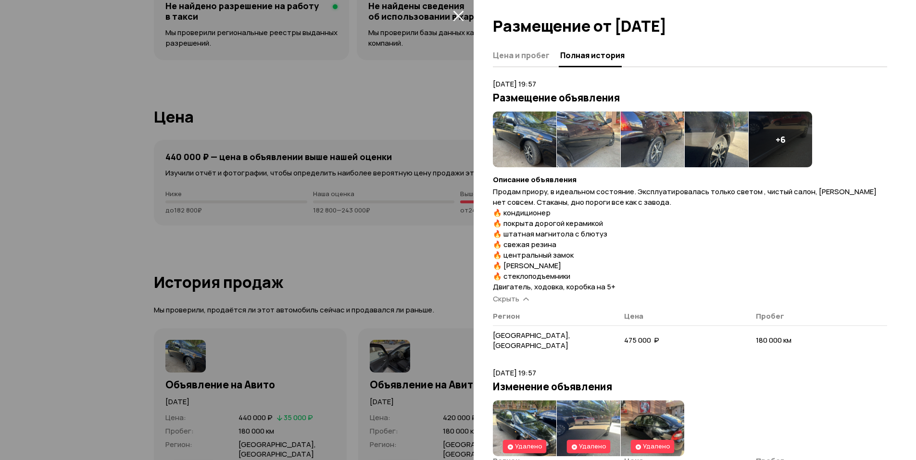
drag, startPoint x: 692, startPoint y: 198, endPoint x: 513, endPoint y: 186, distance: 179.3
drag, startPoint x: 532, startPoint y: 192, endPoint x: 560, endPoint y: 192, distance: 27.9
click at [557, 192] on span "Продам приору, в идеальном состояние. Эксплуатировалась только светом , чистый …" at bounding box center [685, 239] width 384 height 105
click at [588, 193] on span "Продам приору, в идеальном состояние. Эксплуатировалась только светом , чистый …" at bounding box center [685, 239] width 384 height 105
drag, startPoint x: 620, startPoint y: 193, endPoint x: 643, endPoint y: 193, distance: 23.1
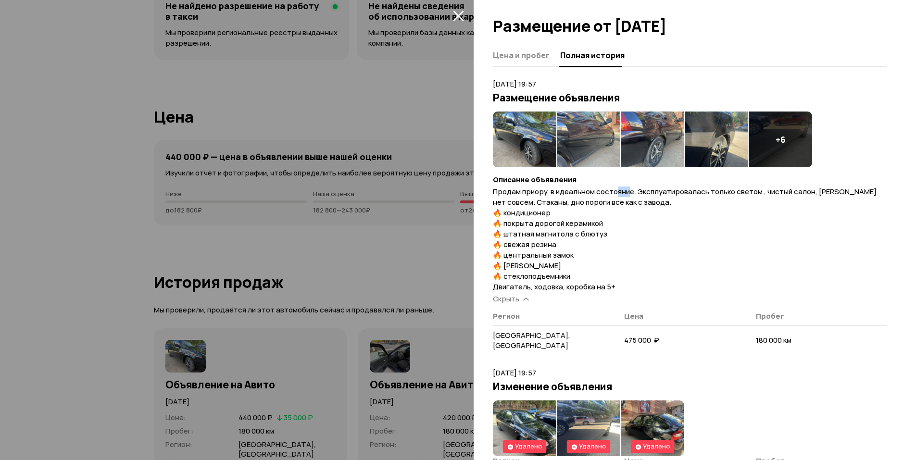
click at [634, 193] on span "Продам приору, в идеальном состояние. Эксплуатировалась только светом , чистый …" at bounding box center [685, 239] width 384 height 105
drag, startPoint x: 663, startPoint y: 192, endPoint x: 673, endPoint y: 192, distance: 9.6
click at [669, 192] on span "Продам приору, в идеальном состояние. Эксплуатировалась только светом , чистый …" at bounding box center [685, 239] width 384 height 105
drag, startPoint x: 685, startPoint y: 192, endPoint x: 692, endPoint y: 191, distance: 6.9
click at [687, 192] on span "Продам приору, в идеальном состояние. Эксплуатировалась только светом , чистый …" at bounding box center [685, 239] width 384 height 105
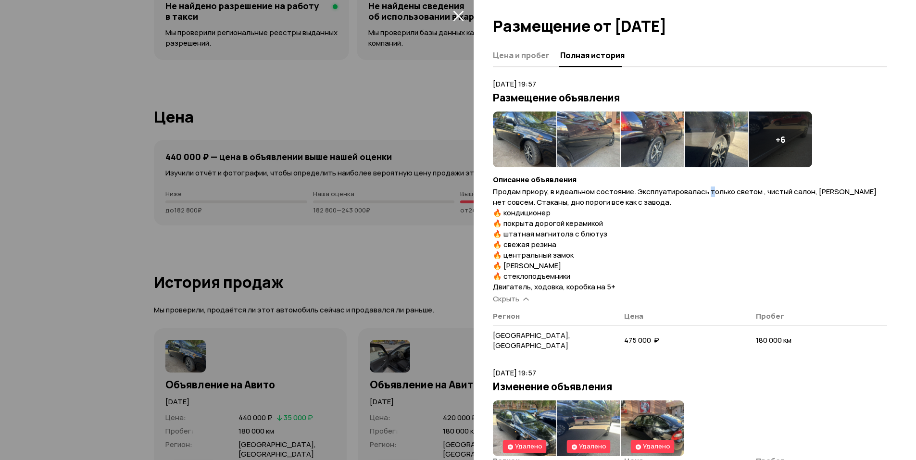
drag, startPoint x: 709, startPoint y: 189, endPoint x: 714, endPoint y: 189, distance: 5.3
click at [713, 189] on span "Продам приору, в идеальном состояние. Эксплуатировалась только светом , чистый …" at bounding box center [685, 239] width 384 height 105
drag, startPoint x: 751, startPoint y: 193, endPoint x: 756, endPoint y: 194, distance: 5.5
click at [754, 193] on span "Продам приору, в идеальном состояние. Эксплуатировалась только светом , чистый …" at bounding box center [685, 239] width 384 height 105
click at [767, 202] on p "Продам приору, в идеальном состояние. Эксплуатировалась только светом , чистый …" at bounding box center [690, 240] width 394 height 106
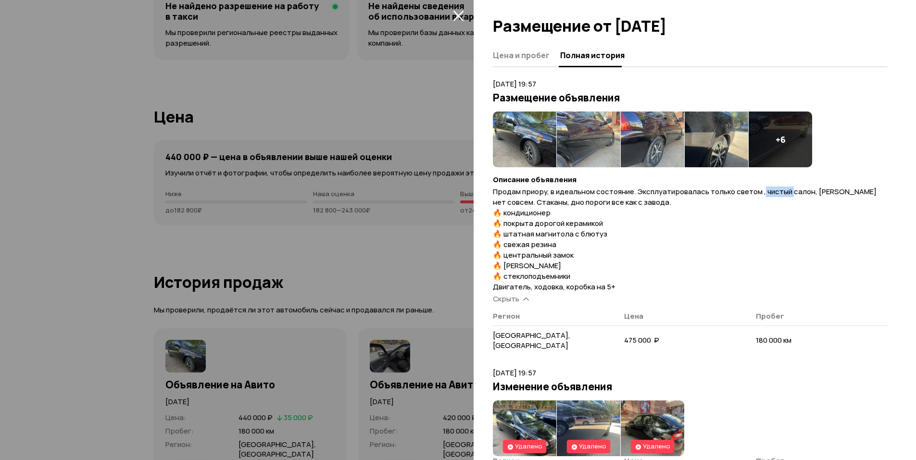
drag, startPoint x: 765, startPoint y: 194, endPoint x: 802, endPoint y: 196, distance: 37.6
click at [789, 194] on span "Продам приору, в идеальном состояние. Эксплуатировалась только светом , чистый …" at bounding box center [685, 239] width 384 height 105
drag, startPoint x: 522, startPoint y: 203, endPoint x: 658, endPoint y: 203, distance: 136.1
click at [656, 203] on p "Продам приору, в идеальном состояние. Эксплуатировалась только светом , чистый …" at bounding box center [690, 240] width 394 height 106
click at [660, 204] on p "Продам приору, в идеальном состояние. Эксплуатировалась только светом , чистый …" at bounding box center [690, 240] width 394 height 106
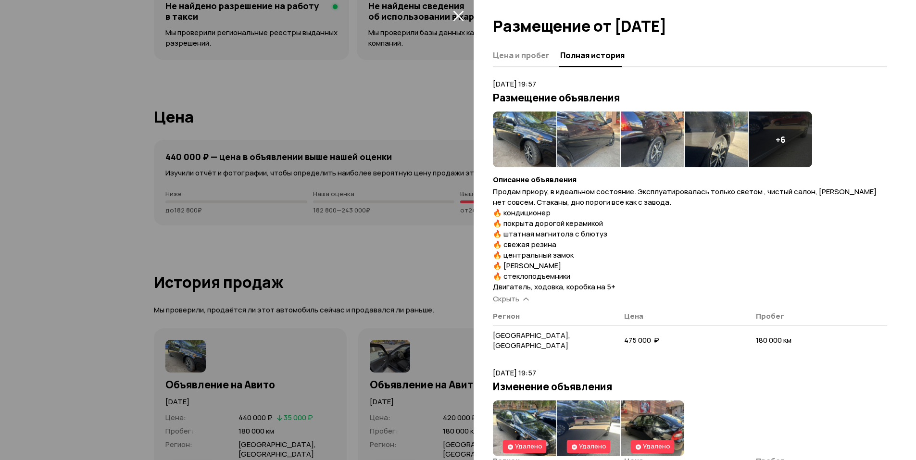
drag, startPoint x: 665, startPoint y: 212, endPoint x: 575, endPoint y: 208, distance: 90.0
drag, startPoint x: 558, startPoint y: 210, endPoint x: 502, endPoint y: 215, distance: 57.0
click at [503, 214] on p "Продам приору, в идеальном состояние. Эксплуатировалась только светом , чистый …" at bounding box center [690, 240] width 394 height 106
drag, startPoint x: 519, startPoint y: 221, endPoint x: 610, endPoint y: 221, distance: 91.4
click at [610, 221] on p "Продам приору, в идеальном состояние. Эксплуатировалась только светом , чистый …" at bounding box center [690, 240] width 394 height 106
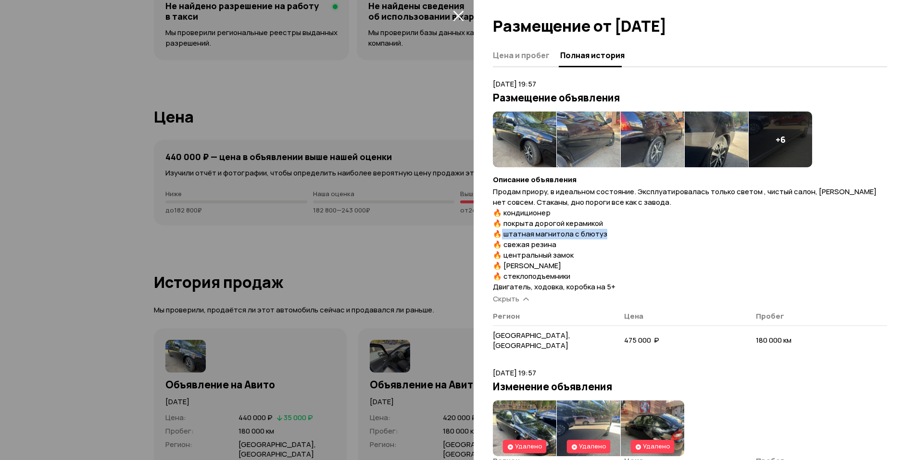
drag, startPoint x: 616, startPoint y: 233, endPoint x: 502, endPoint y: 233, distance: 114.5
click at [502, 233] on p "Продам приору, в идеальном состояние. Эксплуатировалась только светом , чистый …" at bounding box center [690, 240] width 394 height 106
drag, startPoint x: 517, startPoint y: 244, endPoint x: 579, endPoint y: 248, distance: 61.2
click at [574, 245] on p "Продам приору, в идеальном состояние. Эксплуатировалась только светом , чистый …" at bounding box center [690, 240] width 394 height 106
drag, startPoint x: 580, startPoint y: 255, endPoint x: 505, endPoint y: 255, distance: 74.5
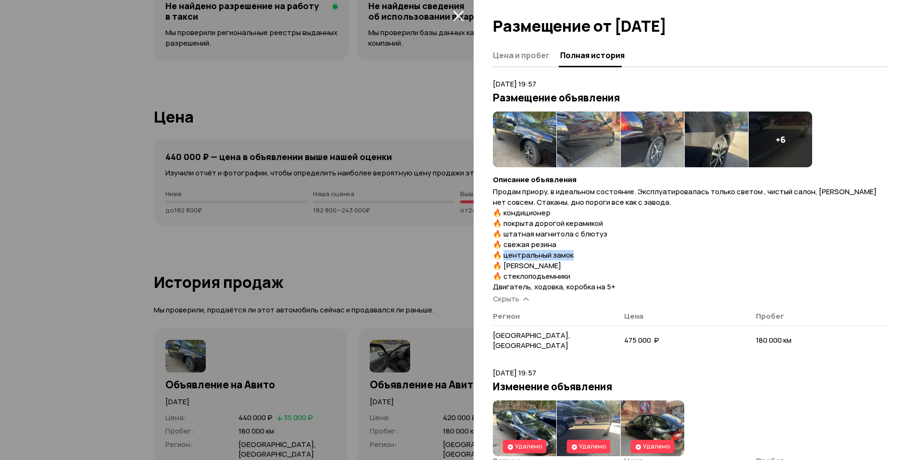
click at [505, 255] on p "Продам приору, в идеальном состояние. Эксплуатировалась только светом , чистый …" at bounding box center [690, 240] width 394 height 106
drag, startPoint x: 505, startPoint y: 264, endPoint x: 552, endPoint y: 264, distance: 47.1
click at [546, 264] on p "Продам приору, в идеальном состояние. Эксплуатировалась только светом , чистый …" at bounding box center [690, 240] width 394 height 106
drag, startPoint x: 582, startPoint y: 275, endPoint x: 519, endPoint y: 277, distance: 63.5
click at [519, 277] on p "Продам приору, в идеальном состояние. Эксплуатировалась только светом , чистый …" at bounding box center [690, 240] width 394 height 106
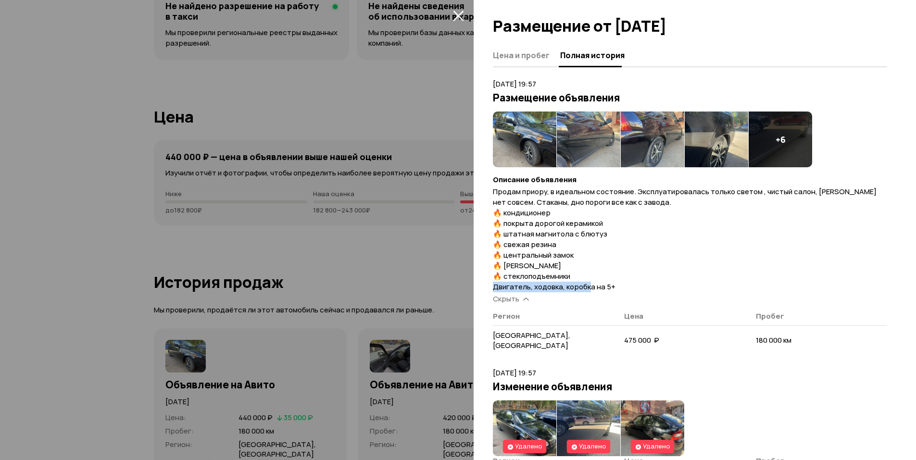
drag, startPoint x: 495, startPoint y: 289, endPoint x: 608, endPoint y: 288, distance: 113.0
click at [603, 288] on span "Продам приору, в идеальном состояние. Эксплуатировалась только светом , чистый …" at bounding box center [685, 239] width 384 height 105
click at [629, 288] on p "Продам приору, в идеальном состояние. Эксплуатировалась только светом , чистый …" at bounding box center [690, 240] width 394 height 106
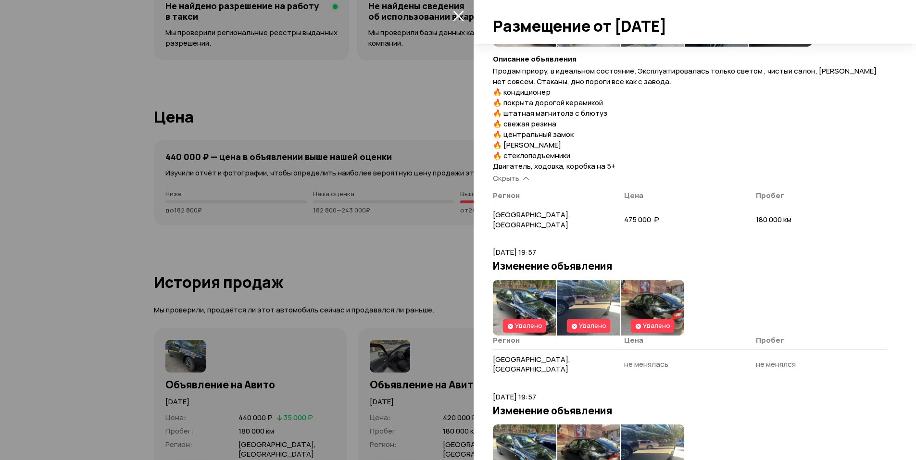
drag, startPoint x: 633, startPoint y: 288, endPoint x: 549, endPoint y: 324, distance: 91.6
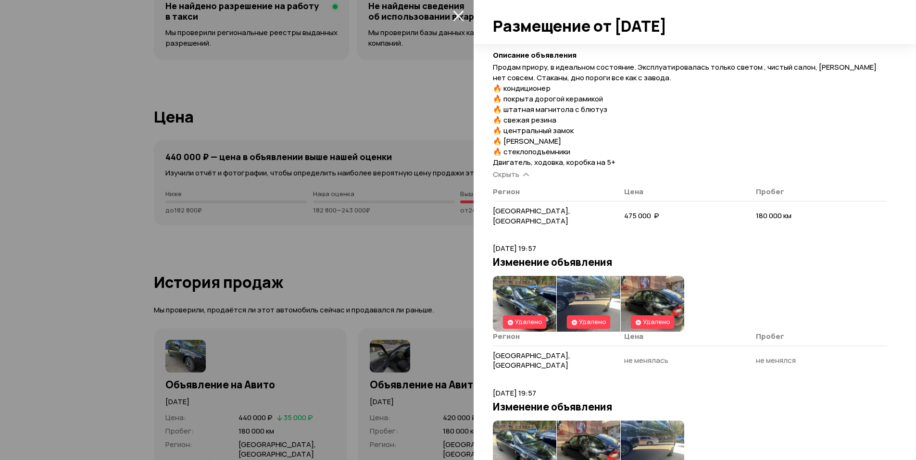
click at [520, 295] on img at bounding box center [524, 304] width 63 height 56
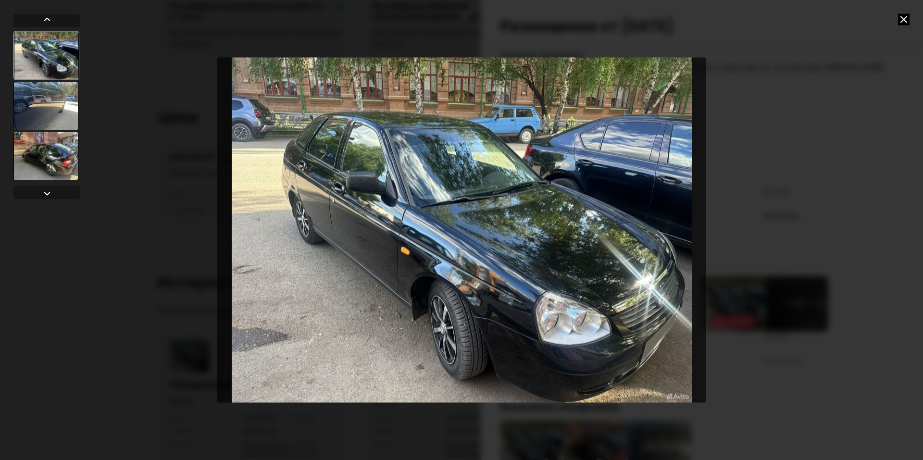
click at [48, 109] on div at bounding box center [45, 106] width 65 height 48
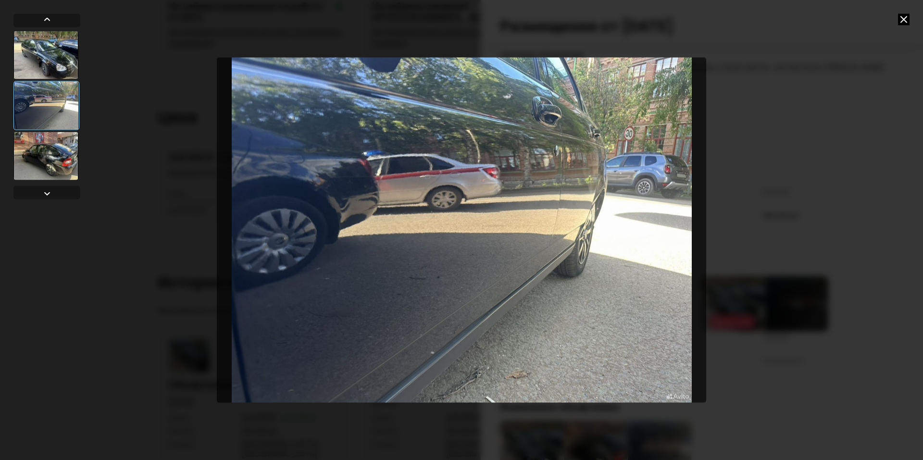
click at [53, 142] on div at bounding box center [45, 156] width 65 height 48
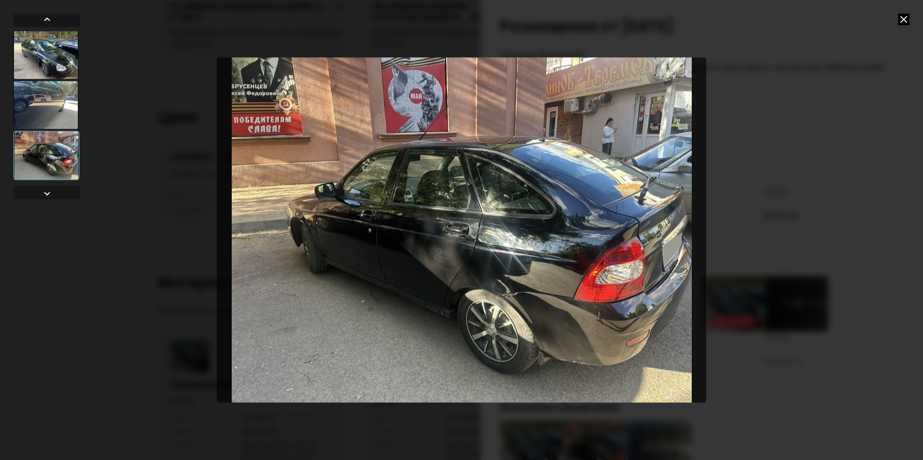
click at [906, 19] on icon at bounding box center [904, 19] width 12 height 12
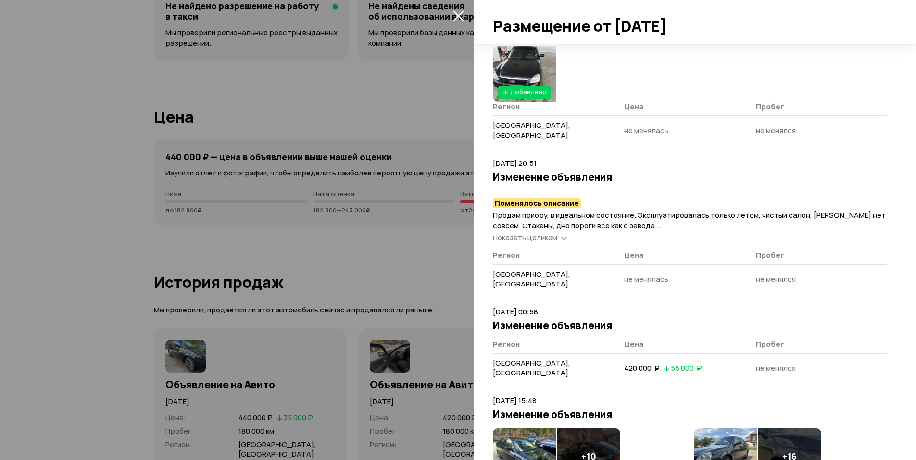
scroll to position [894, 0]
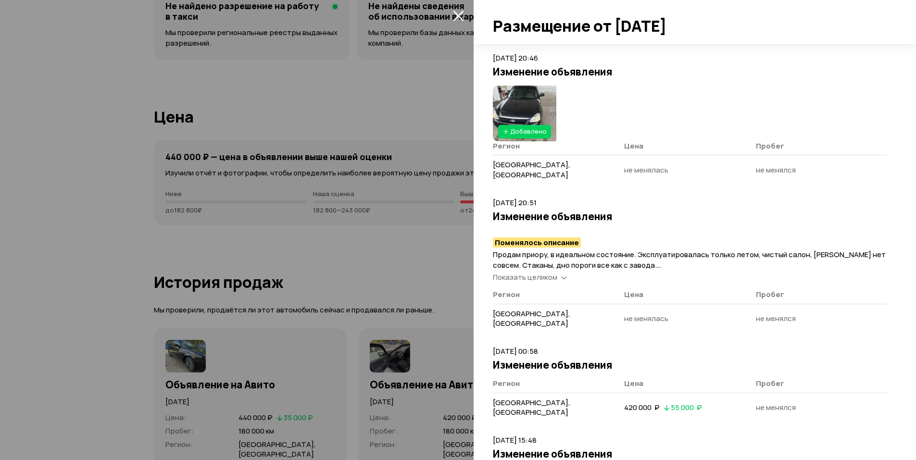
click at [543, 272] on span "Показать целиком" at bounding box center [525, 277] width 64 height 10
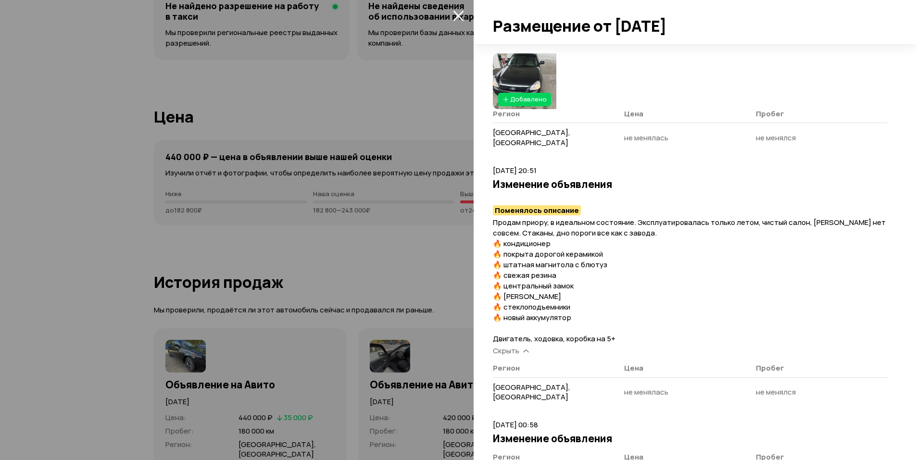
scroll to position [928, 0]
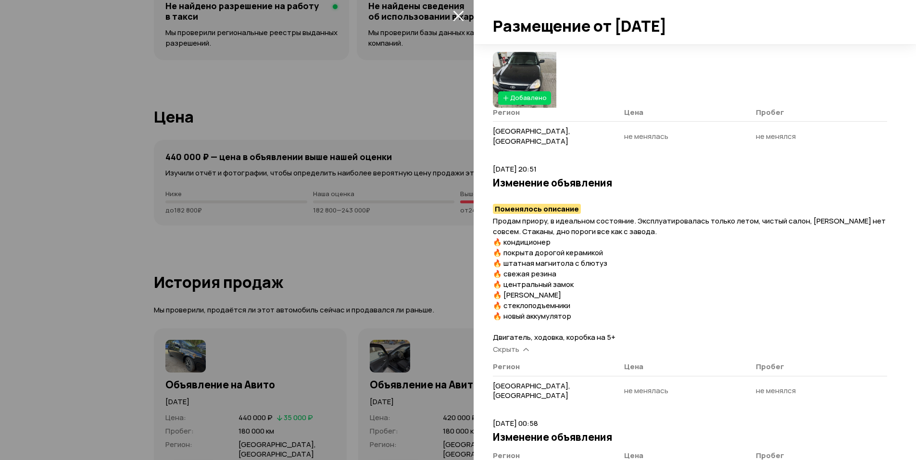
drag, startPoint x: 722, startPoint y: 216, endPoint x: 716, endPoint y: 221, distance: 7.5
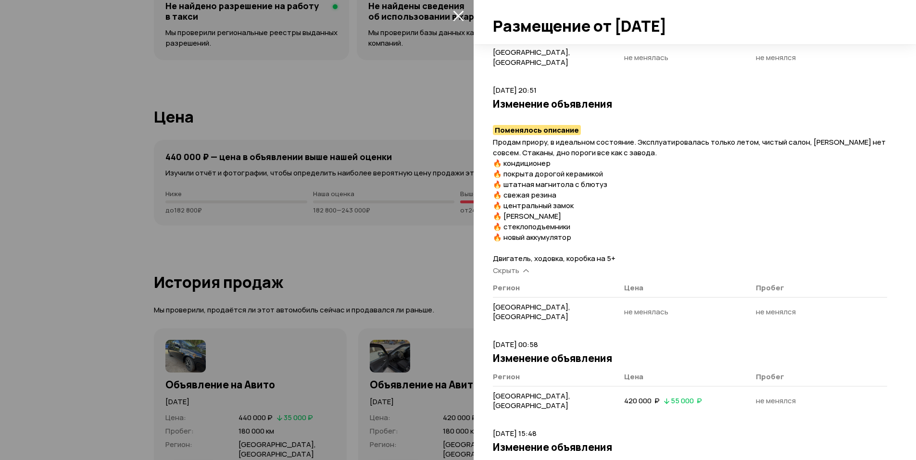
scroll to position [1009, 0]
drag, startPoint x: 631, startPoint y: 176, endPoint x: 649, endPoint y: 181, distance: 18.1
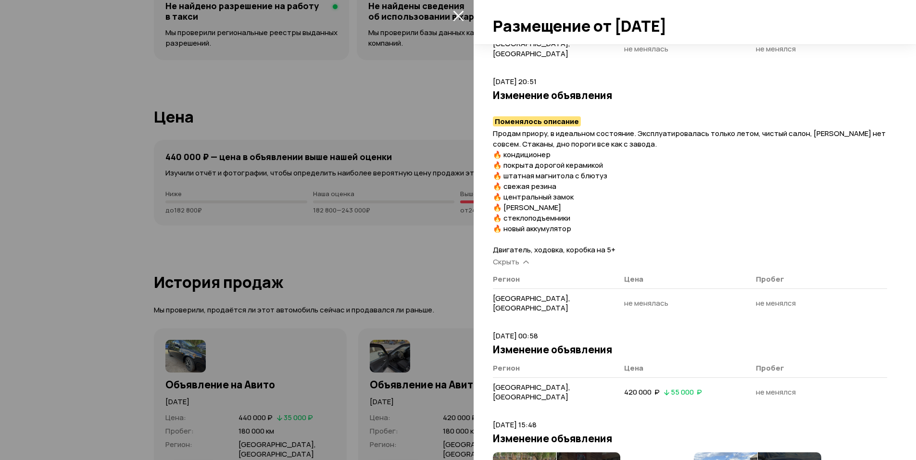
scroll to position [1017, 0]
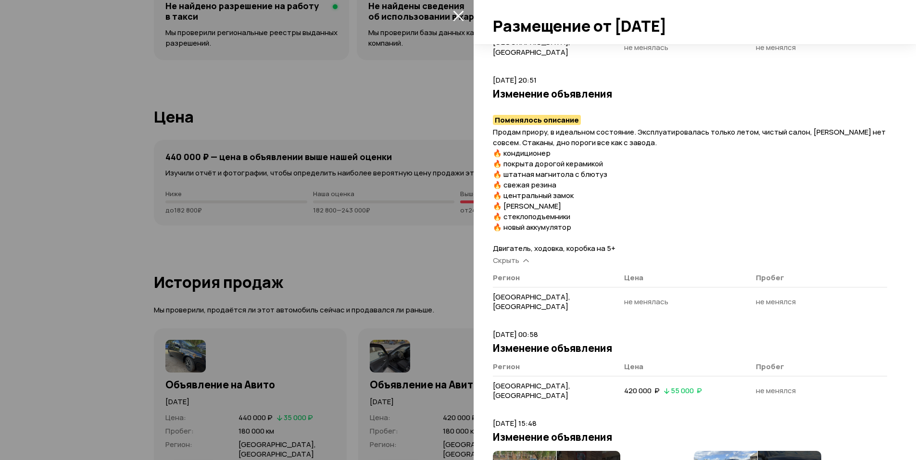
drag, startPoint x: 675, startPoint y: 181, endPoint x: 682, endPoint y: 188, distance: 9.9
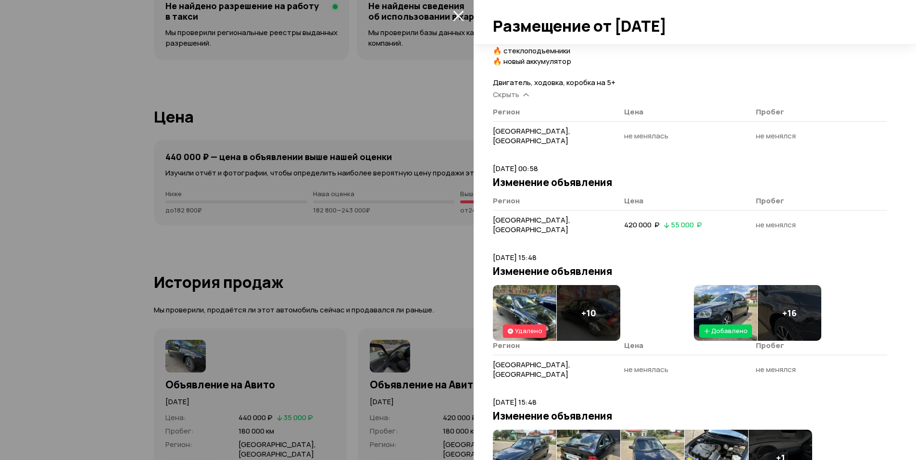
scroll to position [1209, 0]
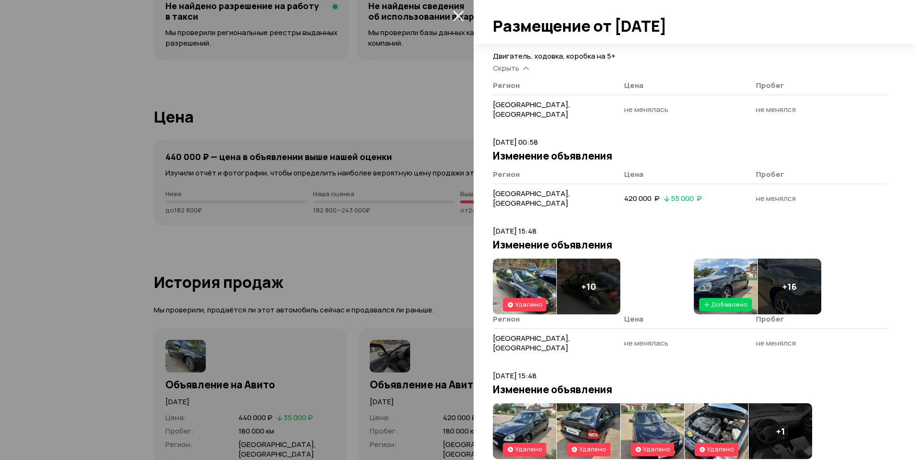
click at [536, 403] on img at bounding box center [524, 431] width 63 height 56
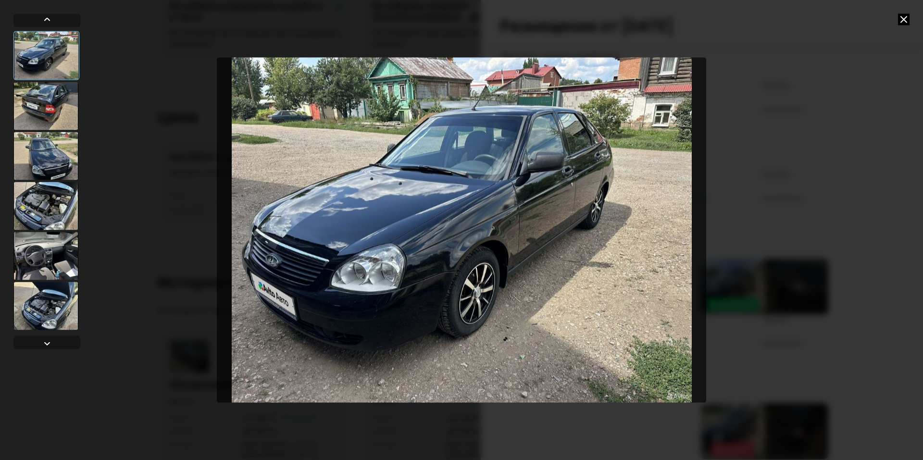
click at [51, 74] on div at bounding box center [46, 55] width 66 height 49
click at [46, 88] on div at bounding box center [45, 106] width 65 height 48
click at [70, 124] on div at bounding box center [45, 106] width 65 height 48
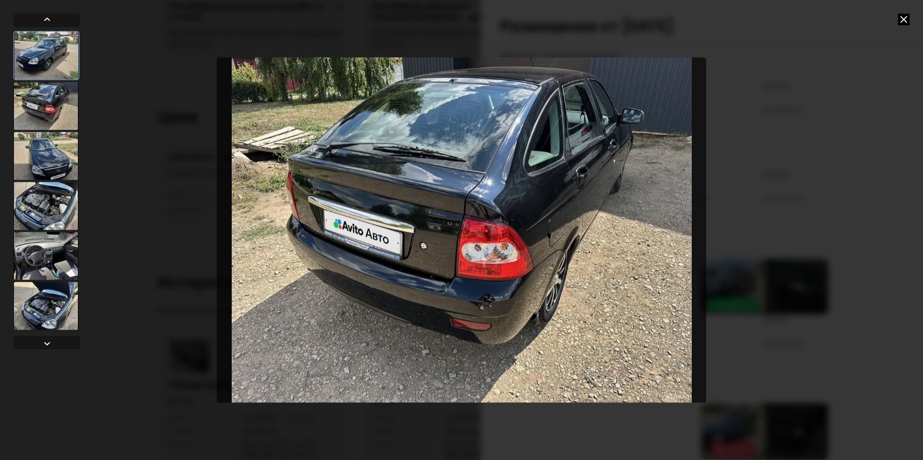
click at [64, 159] on div at bounding box center [45, 156] width 65 height 48
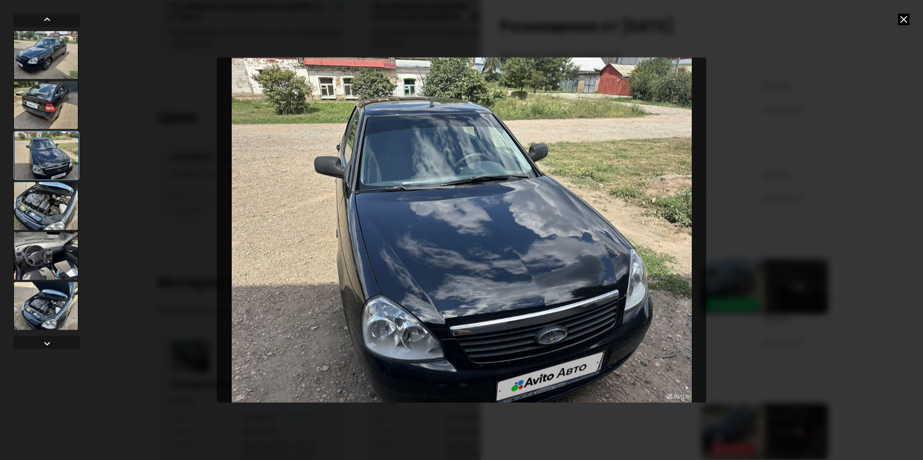
click at [64, 197] on div at bounding box center [45, 206] width 65 height 48
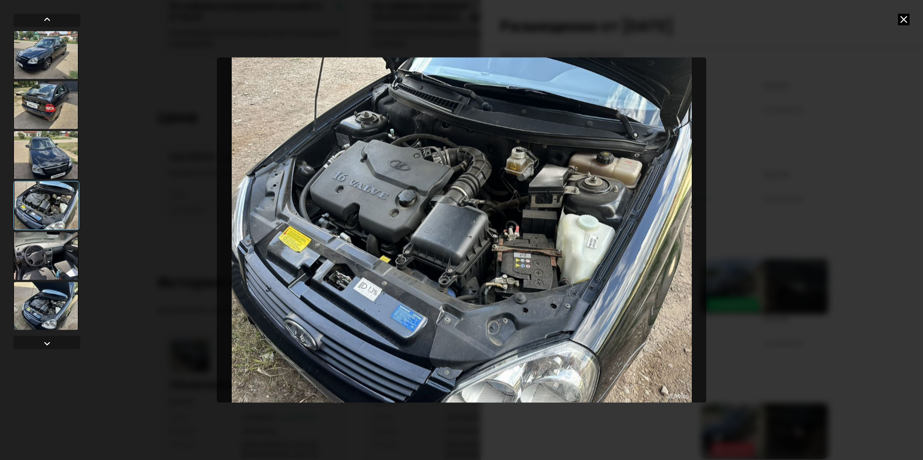
click at [73, 236] on div at bounding box center [45, 256] width 65 height 48
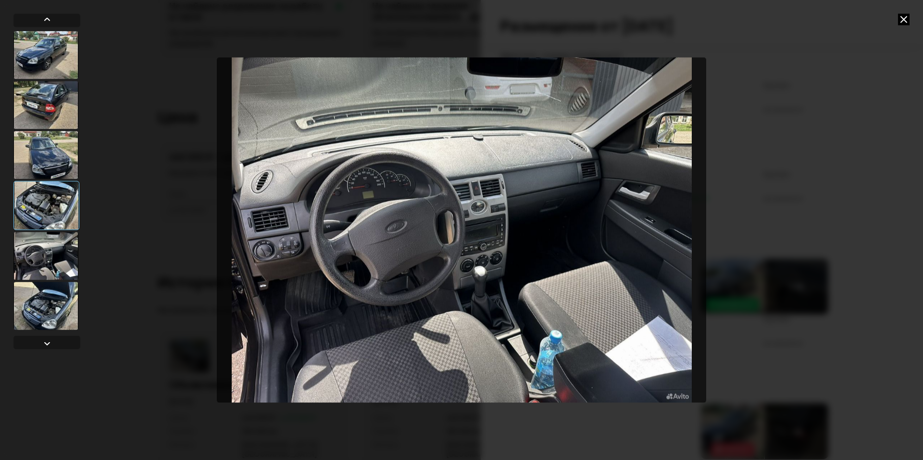
click at [84, 270] on div at bounding box center [461, 230] width 923 height 460
click at [57, 282] on div at bounding box center [45, 306] width 65 height 48
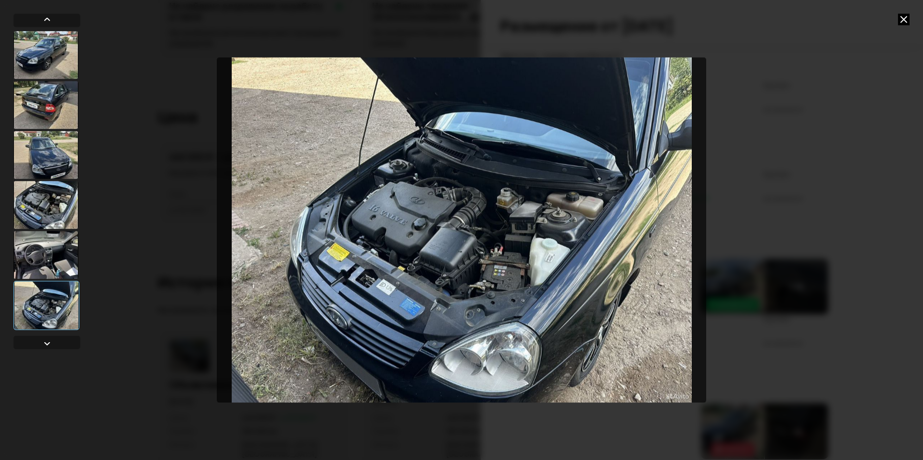
click at [923, 17] on div at bounding box center [461, 230] width 923 height 460
drag, startPoint x: 912, startPoint y: 17, endPoint x: 908, endPoint y: 21, distance: 5.1
click at [912, 18] on div at bounding box center [461, 230] width 923 height 460
click at [906, 21] on icon at bounding box center [904, 19] width 12 height 12
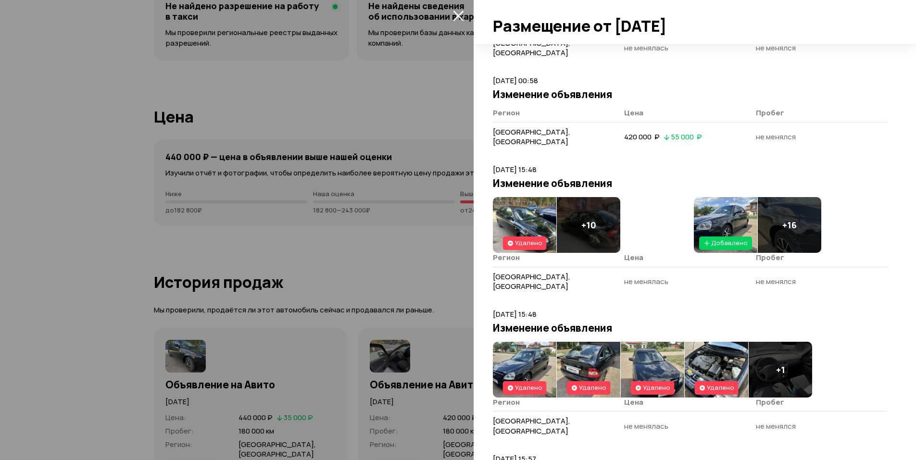
scroll to position [1308, 0]
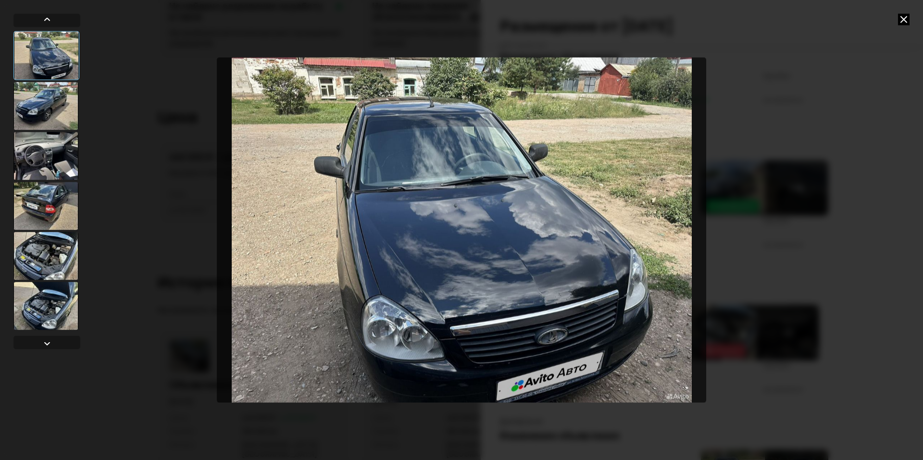
click at [50, 112] on div at bounding box center [45, 106] width 65 height 48
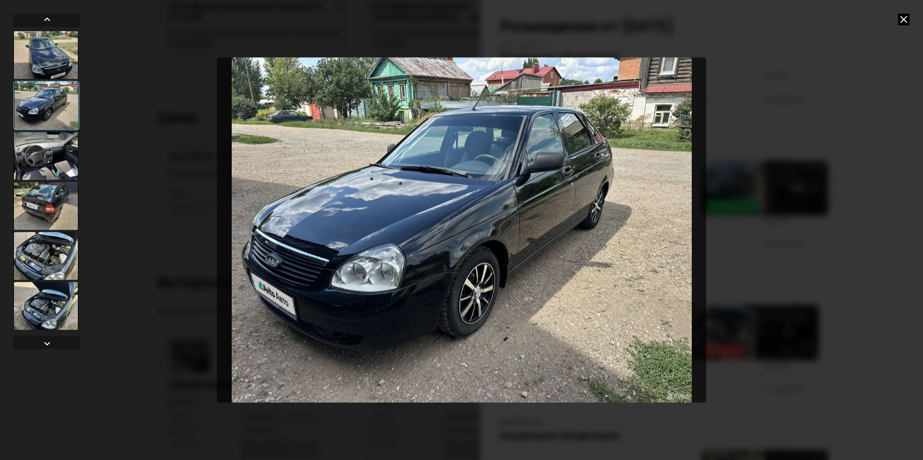
click at [53, 149] on div at bounding box center [45, 156] width 65 height 48
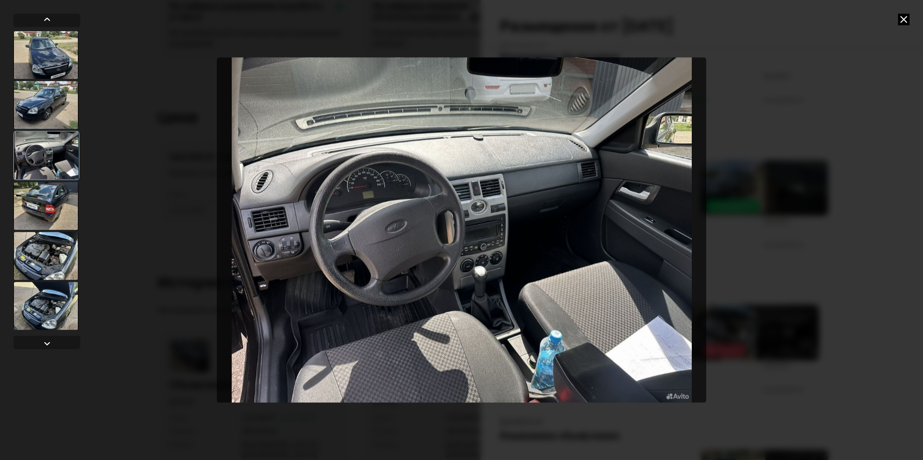
click at [57, 202] on div at bounding box center [45, 206] width 65 height 48
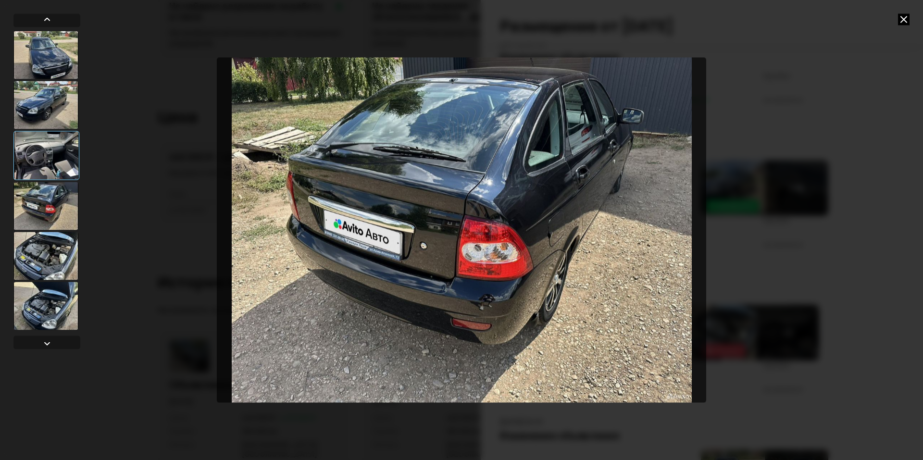
click at [61, 248] on div at bounding box center [45, 256] width 65 height 48
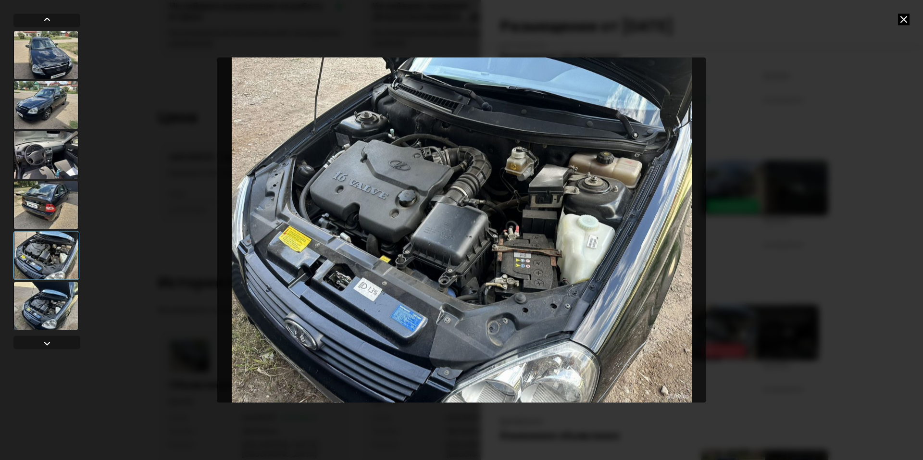
click at [905, 20] on icon at bounding box center [904, 19] width 12 height 12
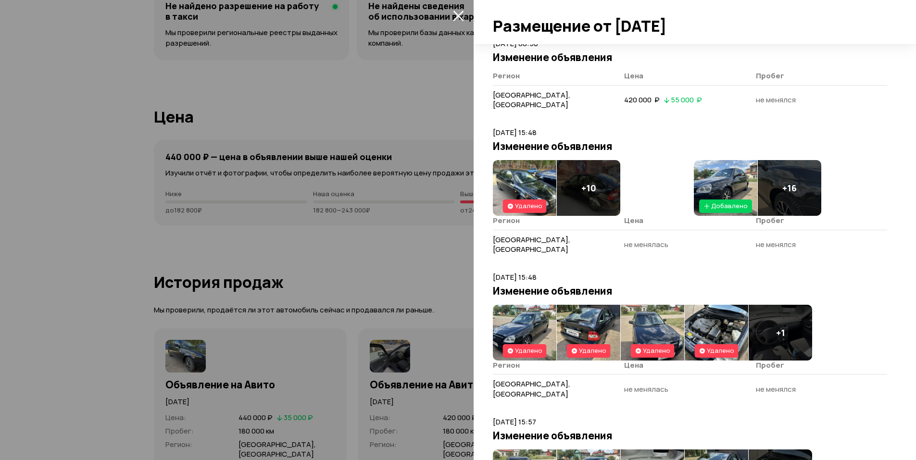
click at [355, 219] on div at bounding box center [458, 230] width 916 height 460
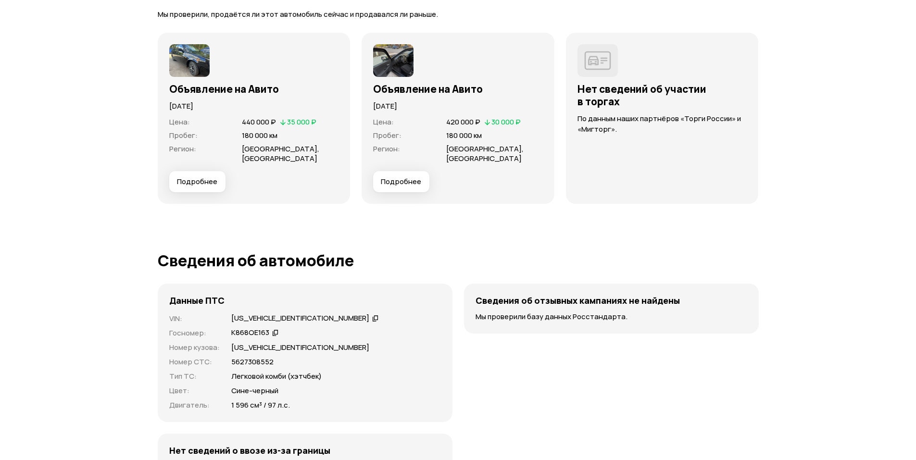
drag, startPoint x: 378, startPoint y: 260, endPoint x: 363, endPoint y: 294, distance: 37.5
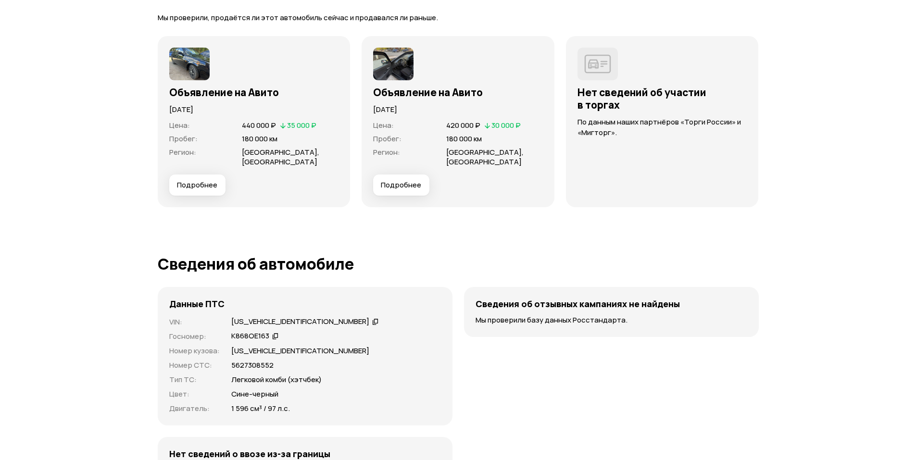
drag, startPoint x: 390, startPoint y: 269, endPoint x: 390, endPoint y: 262, distance: 7.2
click at [394, 193] on button "Подробнее" at bounding box center [401, 185] width 56 height 21
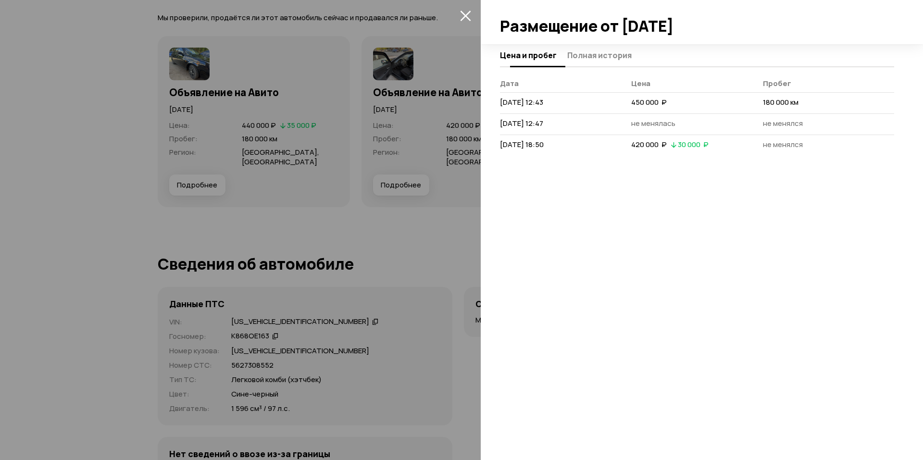
click at [572, 49] on button "Полная история" at bounding box center [598, 55] width 67 height 19
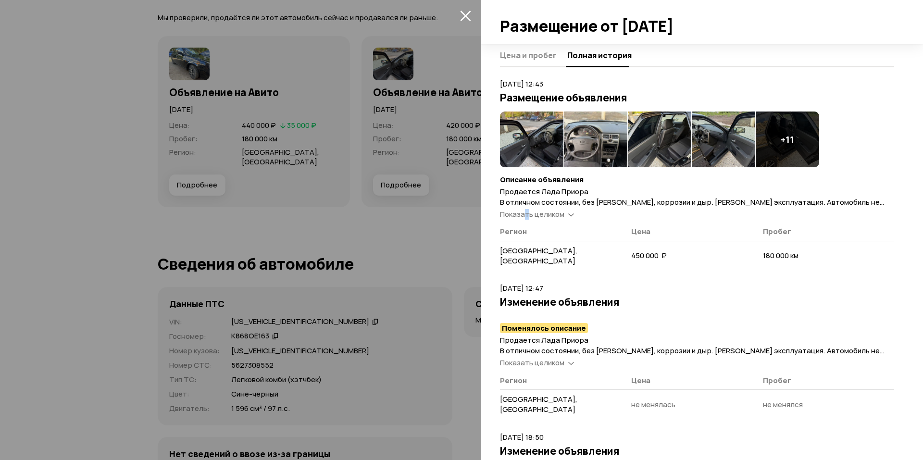
click at [527, 216] on span "Показать целиком" at bounding box center [532, 214] width 64 height 10
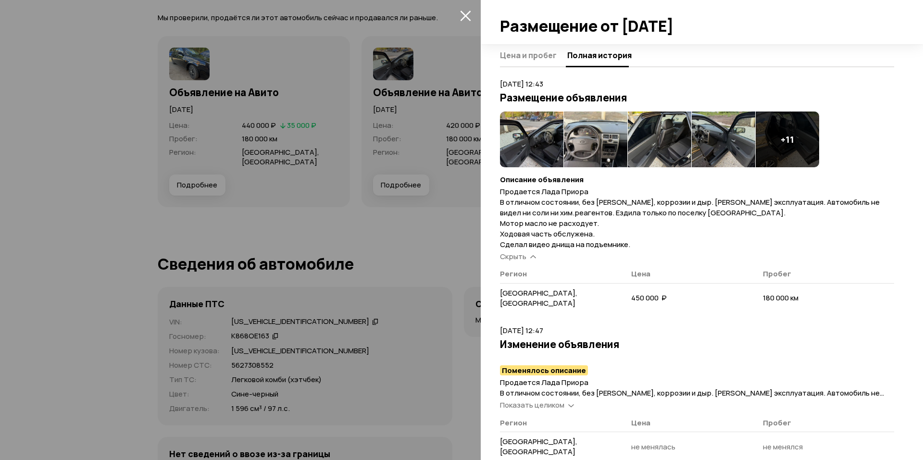
click at [525, 255] on span "Скрыть" at bounding box center [513, 257] width 26 height 10
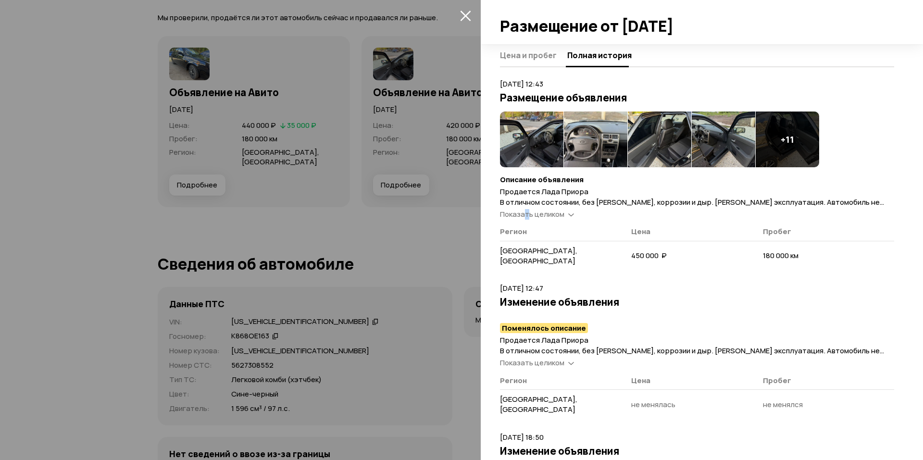
drag, startPoint x: 527, startPoint y: 218, endPoint x: 531, endPoint y: 223, distance: 5.8
click at [528, 218] on span "Показать целиком" at bounding box center [532, 214] width 64 height 10
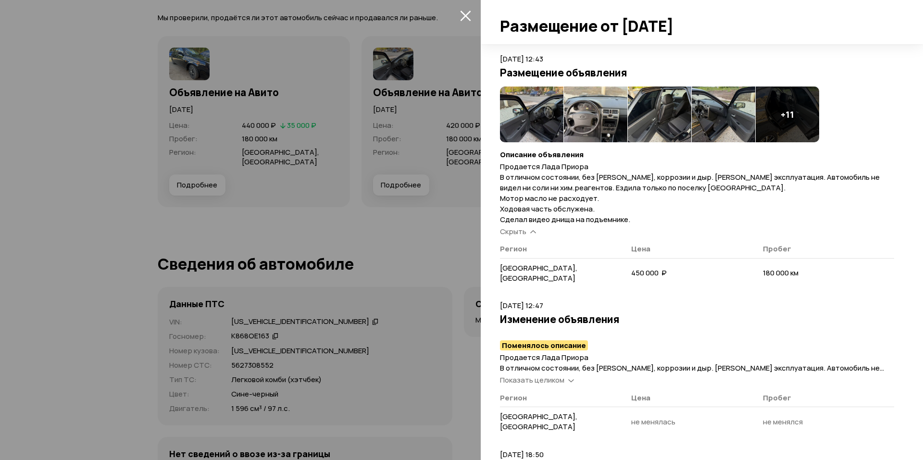
scroll to position [81, 0]
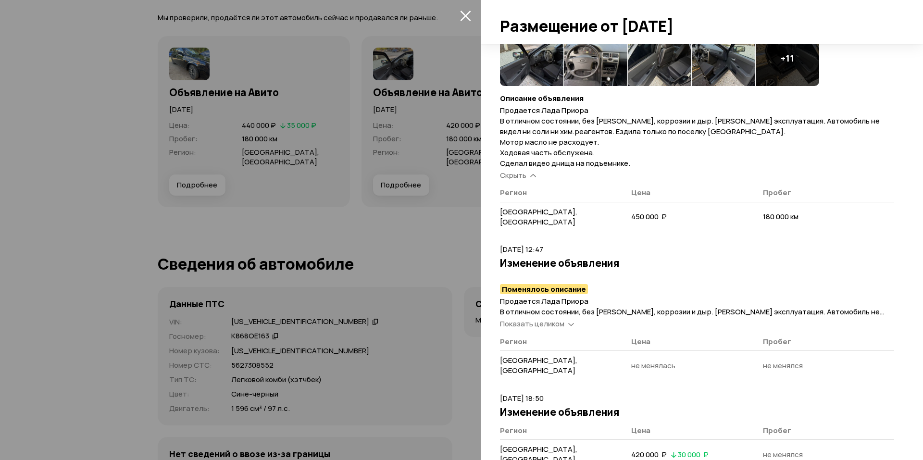
drag, startPoint x: 527, startPoint y: 311, endPoint x: 533, endPoint y: 323, distance: 13.3
click at [527, 319] on span "Показать целиком" at bounding box center [532, 324] width 64 height 10
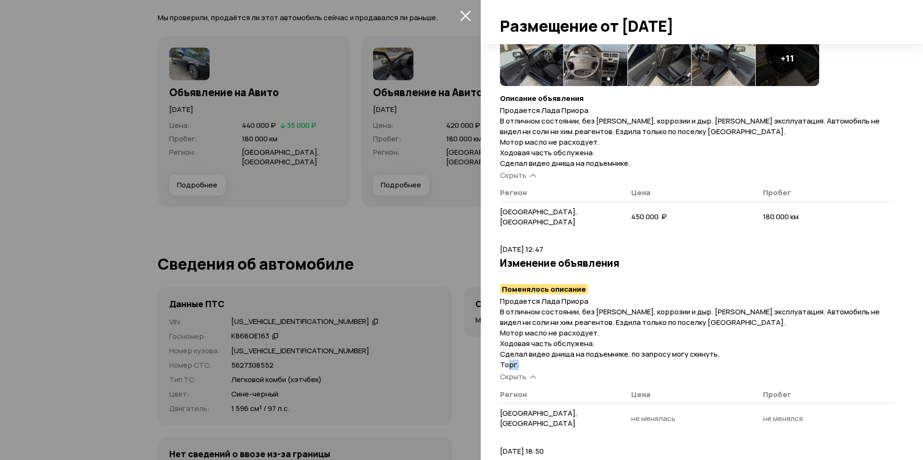
drag, startPoint x: 512, startPoint y: 354, endPoint x: 506, endPoint y: 358, distance: 7.3
click at [507, 355] on span "Продается Лада Приора В отличном состоянии, без [PERSON_NAME], коррозии и дыр. …" at bounding box center [690, 333] width 380 height 74
click at [516, 355] on span "Продается Лада Приора В отличном состоянии, без [PERSON_NAME], коррозии и дыр. …" at bounding box center [690, 333] width 380 height 74
click at [518, 354] on p "Продается Лада Приора В отличном состоянии, без [PERSON_NAME], коррозии и дыр. …" at bounding box center [697, 333] width 394 height 74
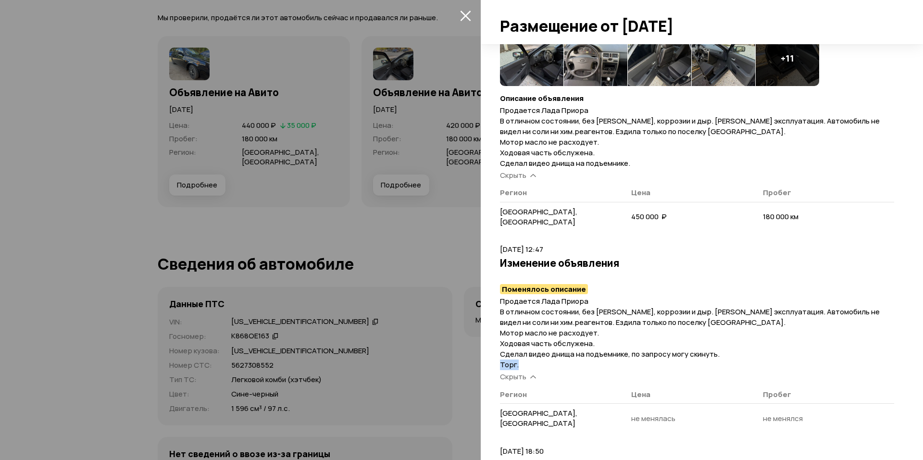
click at [518, 355] on p "Продается Лада Приора В отличном состоянии, без [PERSON_NAME], коррозии и дыр. …" at bounding box center [697, 333] width 394 height 74
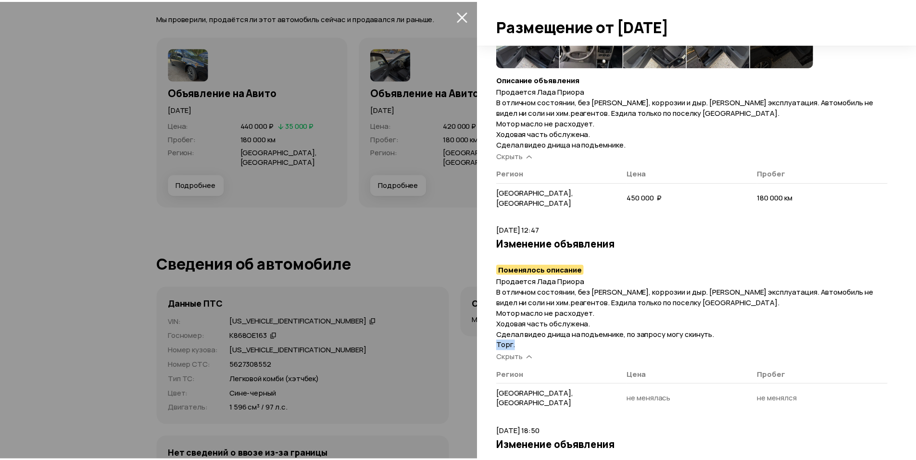
scroll to position [134, 0]
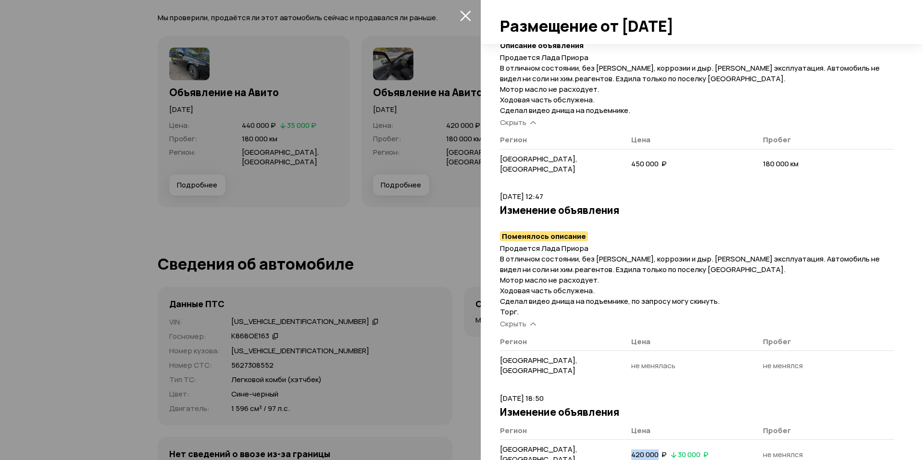
drag, startPoint x: 628, startPoint y: 433, endPoint x: 661, endPoint y: 432, distance: 32.7
click at [657, 450] on div "420 000  ₽   30 000  ₽" at bounding box center [670, 455] width 81 height 11
click at [673, 440] on td "420 000  ₽   30 000  ₽" at bounding box center [696, 455] width 131 height 31
drag, startPoint x: 635, startPoint y: 428, endPoint x: 663, endPoint y: 417, distance: 30.5
click at [653, 440] on td "420 000  ₽   30 000  ₽" at bounding box center [696, 455] width 131 height 31
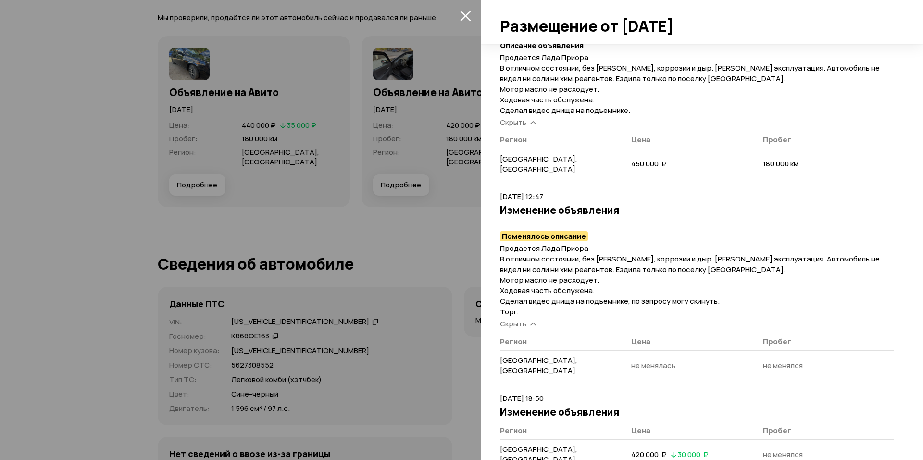
click at [673, 351] on td "не менялась" at bounding box center [696, 366] width 131 height 31
drag, startPoint x: 302, startPoint y: 179, endPoint x: 313, endPoint y: 189, distance: 14.7
click at [313, 189] on div at bounding box center [461, 230] width 923 height 460
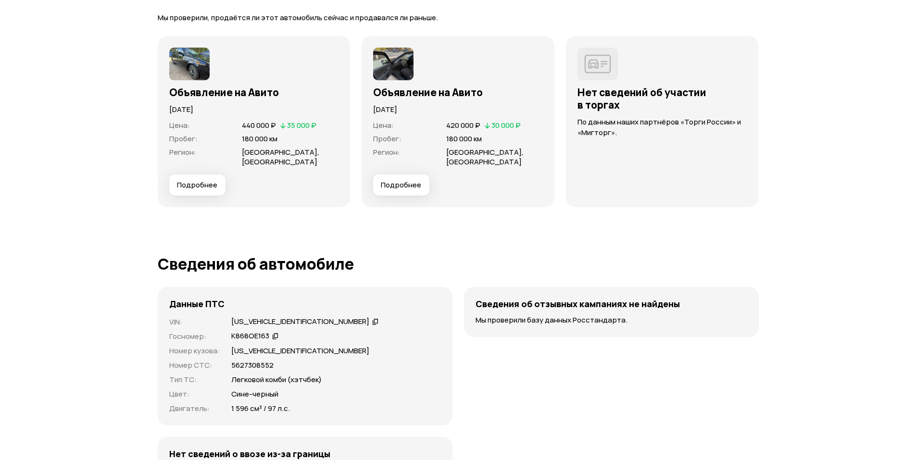
click at [208, 187] on span "Подробнее" at bounding box center [197, 185] width 40 height 10
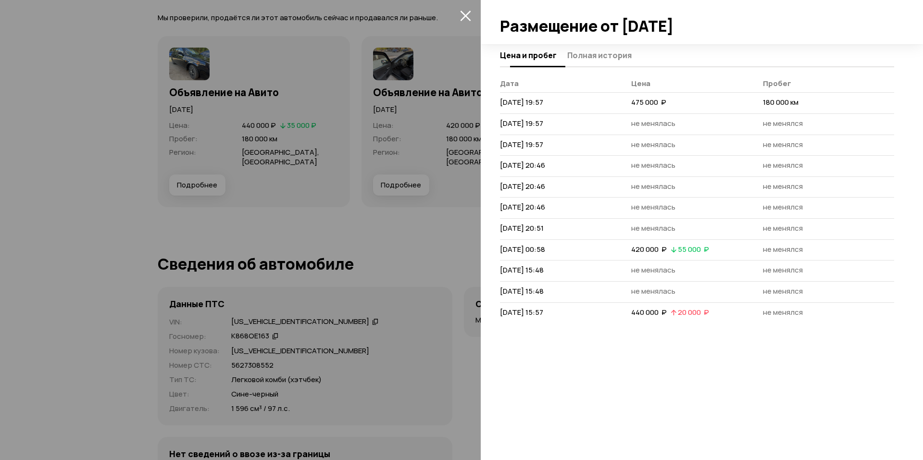
click at [580, 63] on button "Полная история" at bounding box center [598, 55] width 67 height 19
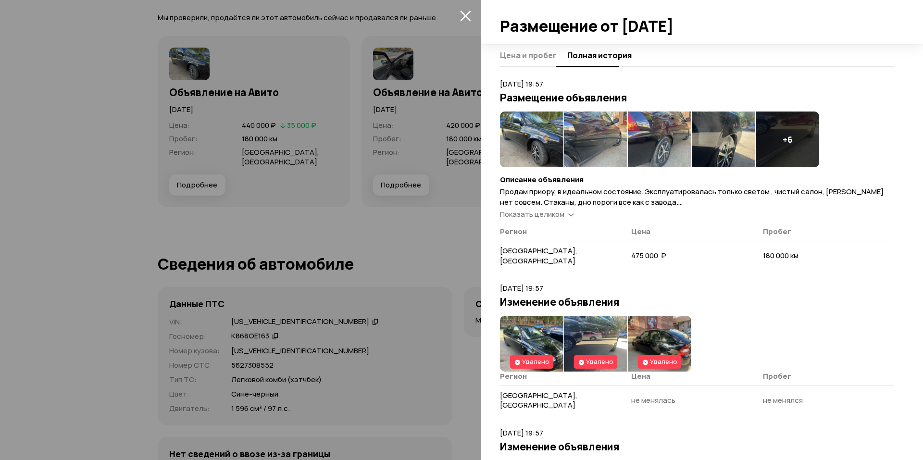
click at [548, 55] on span "Цена и пробег" at bounding box center [528, 55] width 57 height 10
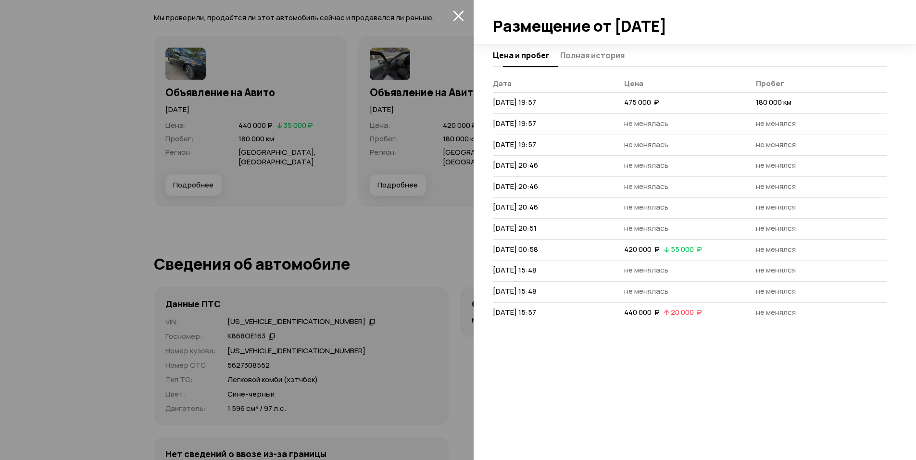
click at [566, 60] on span "Полная история" at bounding box center [592, 55] width 64 height 10
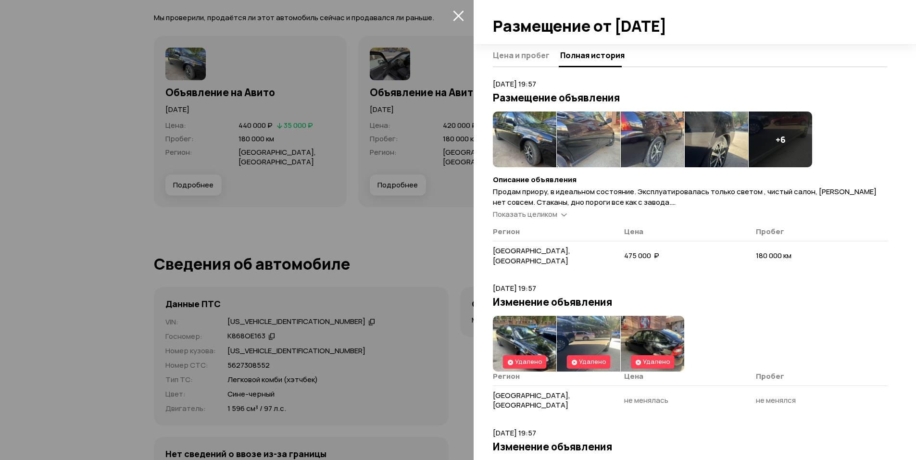
click at [544, 101] on h3 "Размещение объявления" at bounding box center [690, 97] width 394 height 13
click at [417, 195] on div at bounding box center [458, 230] width 916 height 460
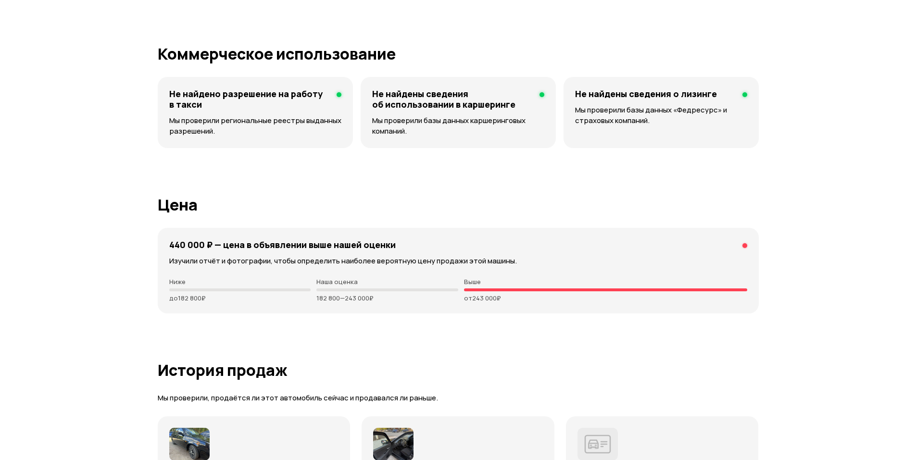
drag, startPoint x: 476, startPoint y: 185, endPoint x: 532, endPoint y: 127, distance: 79.9
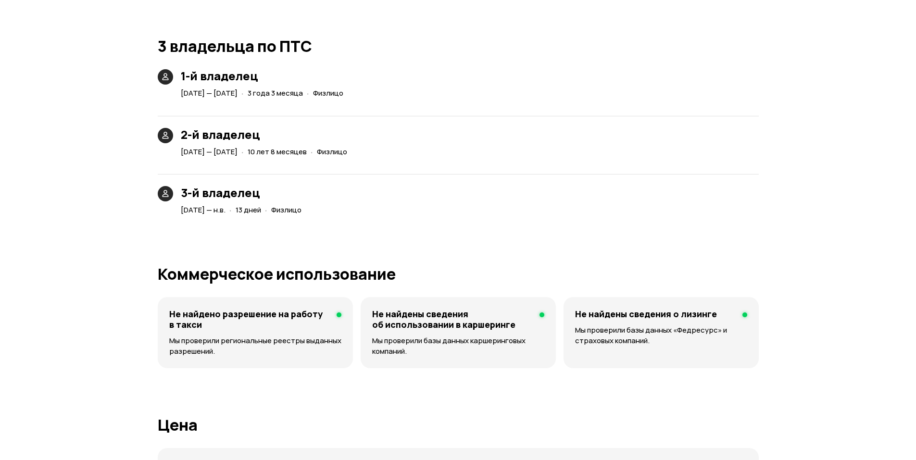
scroll to position [2144, 0]
drag, startPoint x: 315, startPoint y: 153, endPoint x: 369, endPoint y: 159, distance: 54.6
click at [307, 155] on span "10 лет 8 месяцев" at bounding box center [277, 153] width 59 height 10
click at [380, 163] on div "1-й владелец [DATE] — [DATE] · 3 года 3 месяца · Физлицо 2-й владелец [DATE] — …" at bounding box center [458, 144] width 601 height 148
drag, startPoint x: 166, startPoint y: 137, endPoint x: 288, endPoint y: 132, distance: 121.8
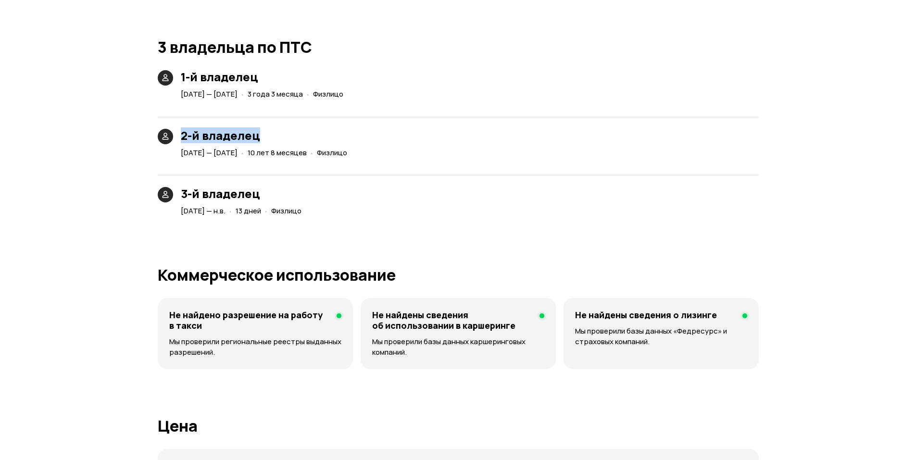
click at [285, 132] on div "2-й владелец [DATE] — [DATE] · 10 лет 8 месяцев · Физлицо" at bounding box center [254, 144] width 201 height 31
click at [302, 137] on h3 "2-й владелец" at bounding box center [266, 135] width 170 height 13
drag, startPoint x: 392, startPoint y: 173, endPoint x: 397, endPoint y: 179, distance: 7.5
click at [397, 178] on div "3-й владелец [DATE] — н.в. · 13 дней · Физлицо" at bounding box center [458, 191] width 601 height 55
drag, startPoint x: 382, startPoint y: 177, endPoint x: 372, endPoint y: 181, distance: 10.8
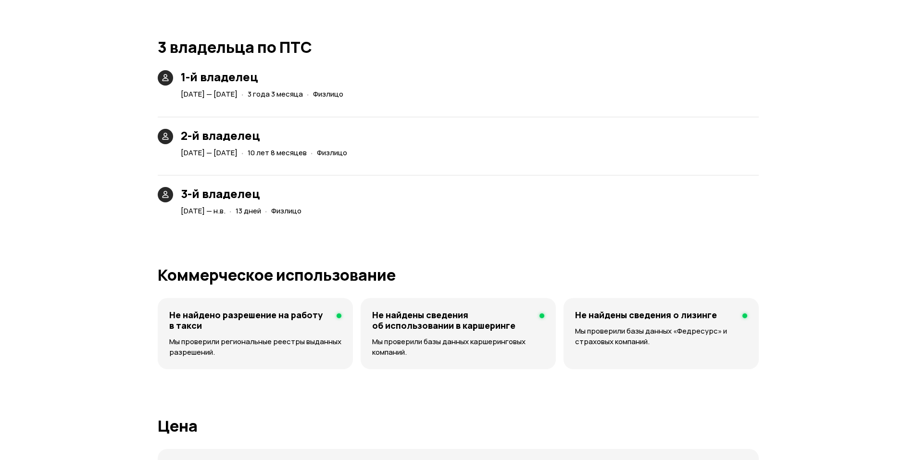
click at [383, 178] on div "3-й владелец [DATE] — н.в. · 13 дней · Физлицо" at bounding box center [458, 191] width 601 height 55
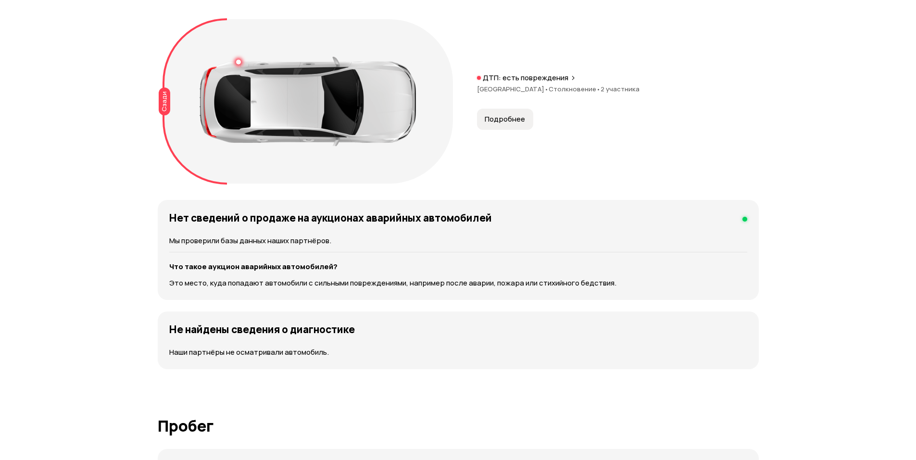
scroll to position [1521, 0]
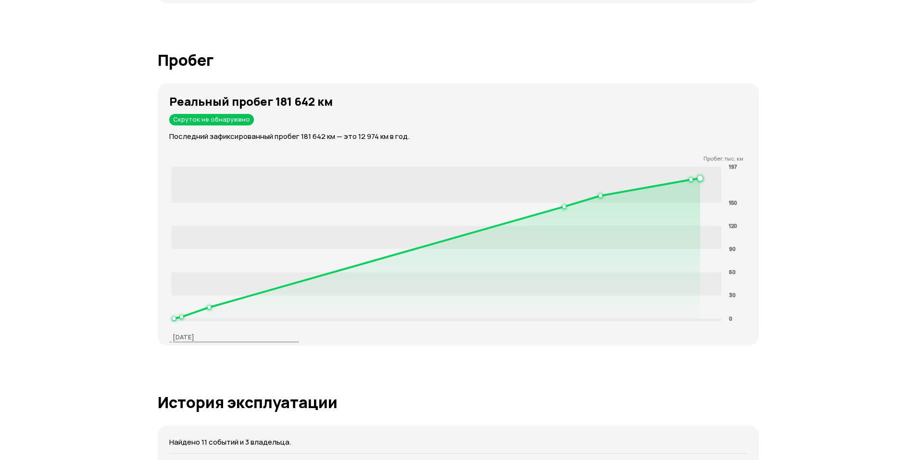
drag, startPoint x: 378, startPoint y: 241, endPoint x: 493, endPoint y: 355, distance: 162.9
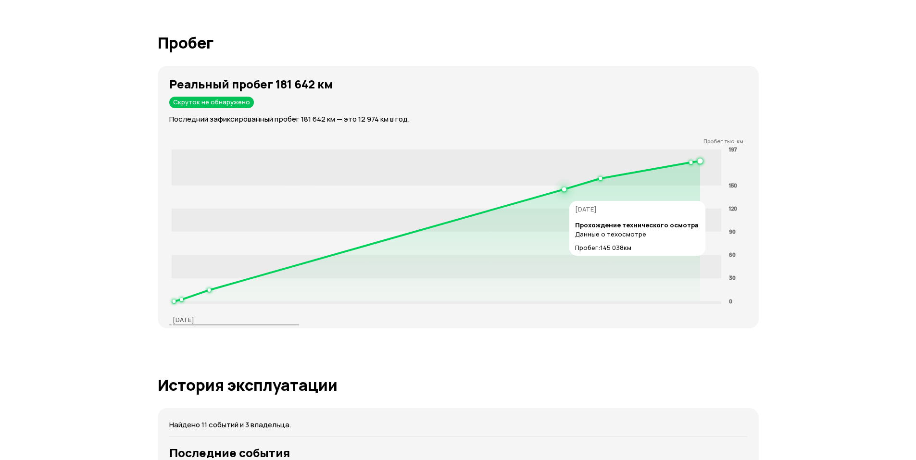
scroll to position [1457, 0]
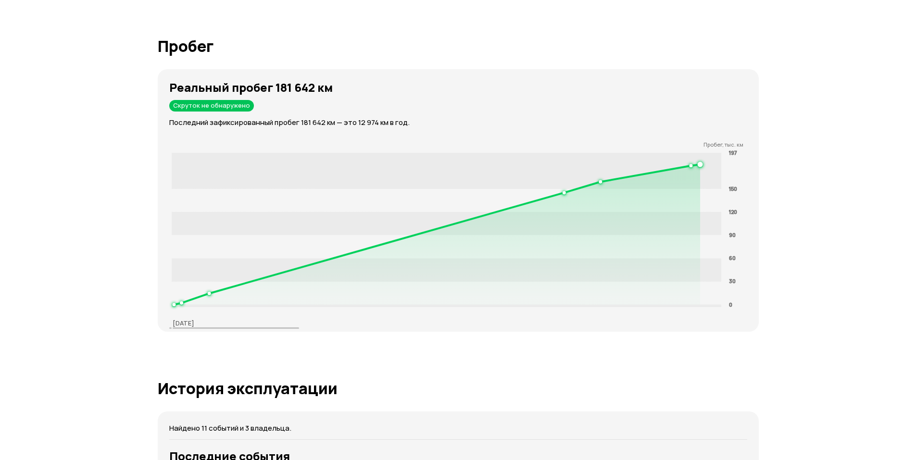
drag, startPoint x: 282, startPoint y: 328, endPoint x: 350, endPoint y: 321, distance: 68.2
click at [338, 322] on div "Реальный пробег 181 642 км Скруток не обнаружено Последний зафиксированный проб…" at bounding box center [458, 200] width 601 height 263
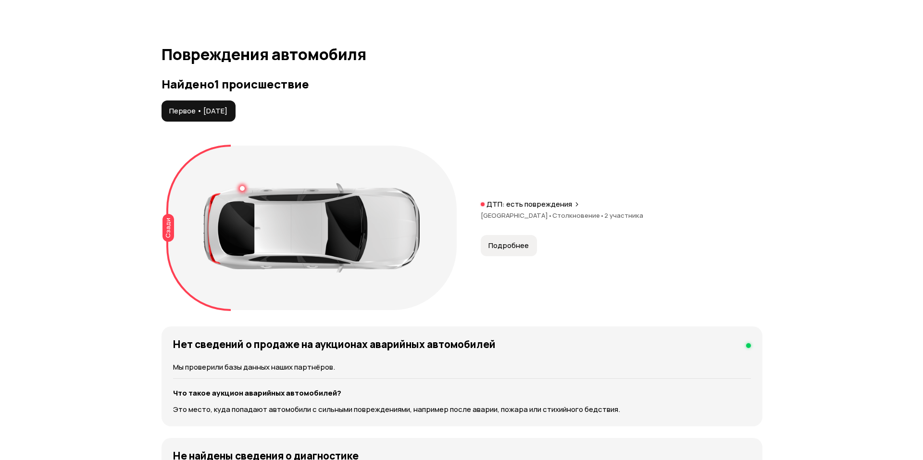
scroll to position [944, 0]
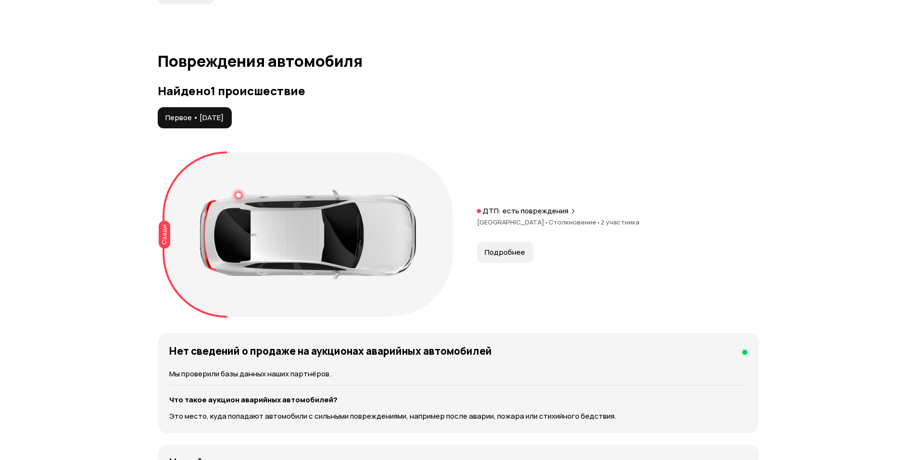
click at [511, 259] on button "Подробнее" at bounding box center [505, 252] width 56 height 21
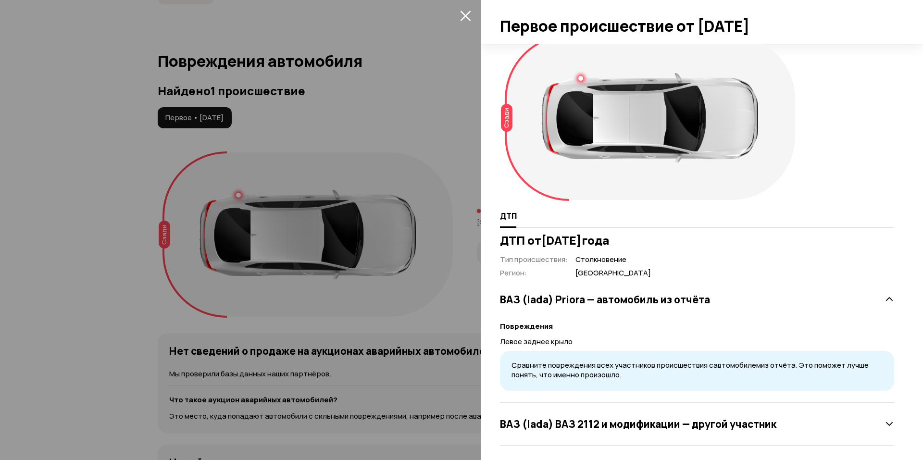
scroll to position [18, 0]
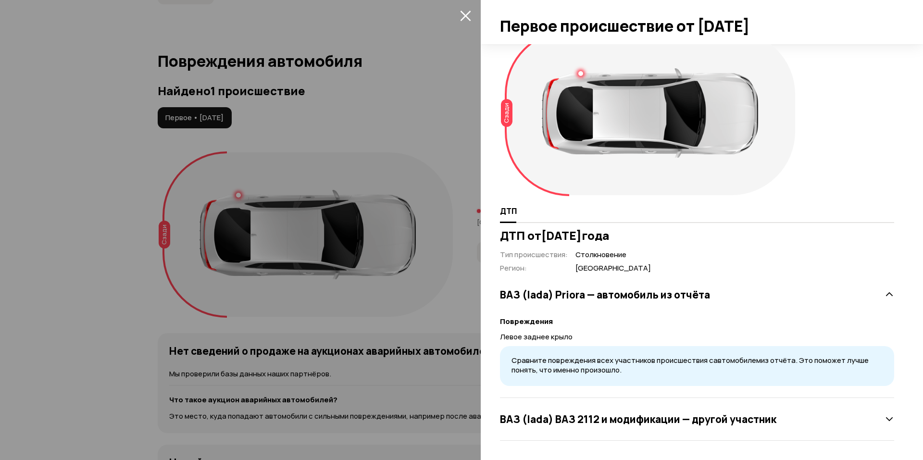
drag, startPoint x: 583, startPoint y: 318, endPoint x: 590, endPoint y: 325, distance: 9.9
drag, startPoint x: 643, startPoint y: 314, endPoint x: 615, endPoint y: 343, distance: 40.2
click at [561, 362] on span "Сравните повреждения всех участников происшествия с автомобилем из отчёта. Это …" at bounding box center [690, 365] width 357 height 20
click at [581, 405] on div "ВАЗ (lada) ВАЗ 2112 и модификации — другой участник" at bounding box center [697, 419] width 394 height 43
click at [587, 419] on h3 "ВАЗ (lada) ВАЗ 2112 и модификации — другой участник" at bounding box center [638, 419] width 277 height 13
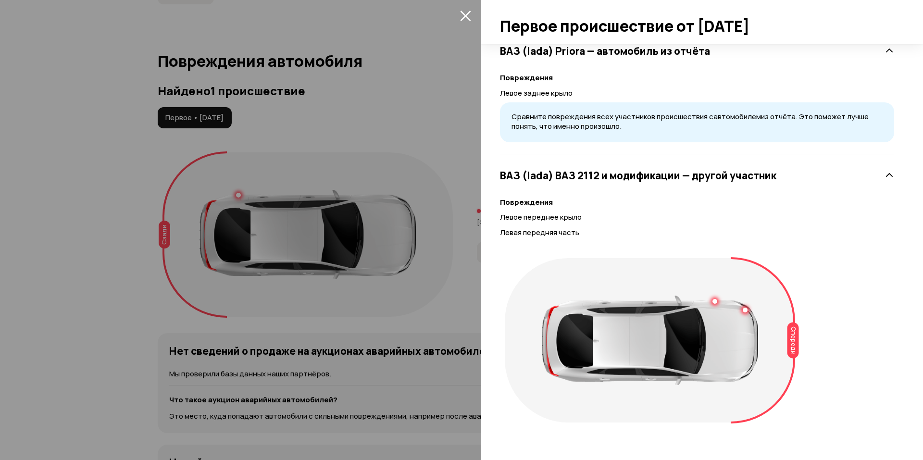
scroll to position [264, 0]
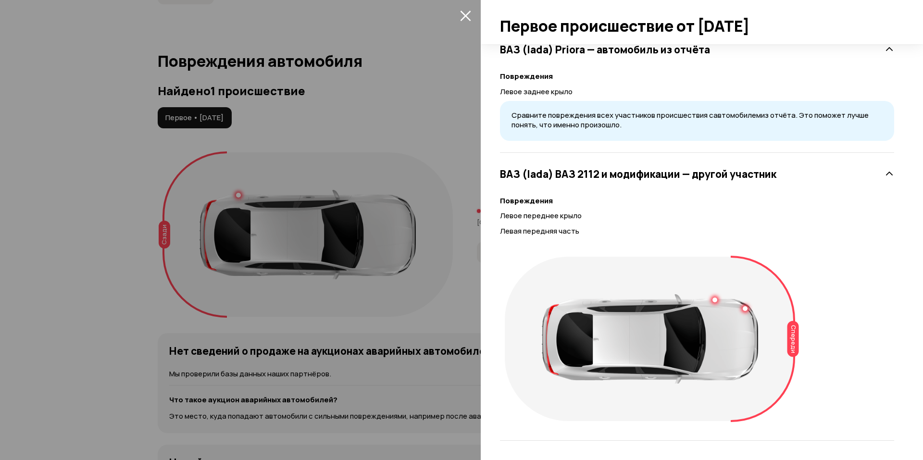
drag, startPoint x: 573, startPoint y: 288, endPoint x: 560, endPoint y: 305, distance: 22.0
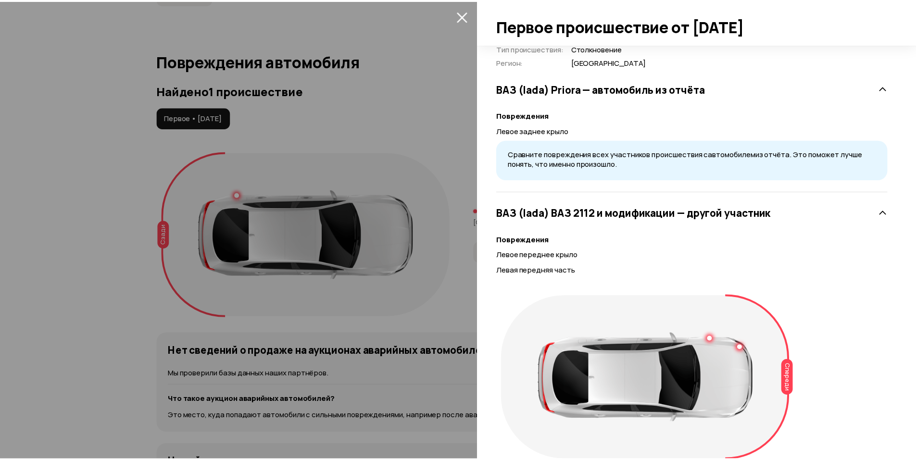
scroll to position [0, 0]
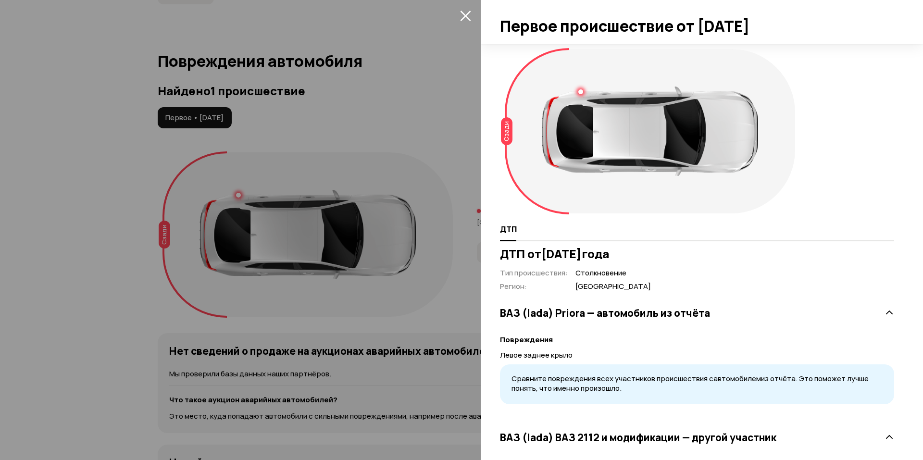
drag, startPoint x: 659, startPoint y: 155, endPoint x: 668, endPoint y: 111, distance: 45.6
drag, startPoint x: 658, startPoint y: 159, endPoint x: 492, endPoint y: 35, distance: 207.2
click at [466, 18] on icon "закрыть" at bounding box center [465, 15] width 11 height 11
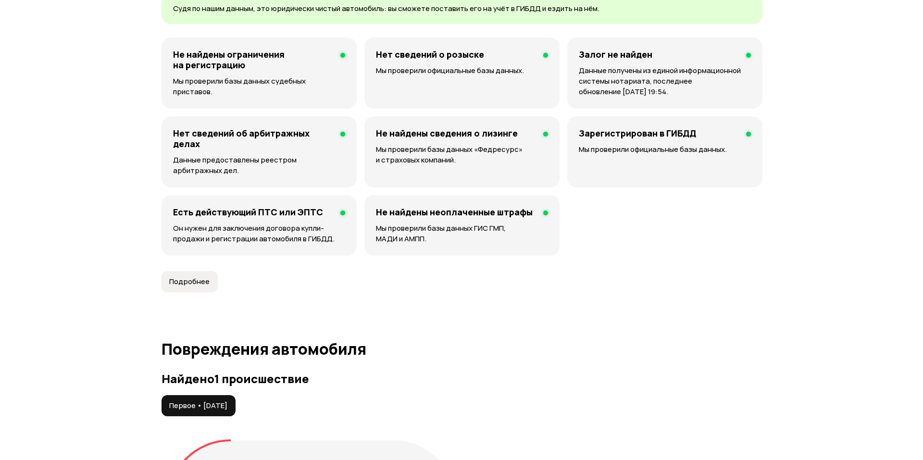
scroll to position [691, 0]
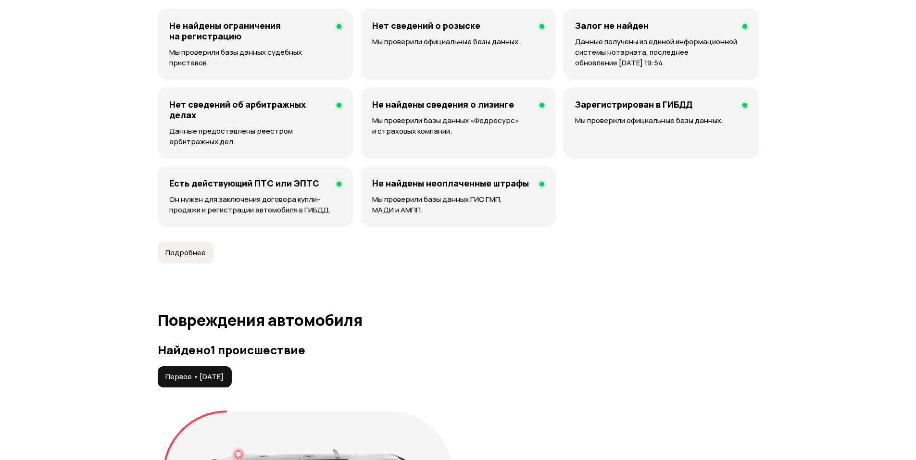
drag, startPoint x: 406, startPoint y: 180, endPoint x: 277, endPoint y: 255, distance: 149.1
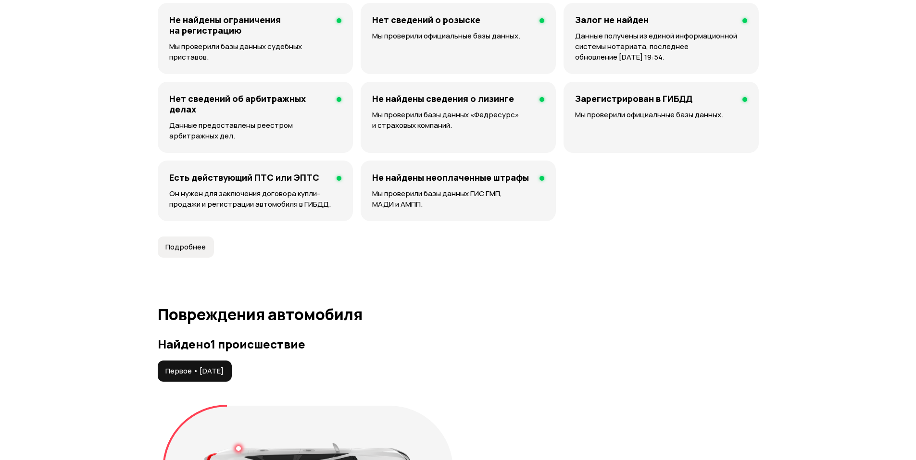
click at [190, 256] on button "Подробнее" at bounding box center [186, 247] width 56 height 21
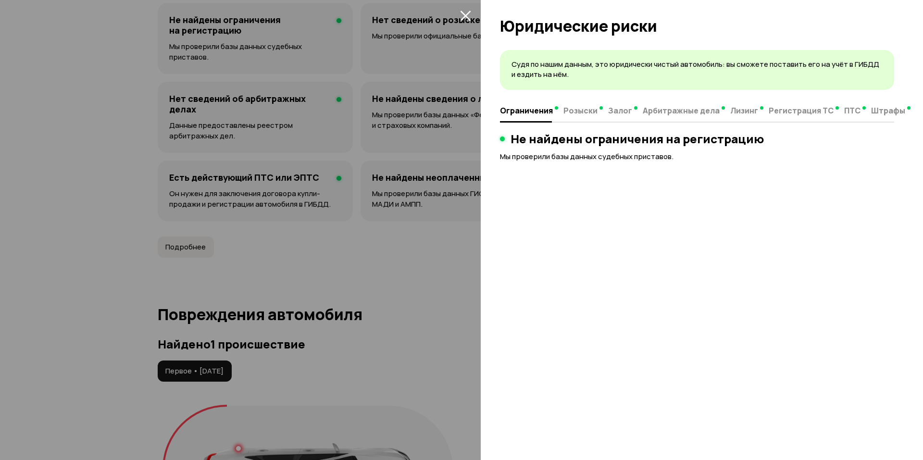
click at [578, 120] on div "Ограничения Розыски Залог Арбитражные дела Лизинг Регистрация ТС ПТС Штрафы" at bounding box center [697, 111] width 394 height 23
click at [580, 115] on span "Розыски" at bounding box center [581, 111] width 34 height 10
click at [628, 110] on span "Залог" at bounding box center [620, 111] width 24 height 10
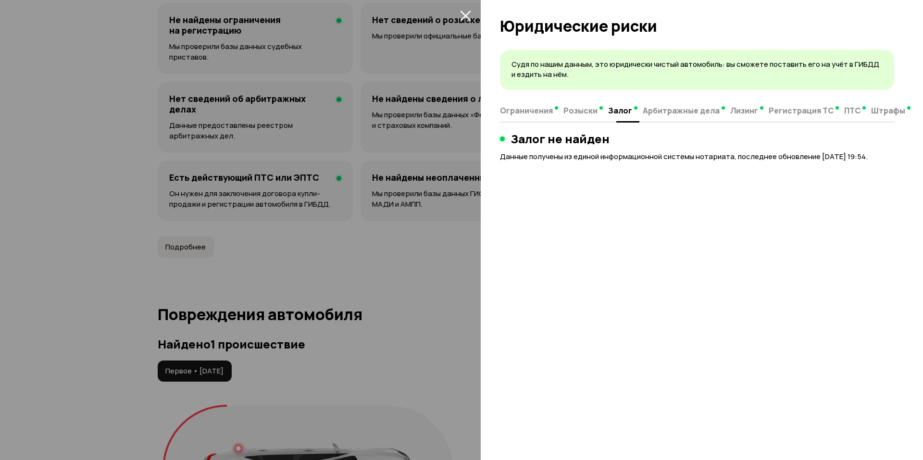
drag, startPoint x: 659, startPoint y: 111, endPoint x: 666, endPoint y: 111, distance: 6.3
click at [662, 111] on span "Арбитражные дела" at bounding box center [681, 111] width 77 height 10
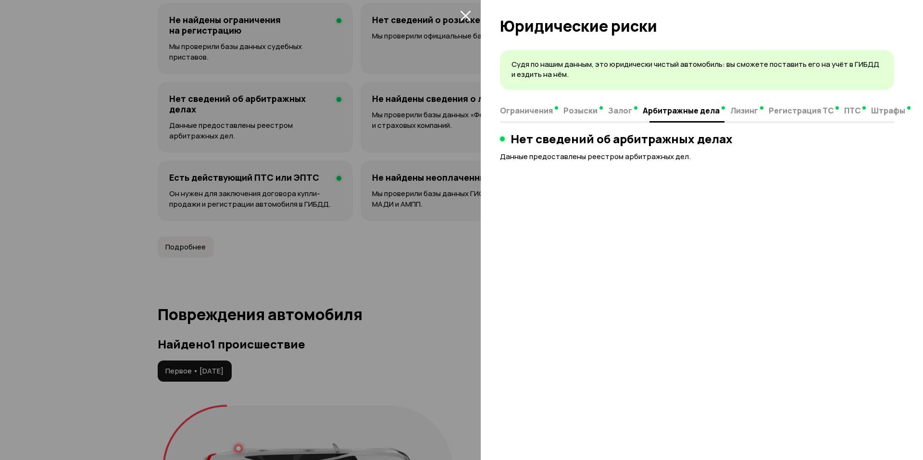
click at [734, 110] on span "Лизинг" at bounding box center [745, 111] width 28 height 10
click at [772, 112] on span "Регистрация ТС" at bounding box center [794, 111] width 65 height 10
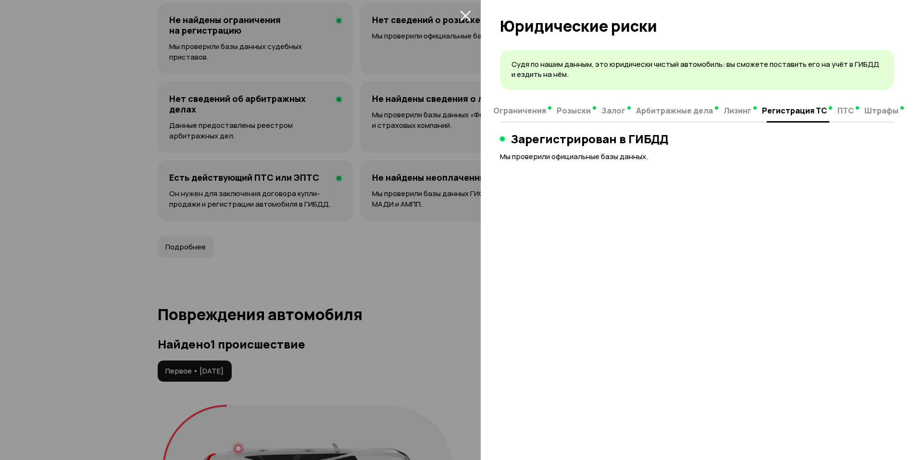
click at [838, 115] on span "ПТС" at bounding box center [846, 111] width 16 height 10
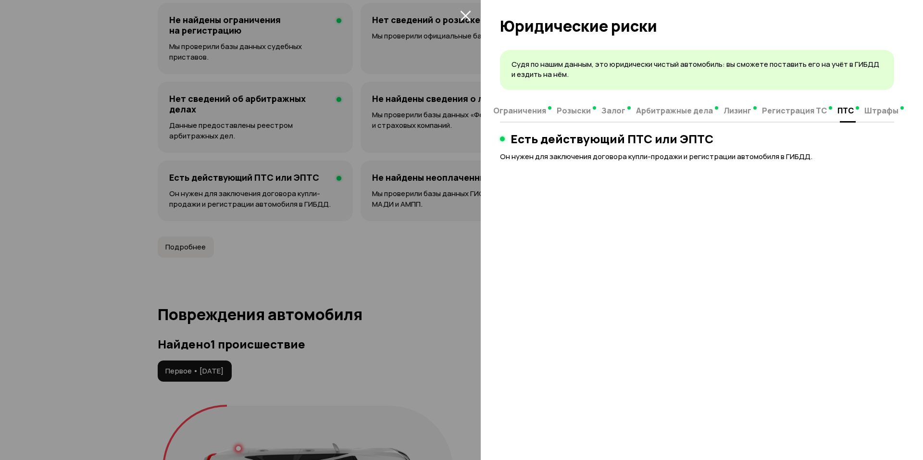
click at [865, 112] on span "Штрафы" at bounding box center [882, 111] width 34 height 10
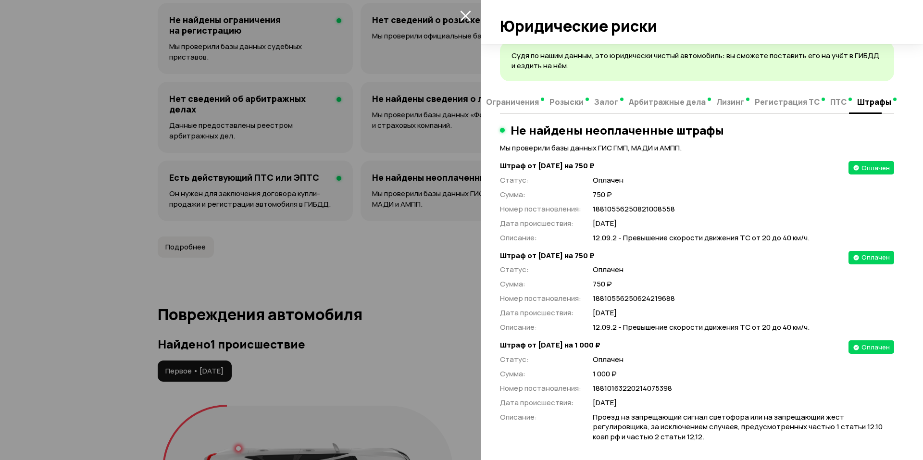
scroll to position [10, 0]
drag, startPoint x: 718, startPoint y: 165, endPoint x: 694, endPoint y: 200, distance: 41.2
drag, startPoint x: 697, startPoint y: 173, endPoint x: 686, endPoint y: 252, distance: 79.6
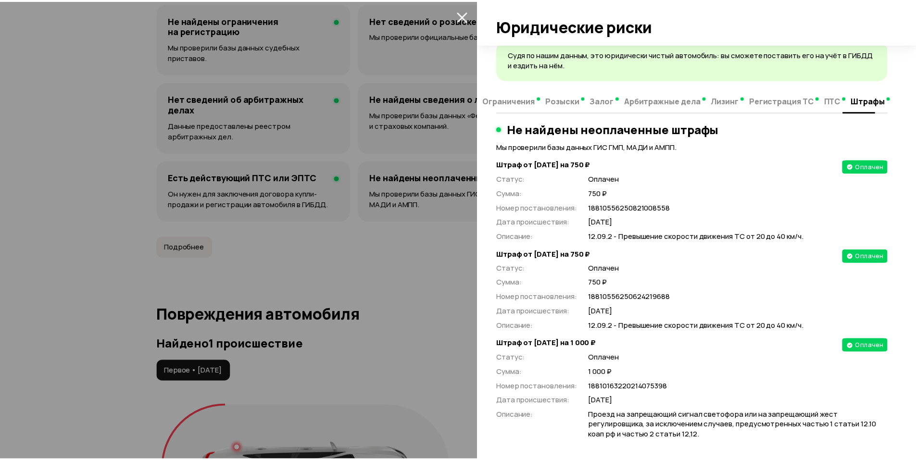
scroll to position [0, 0]
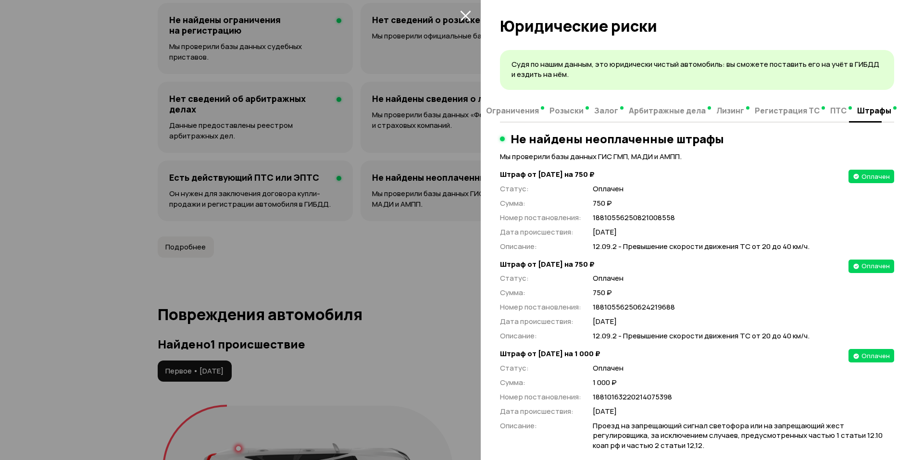
drag, startPoint x: 693, startPoint y: 372, endPoint x: 650, endPoint y: 200, distance: 177.3
click at [469, 14] on icon "закрыть" at bounding box center [465, 15] width 11 height 11
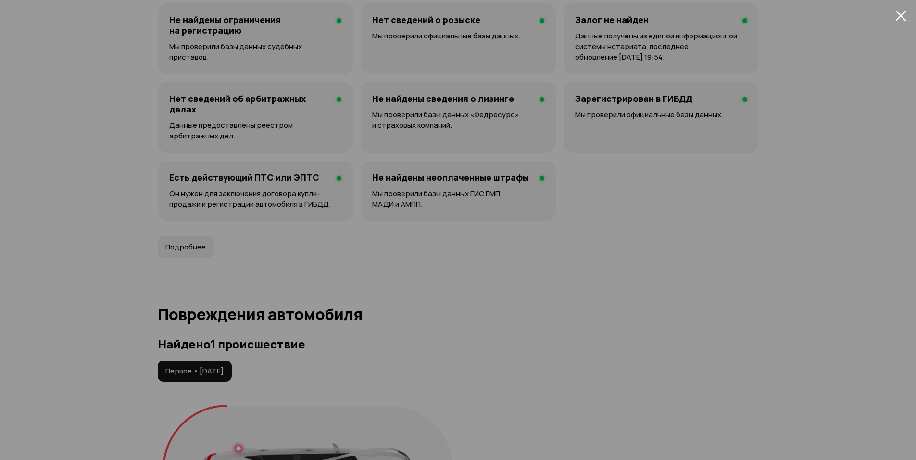
click at [466, 13] on div at bounding box center [458, 230] width 916 height 460
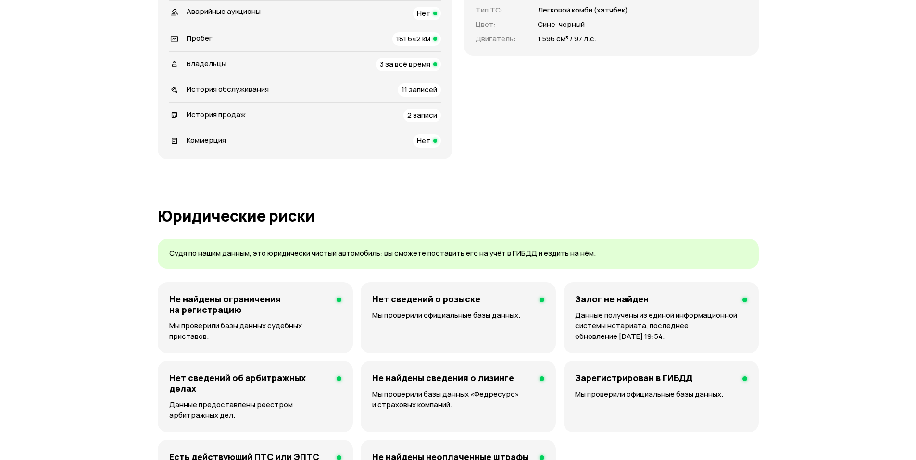
drag, startPoint x: 673, startPoint y: 206, endPoint x: 690, endPoint y: 151, distance: 57.4
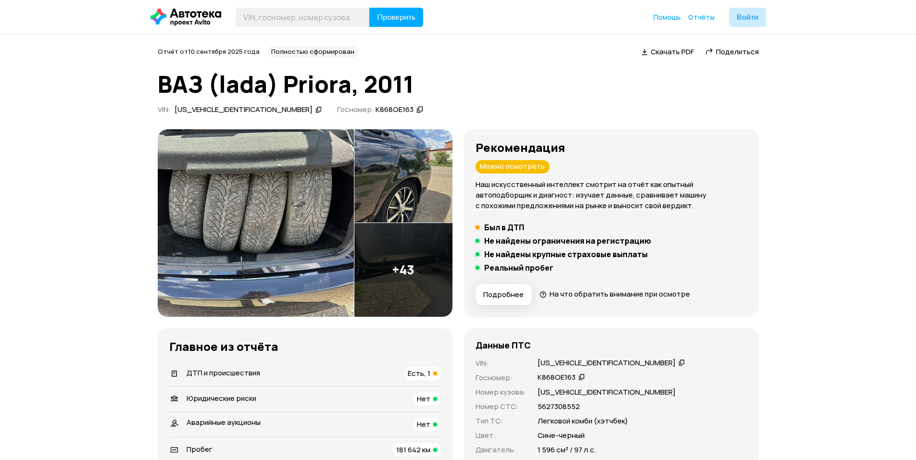
drag, startPoint x: 739, startPoint y: 188, endPoint x: 601, endPoint y: 180, distance: 137.8
click at [478, 268] on div at bounding box center [478, 268] width 4 height 4
click at [498, 294] on span "Подробнее" at bounding box center [503, 295] width 40 height 10
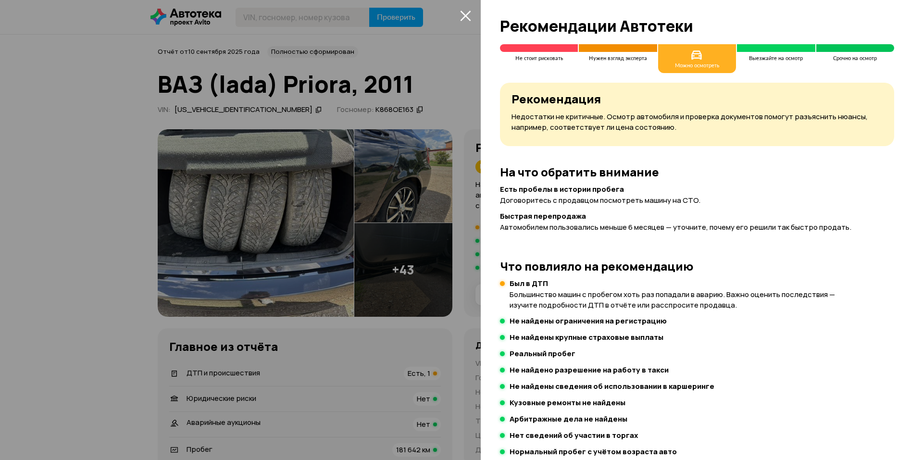
drag, startPoint x: 753, startPoint y: 252, endPoint x: 484, endPoint y: 145, distance: 289.7
click at [330, 154] on div at bounding box center [461, 230] width 923 height 460
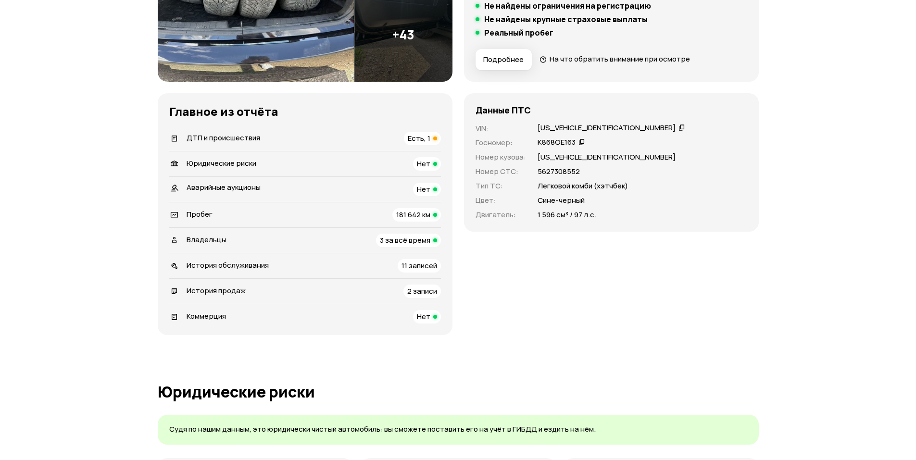
scroll to position [256, 0]
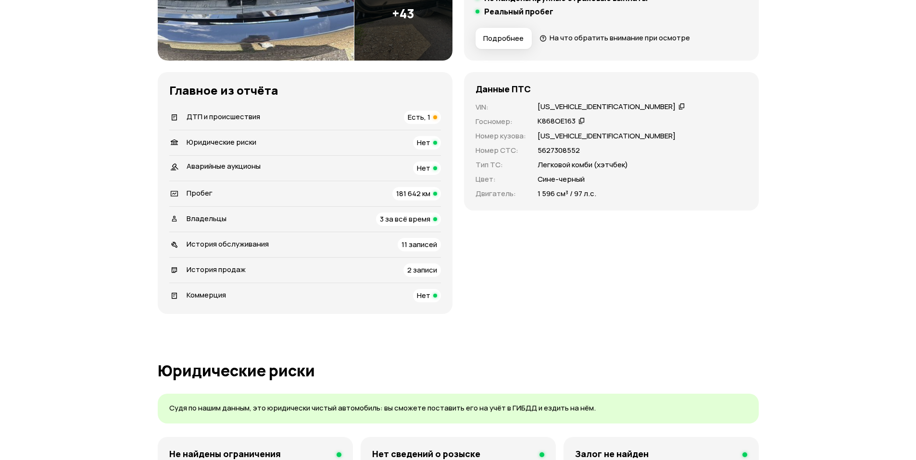
click at [421, 248] on span "11 записей" at bounding box center [420, 245] width 36 height 10
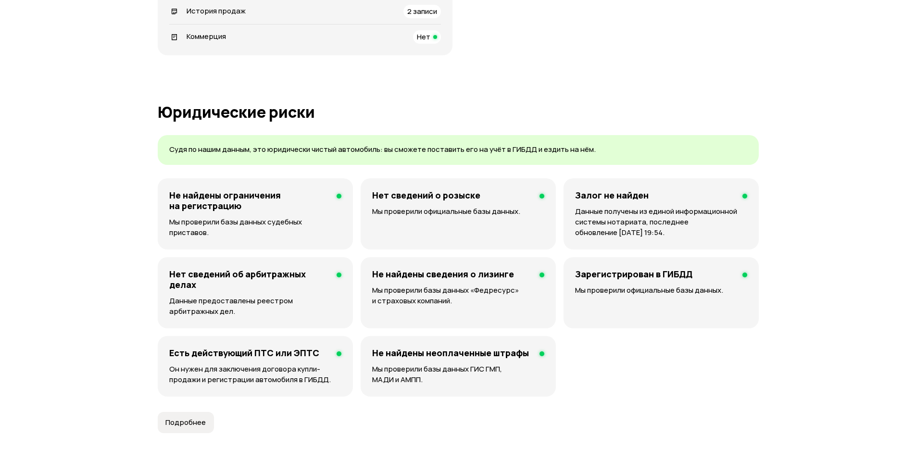
scroll to position [0, 0]
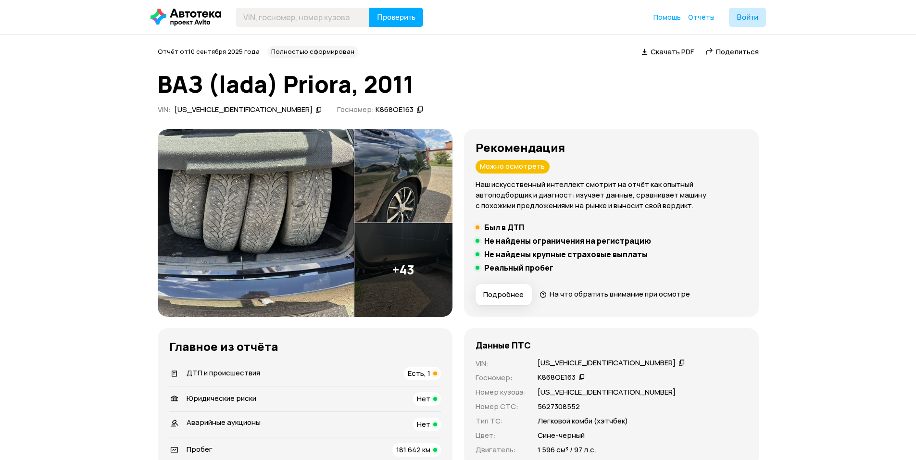
drag, startPoint x: 418, startPoint y: 203, endPoint x: 180, endPoint y: -58, distance: 353.7
